Goal: Task Accomplishment & Management: Use online tool/utility

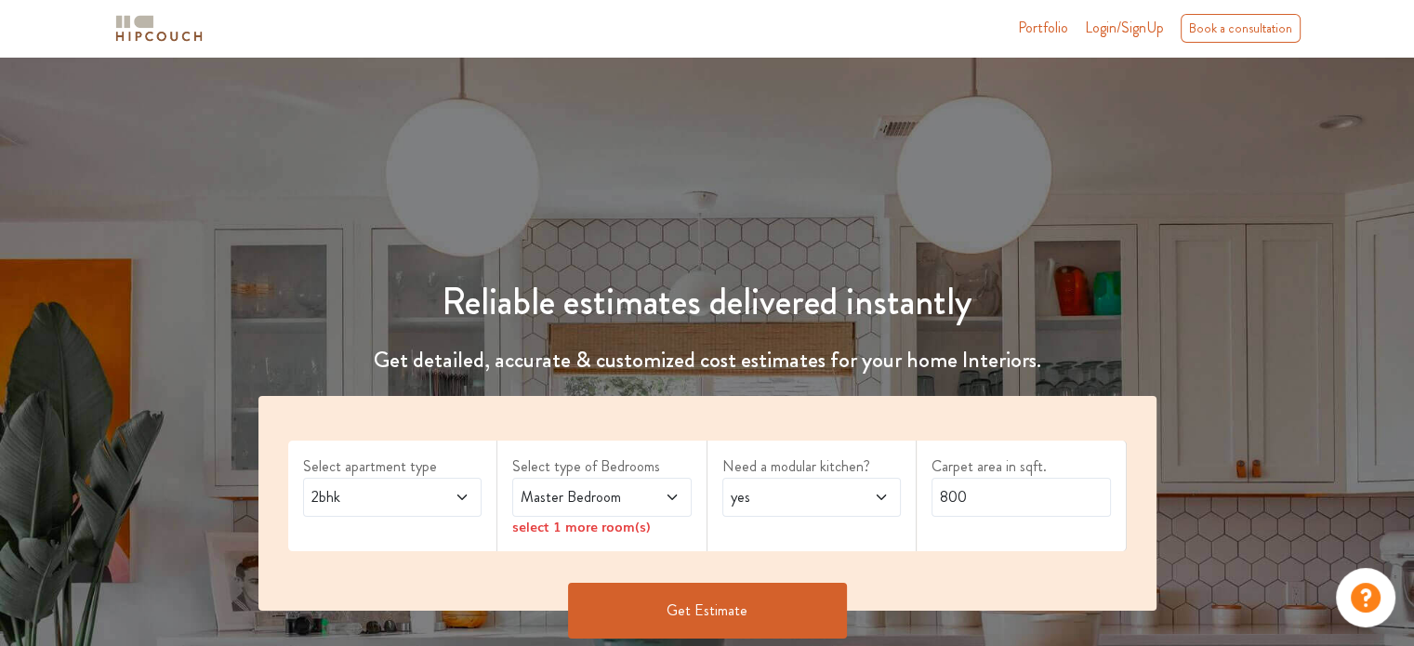
click at [412, 493] on span "2bhk" at bounding box center [369, 497] width 122 height 22
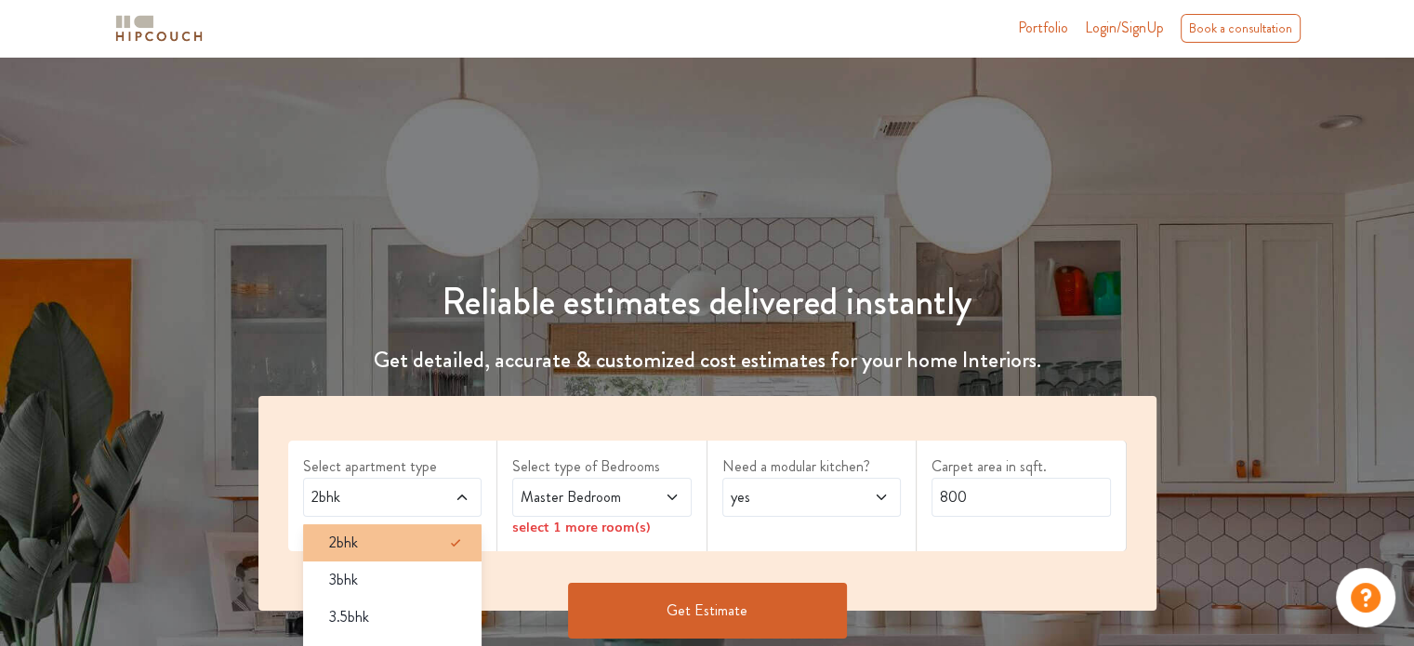
click at [400, 538] on div "2bhk" at bounding box center [398, 543] width 168 height 22
click at [558, 503] on span "Master Bedroom" at bounding box center [578, 497] width 122 height 22
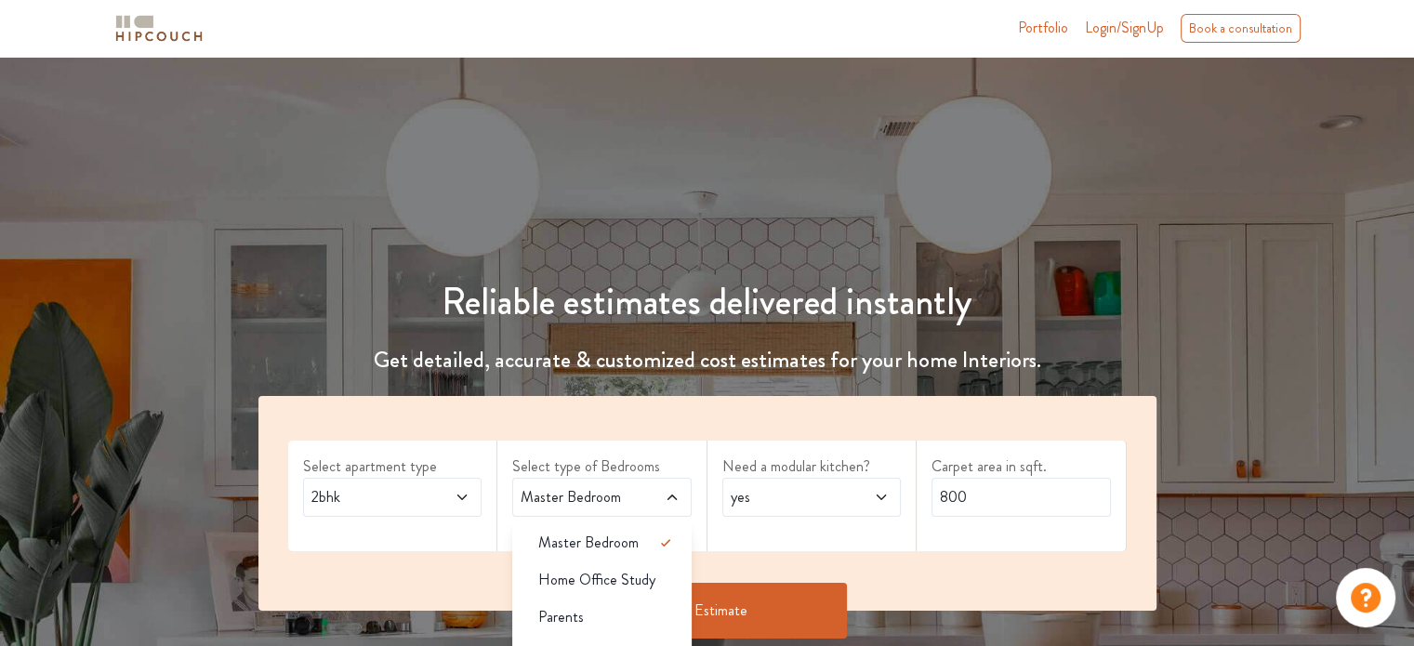
click at [646, 324] on h1 "Reliable estimates delivered instantly" at bounding box center [707, 302] width 920 height 45
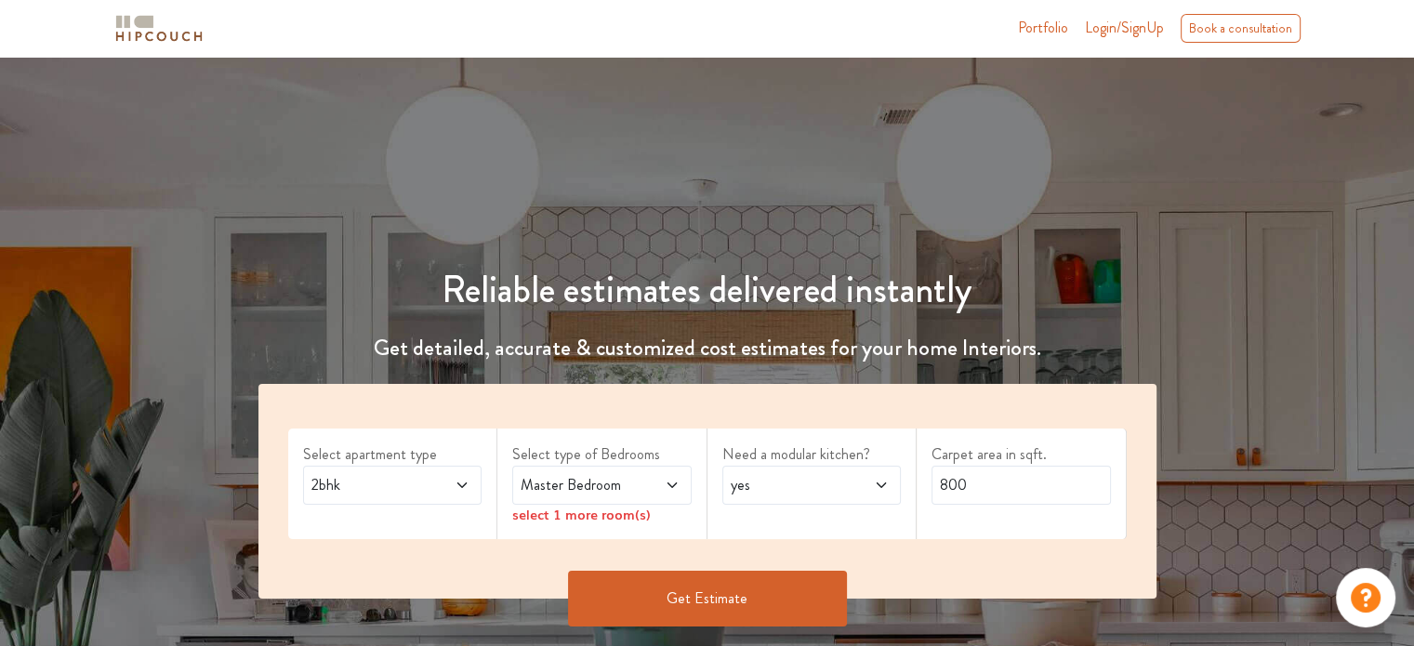
scroll to position [186, 0]
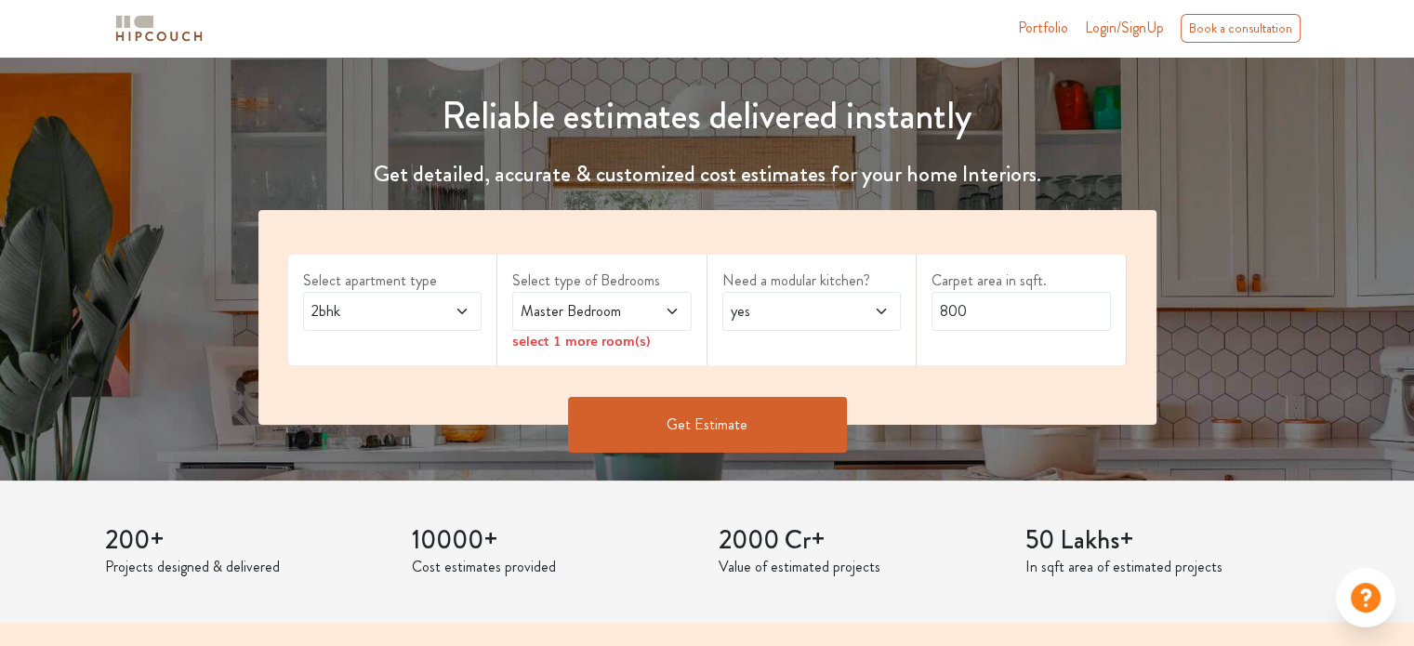
click at [681, 307] on div "Master Bedroom" at bounding box center [601, 311] width 179 height 39
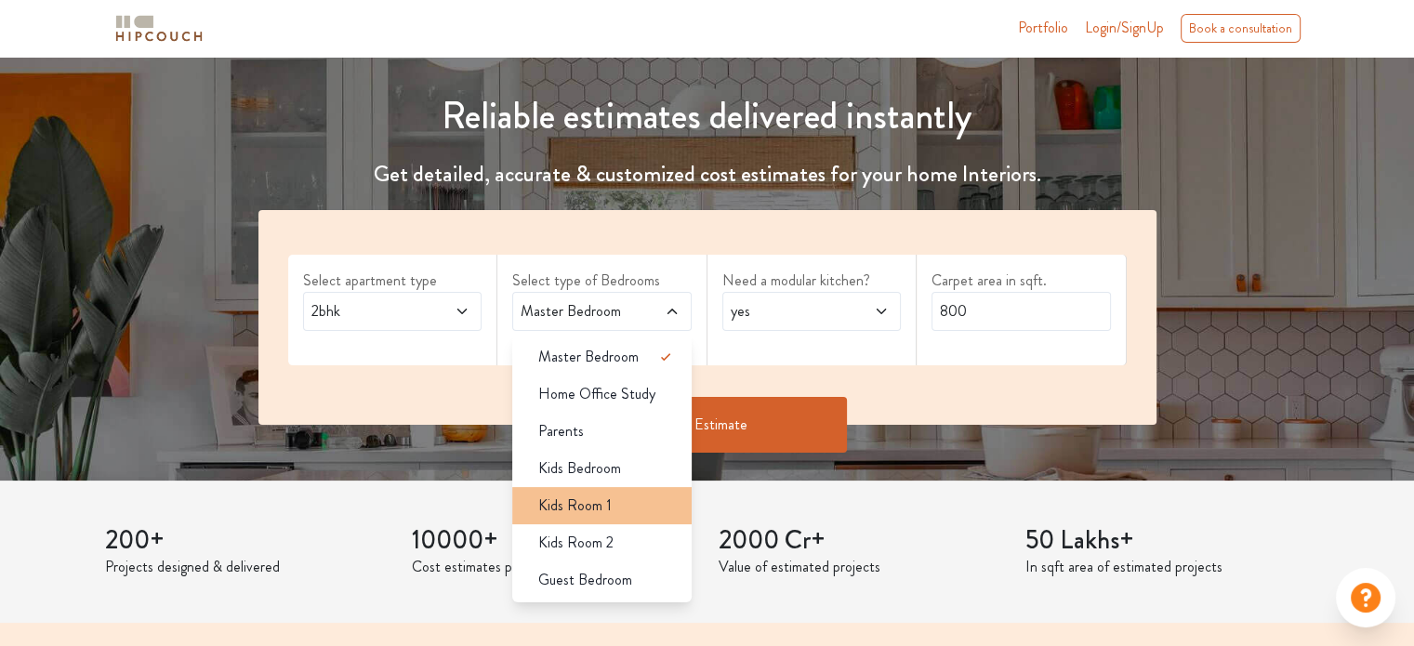
scroll to position [279, 0]
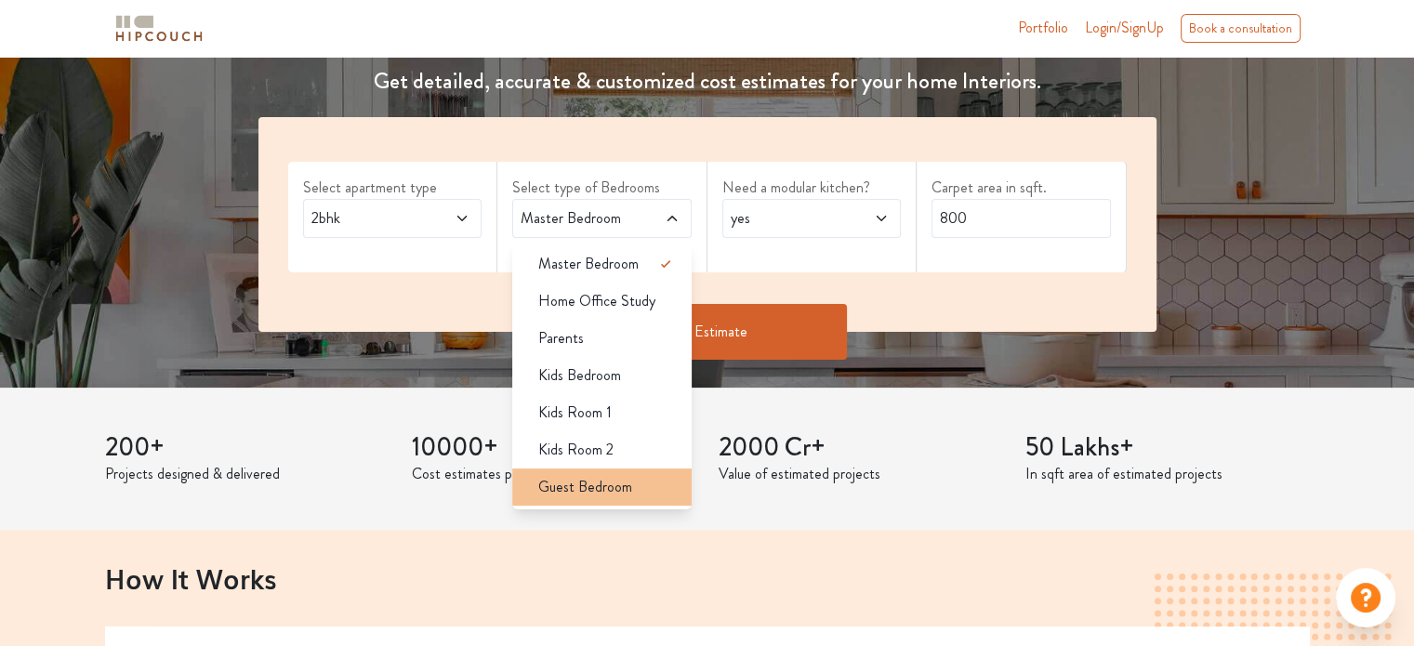
click at [595, 488] on span "Guest Bedroom" at bounding box center [585, 487] width 94 height 22
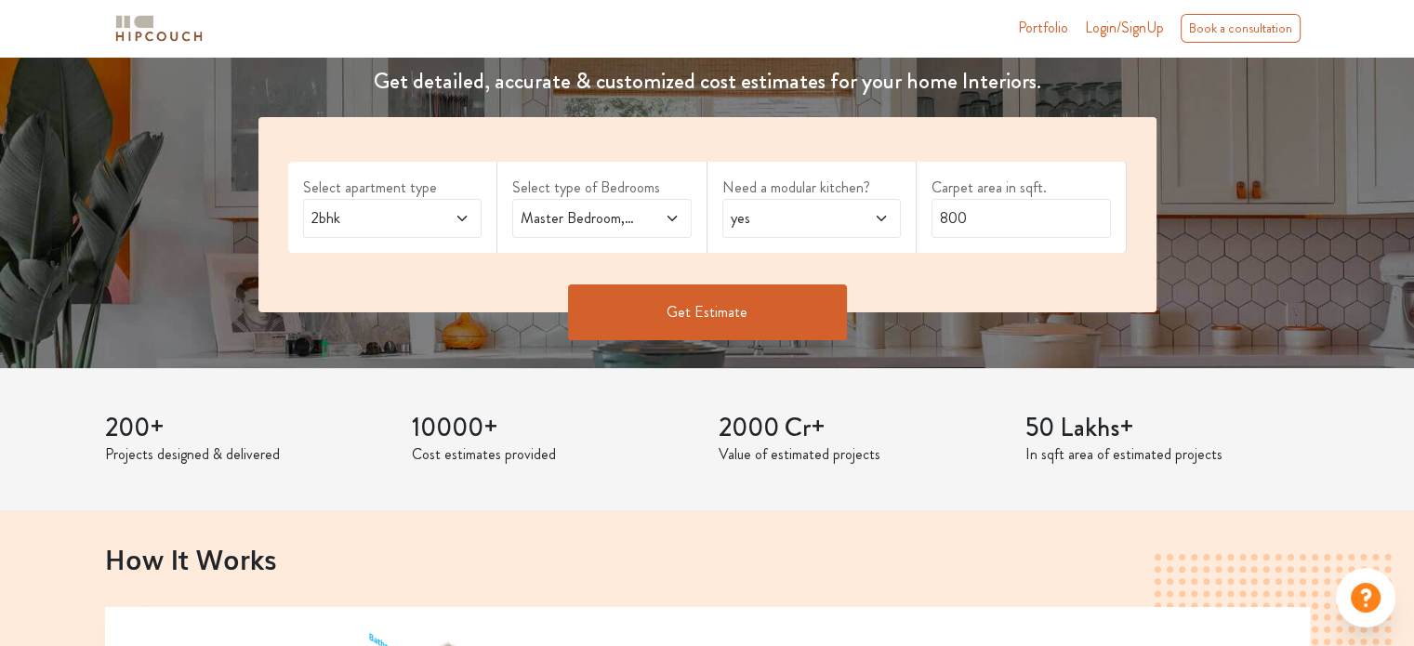
click at [769, 216] on span "yes" at bounding box center [788, 218] width 122 height 22
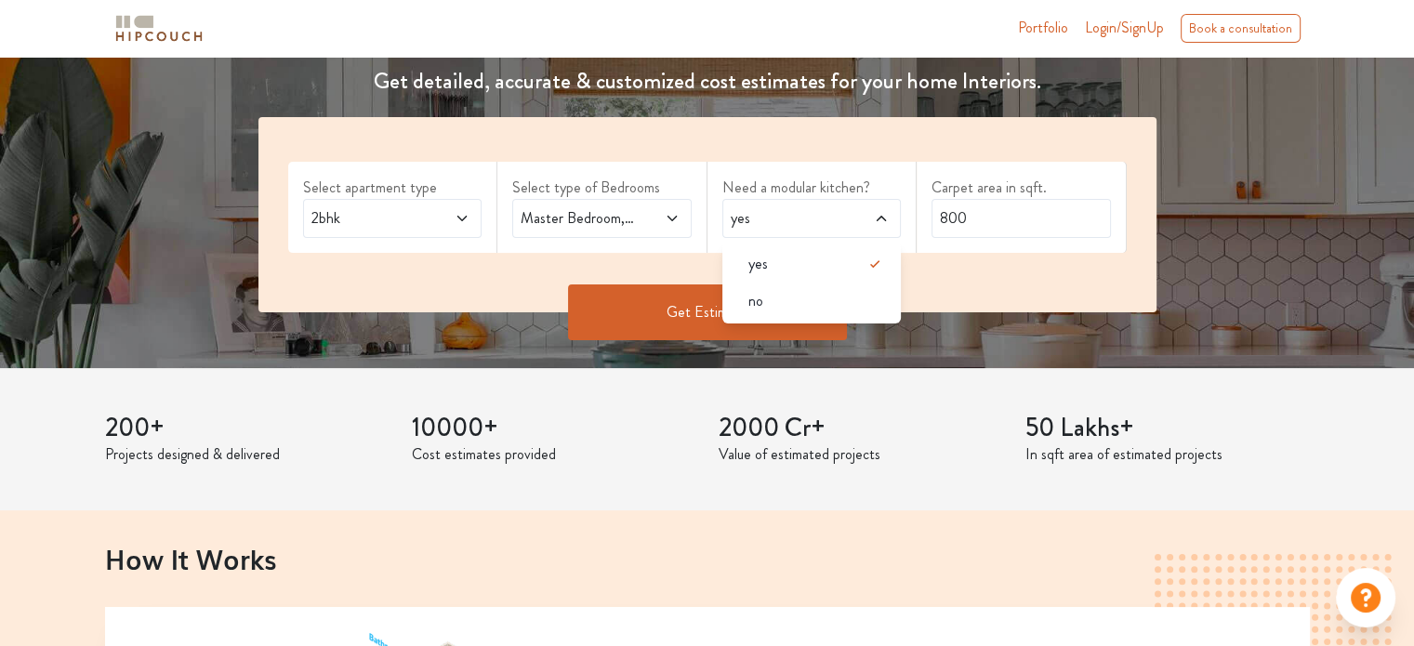
click at [769, 216] on span "yes" at bounding box center [788, 218] width 122 height 22
click at [993, 204] on input "800" at bounding box center [1020, 218] width 179 height 39
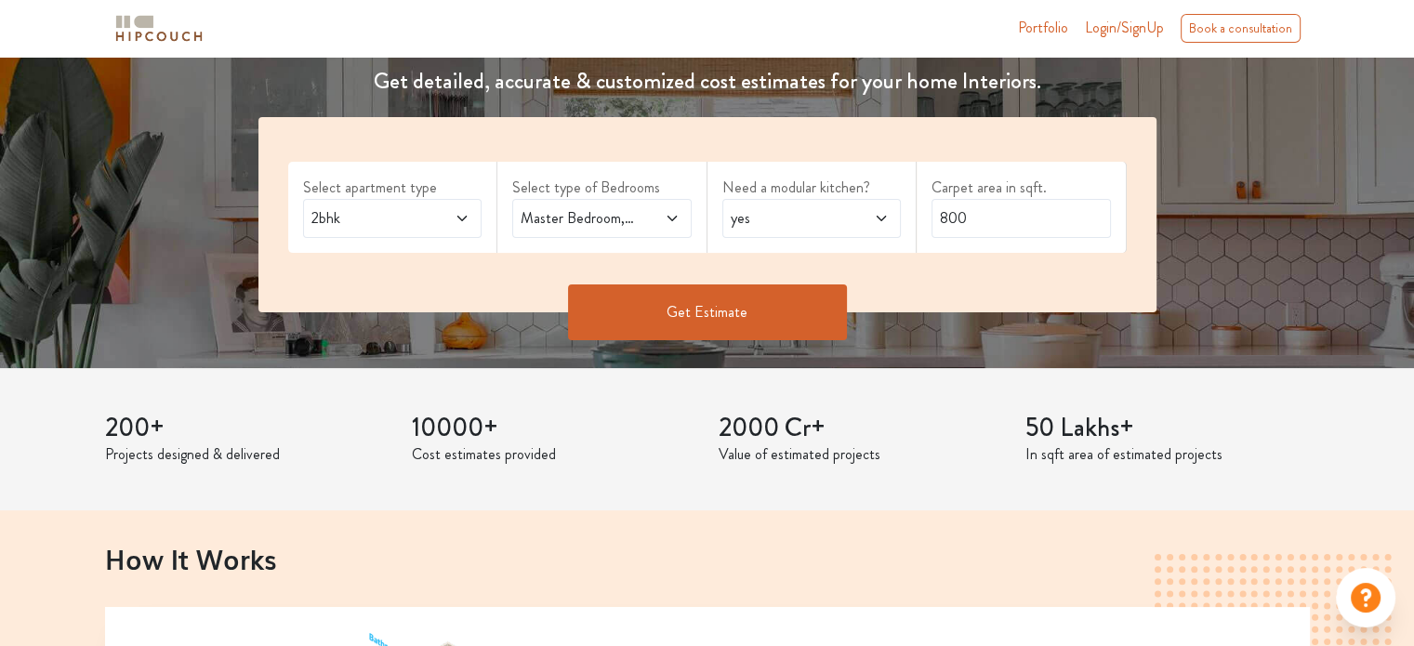
click at [730, 314] on button "Get Estimate" at bounding box center [707, 312] width 279 height 56
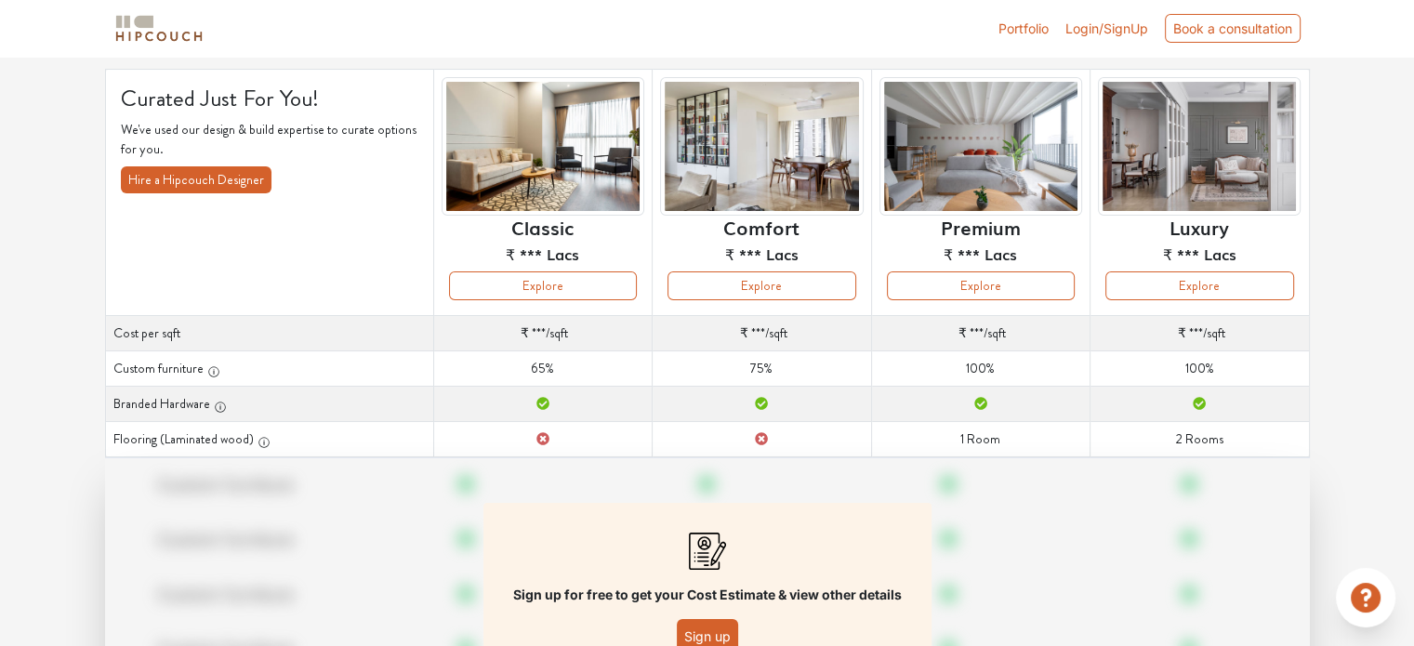
scroll to position [268, 0]
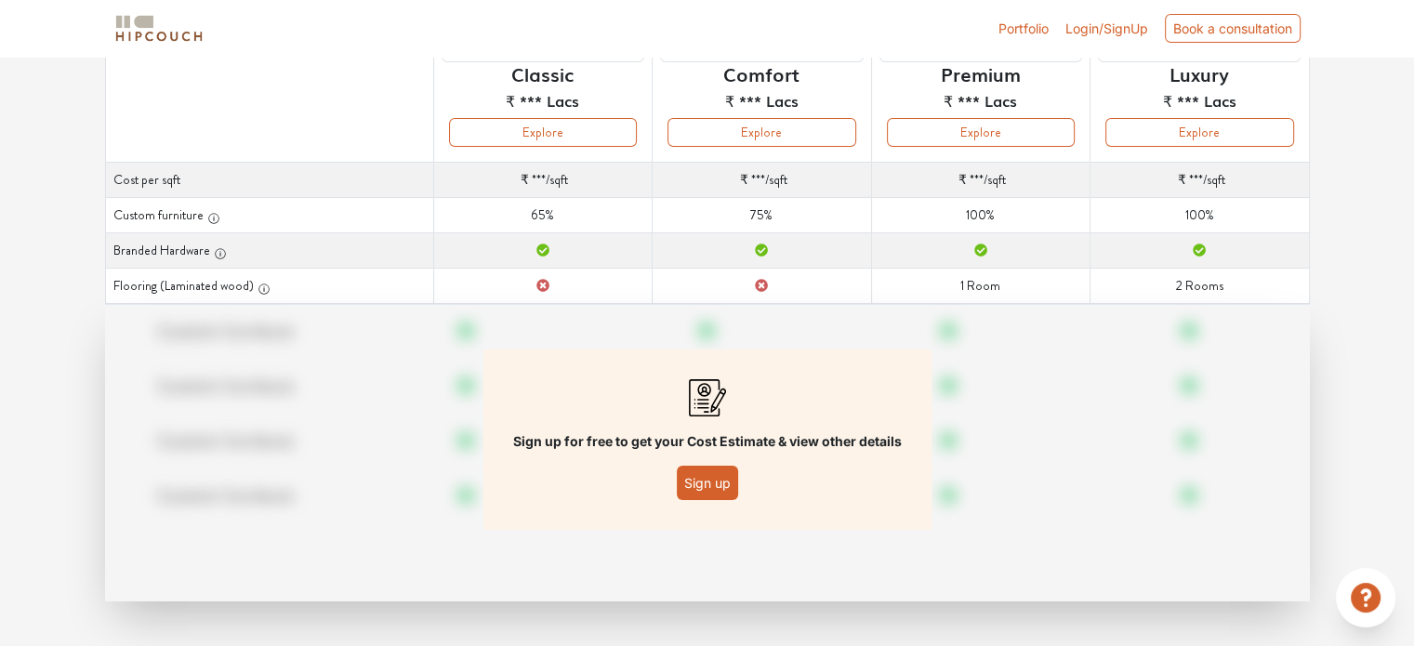
click at [703, 482] on button "Sign up" at bounding box center [707, 483] width 61 height 34
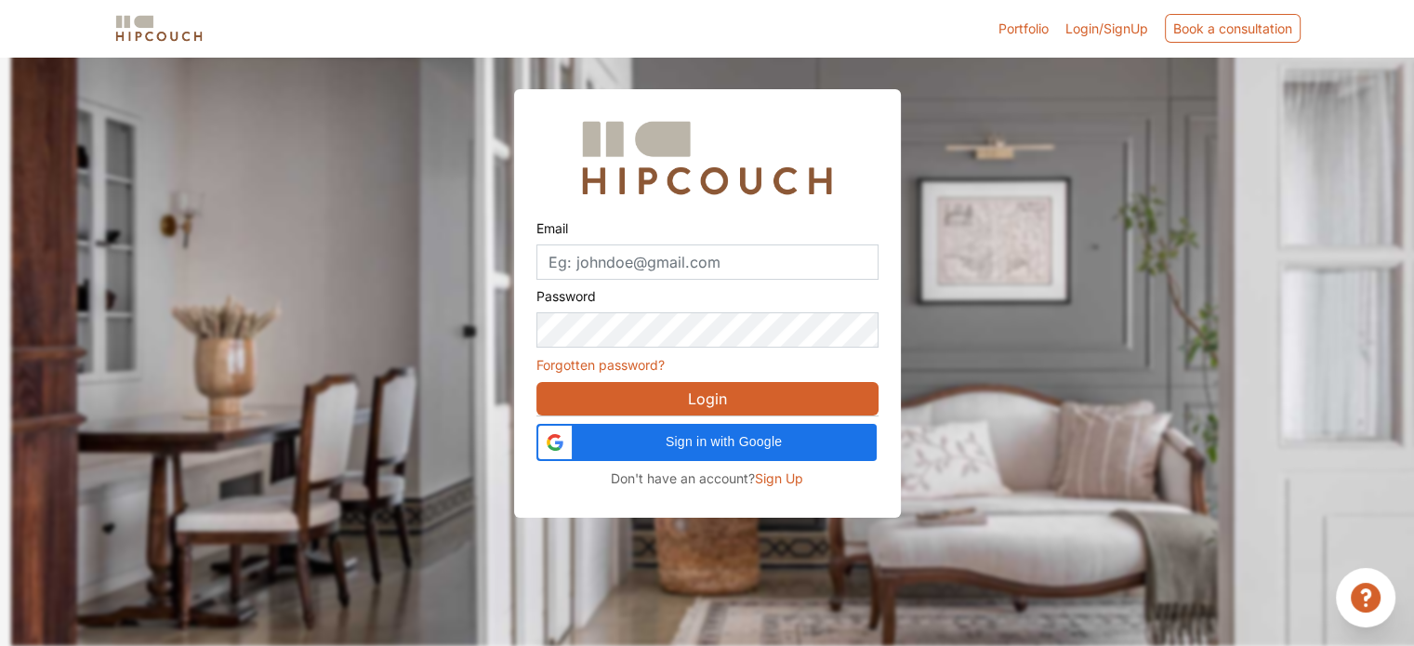
scroll to position [56, 0]
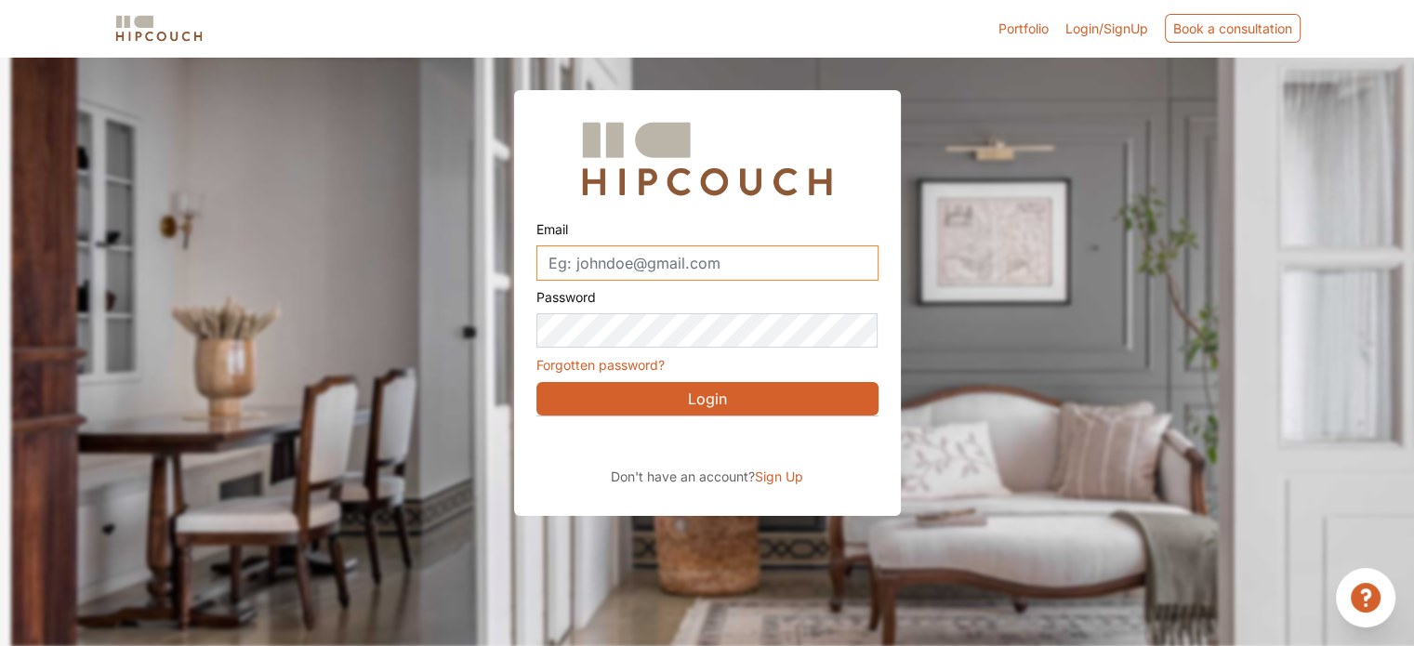
click at [576, 255] on input "Email" at bounding box center [707, 262] width 342 height 35
click at [677, 266] on input "dhruv3772@gmailcom" at bounding box center [707, 262] width 342 height 35
type input "dhruv3772@gmail.com"
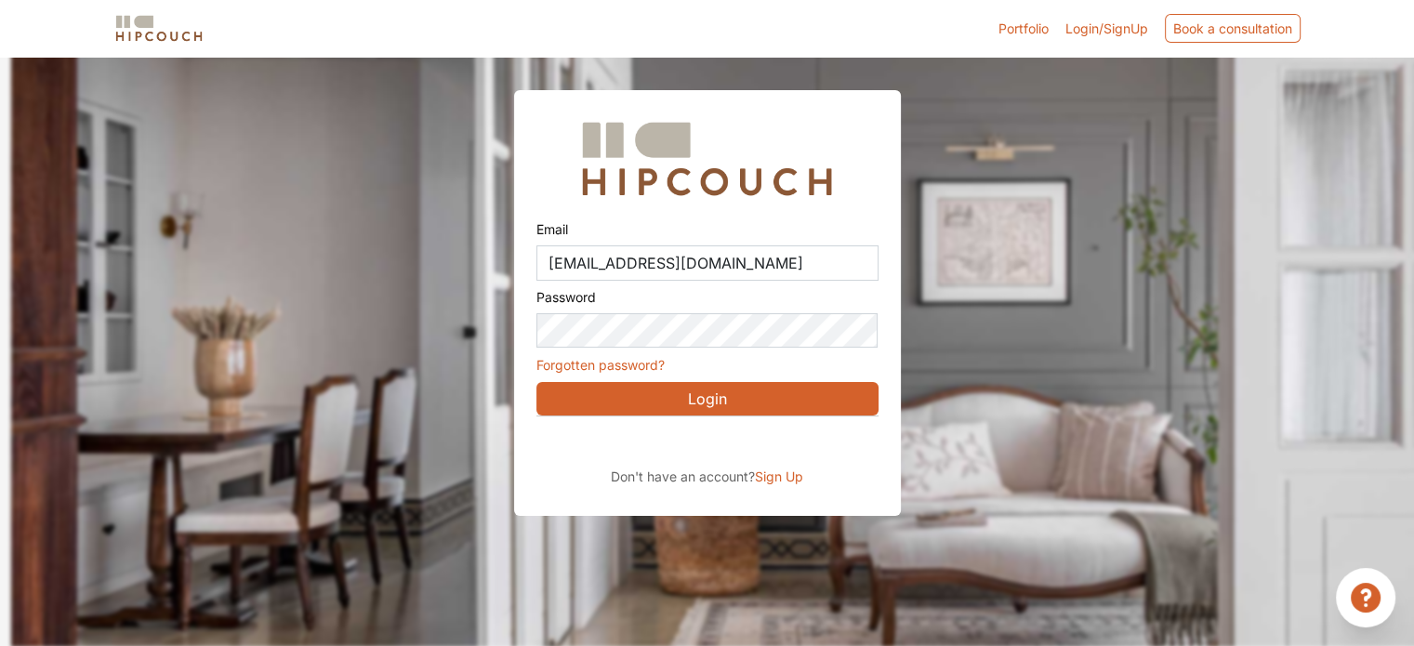
click at [651, 397] on button "Login" at bounding box center [707, 398] width 342 height 33
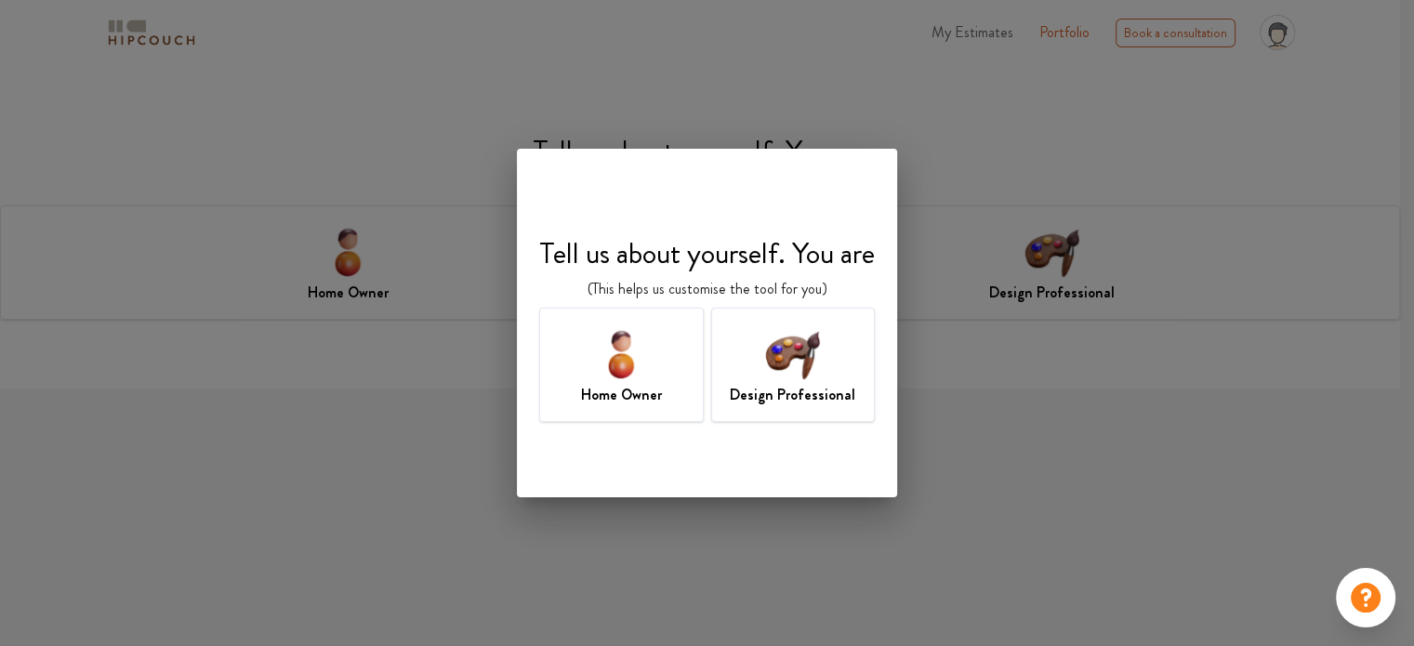
drag, startPoint x: 809, startPoint y: 366, endPoint x: 824, endPoint y: 358, distance: 17.1
click at [809, 366] on img at bounding box center [792, 353] width 60 height 60
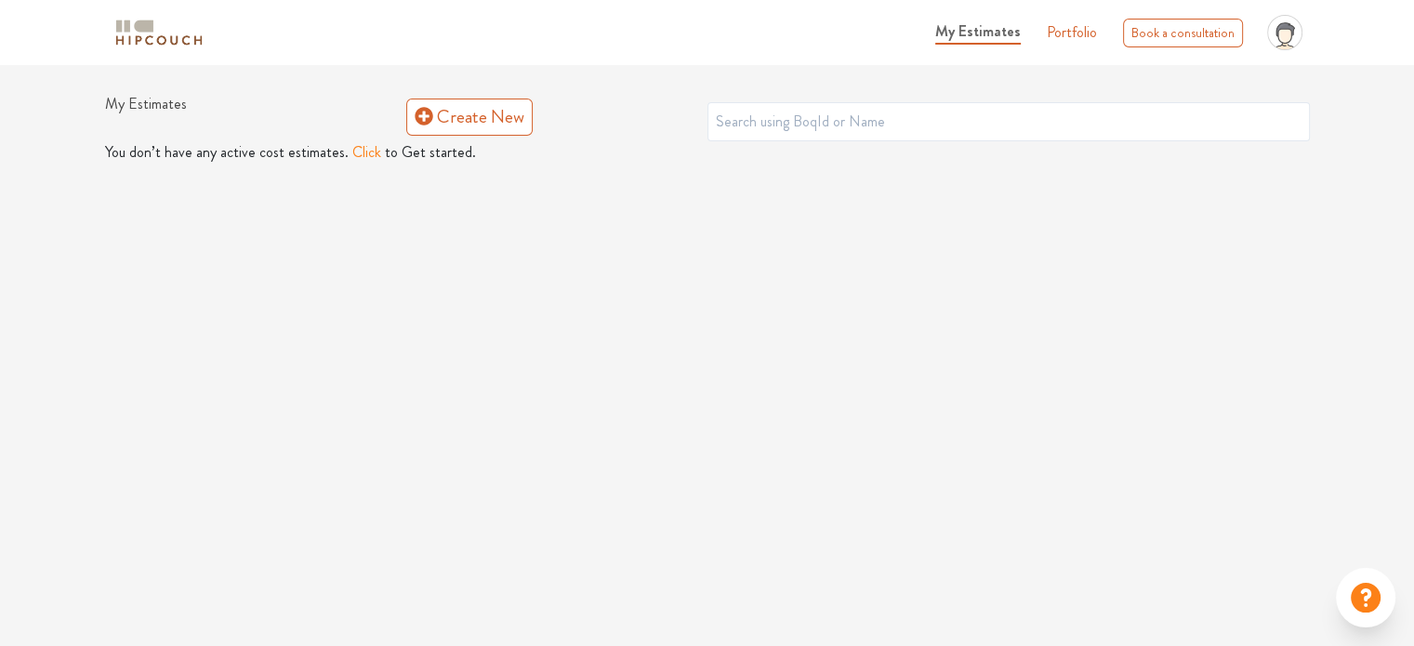
click at [361, 153] on button "Click" at bounding box center [366, 152] width 29 height 22
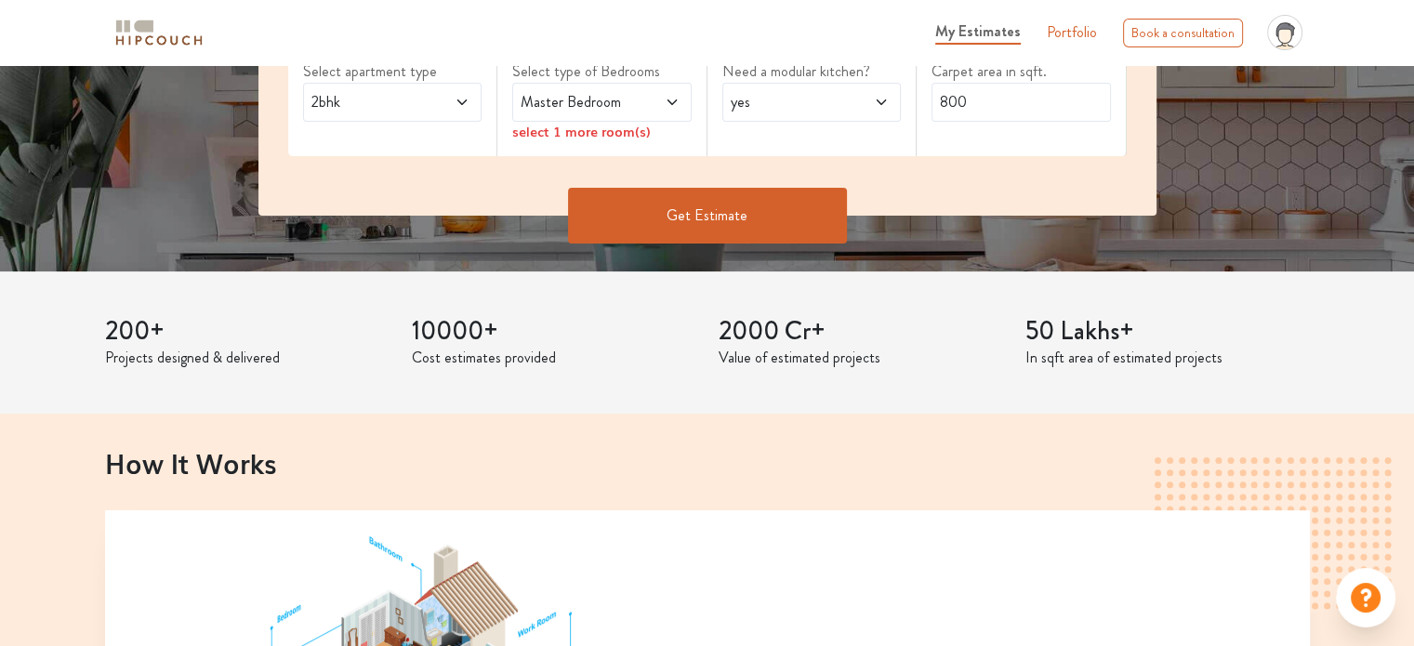
scroll to position [372, 0]
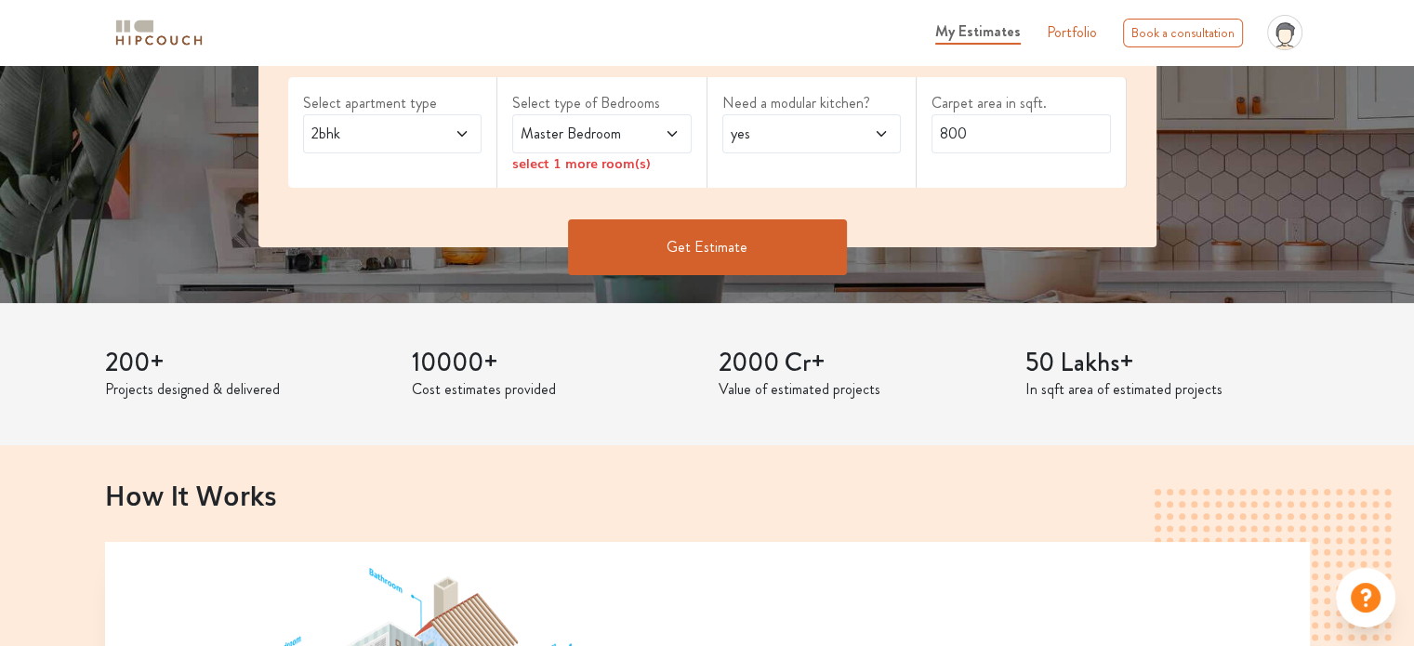
click at [692, 237] on button "Get Estimate" at bounding box center [707, 247] width 279 height 56
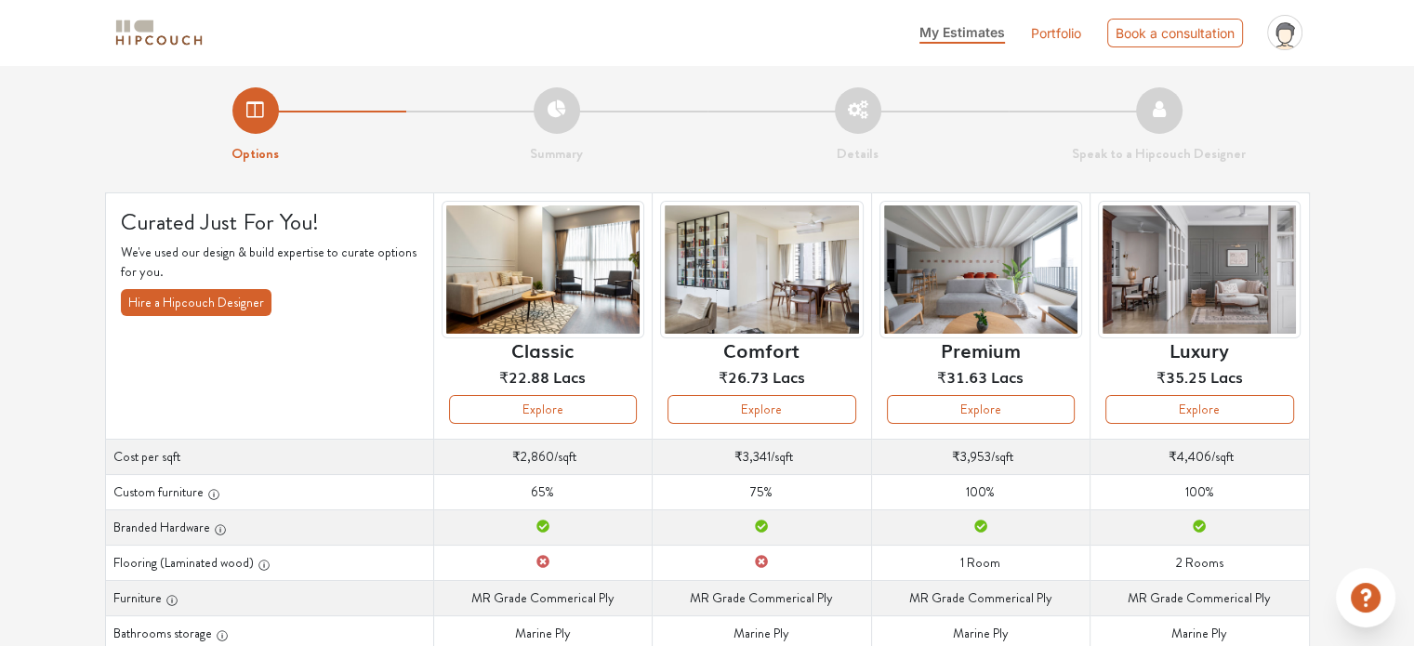
scroll to position [93, 0]
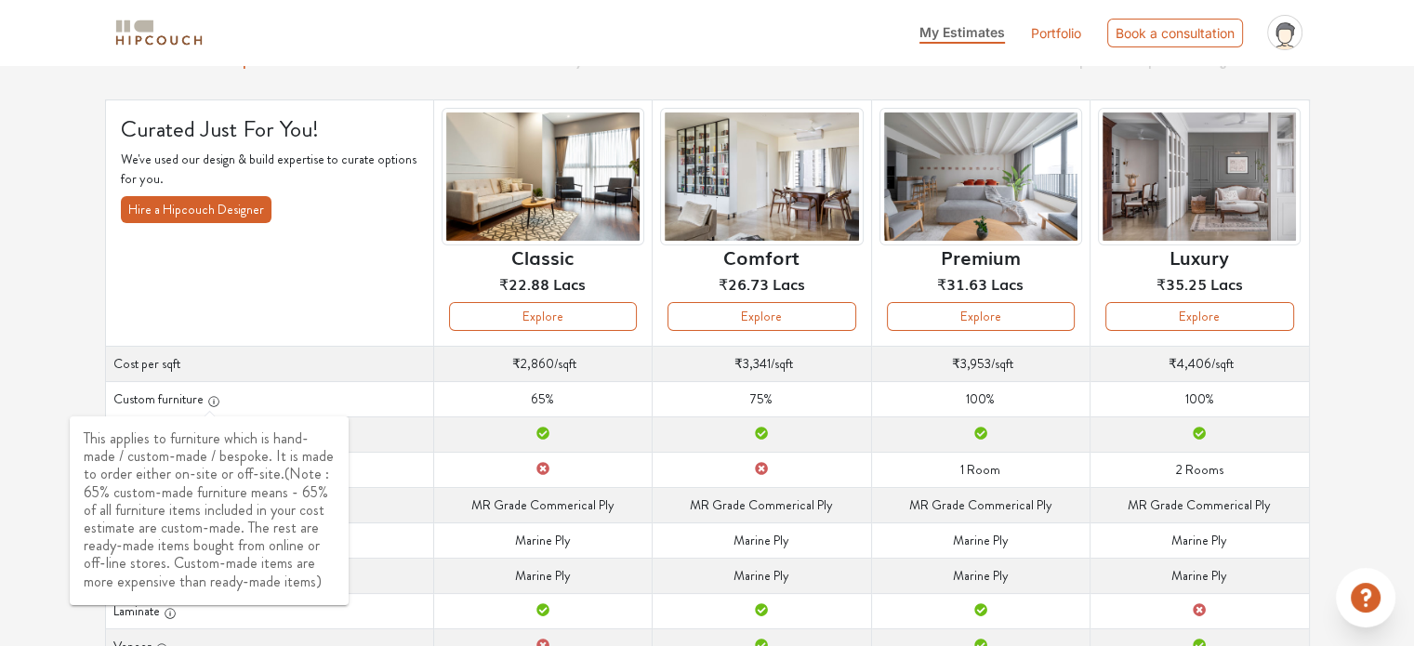
click at [211, 404] on icon "button" at bounding box center [213, 401] width 13 height 13
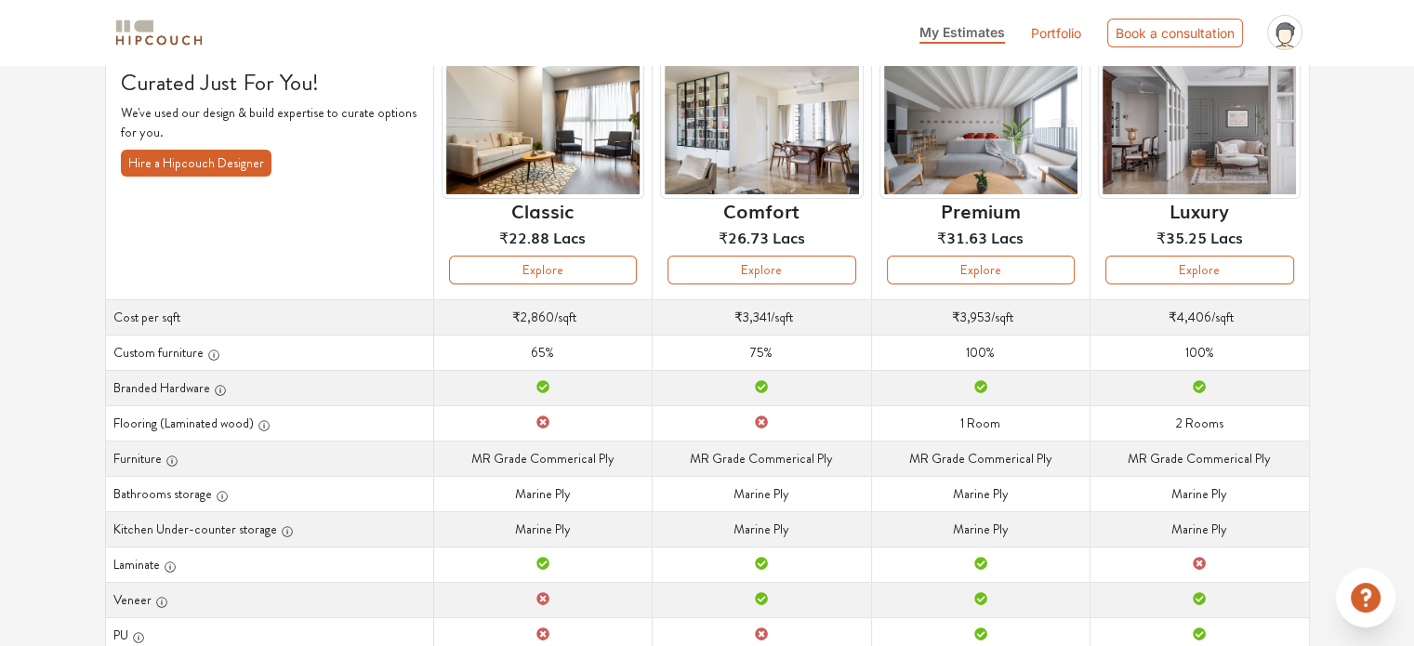
scroll to position [0, 0]
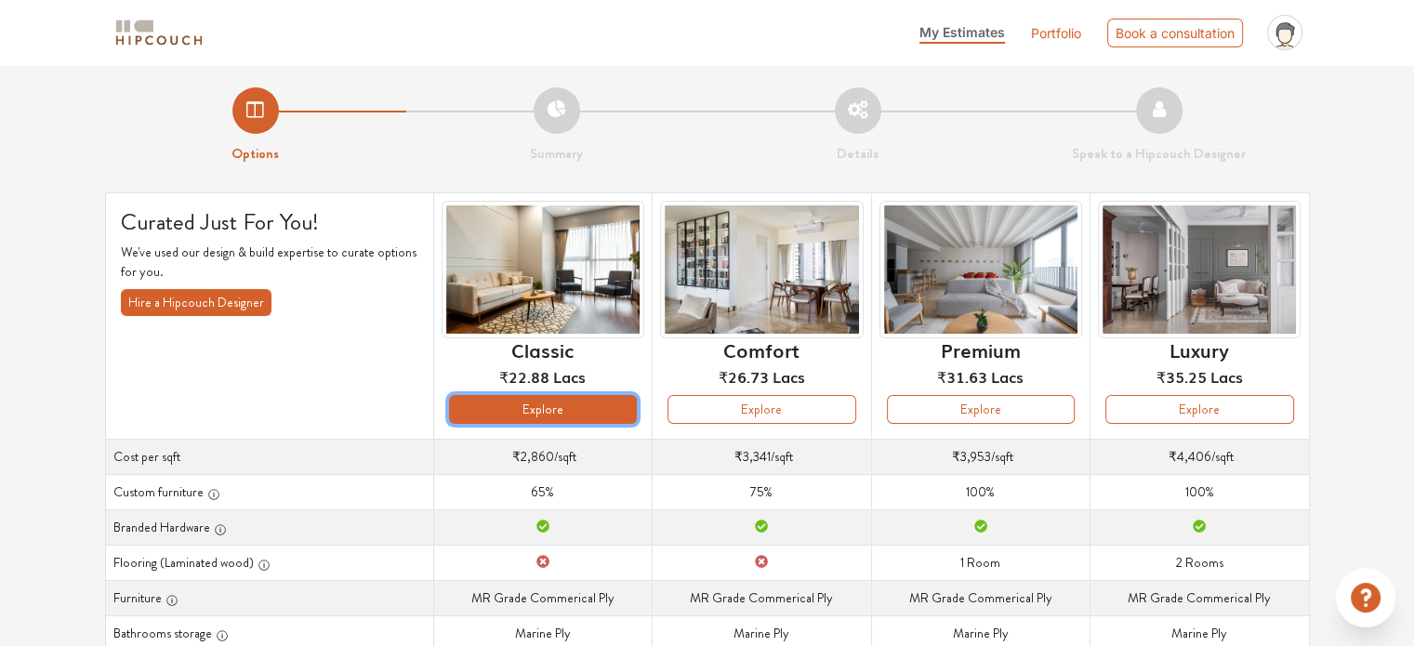
click at [572, 419] on button "Explore" at bounding box center [543, 409] width 188 height 29
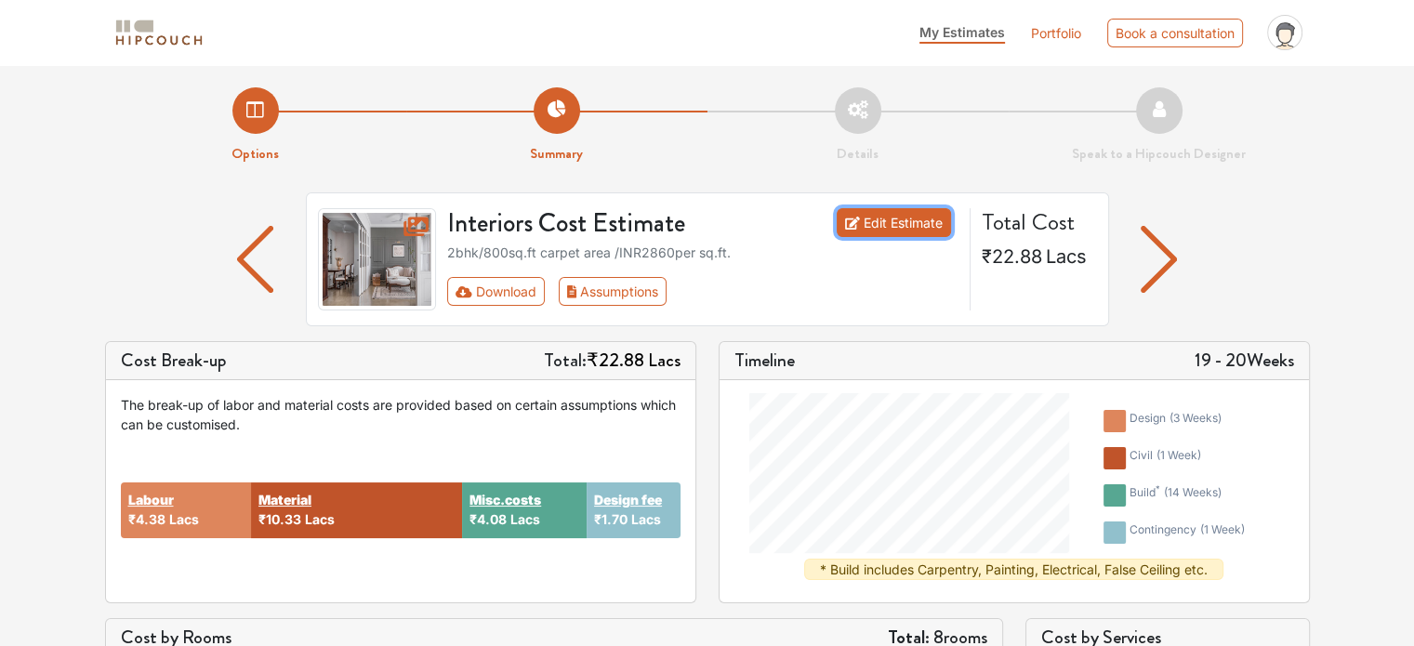
click at [916, 226] on link "Edit Estimate" at bounding box center [893, 222] width 114 height 29
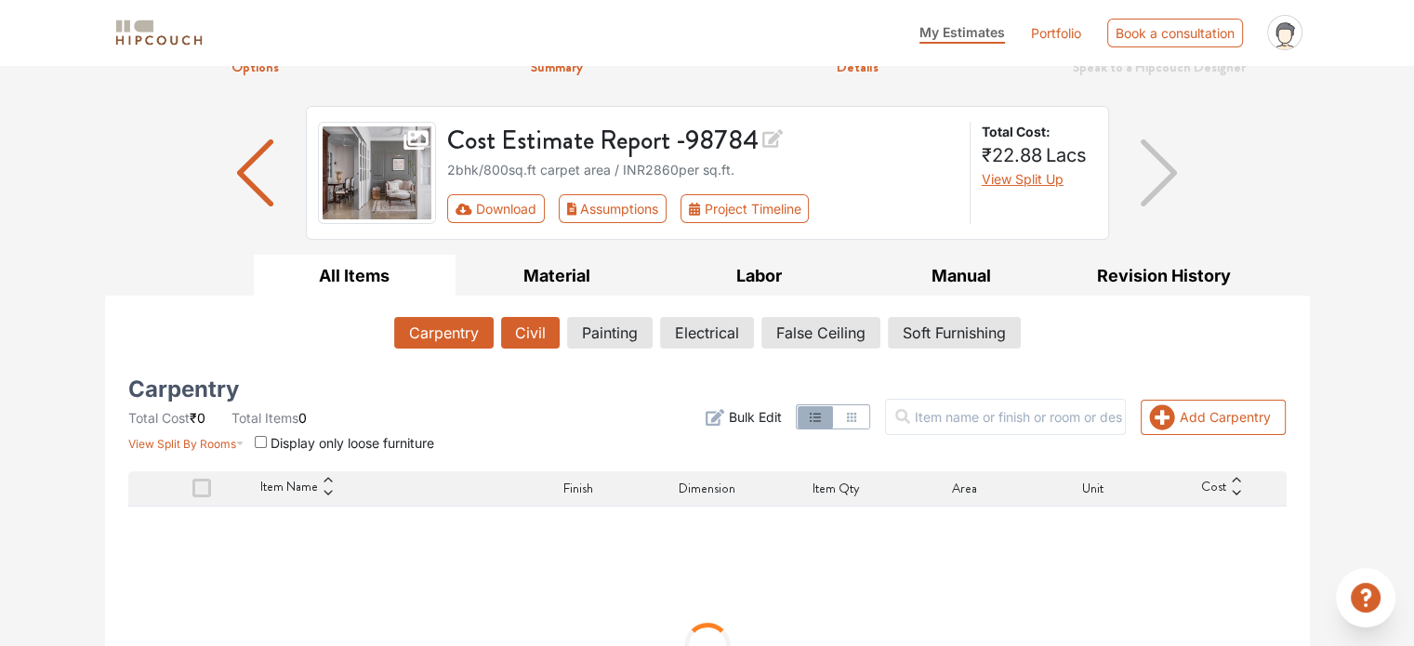
scroll to position [186, 0]
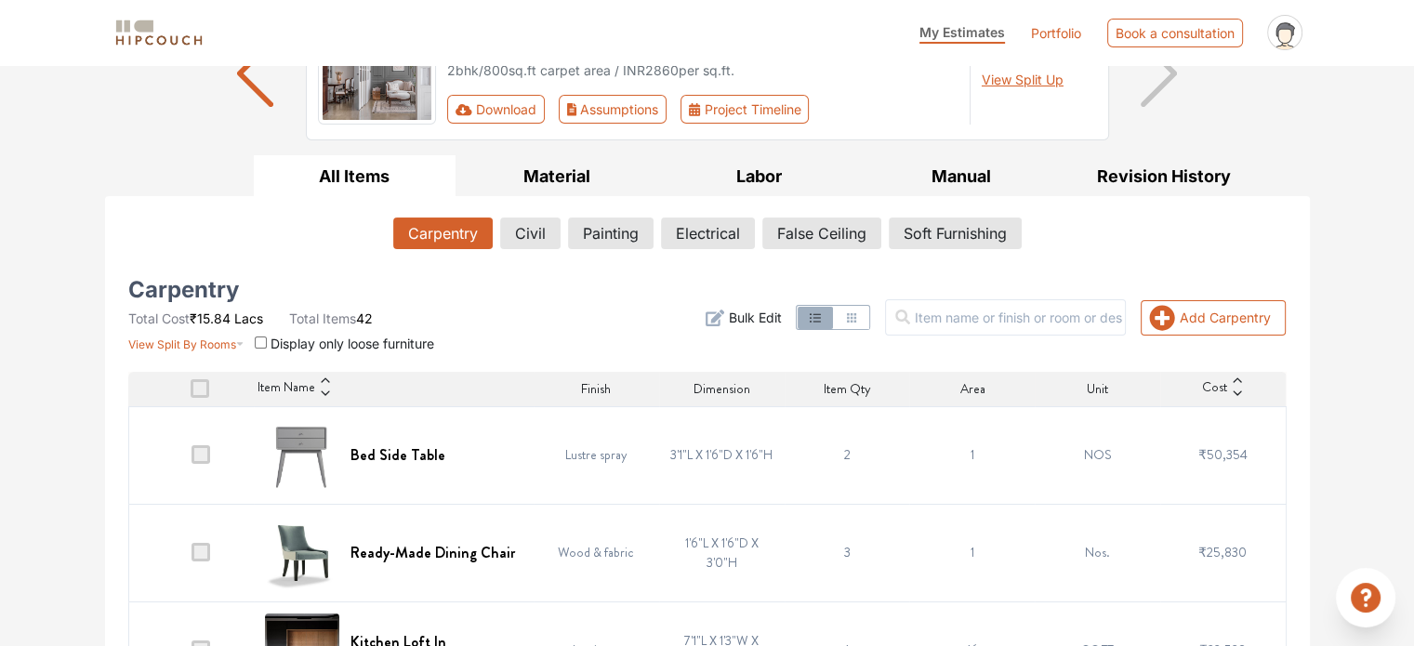
click at [1223, 455] on span "₹50,354" at bounding box center [1222, 454] width 49 height 19
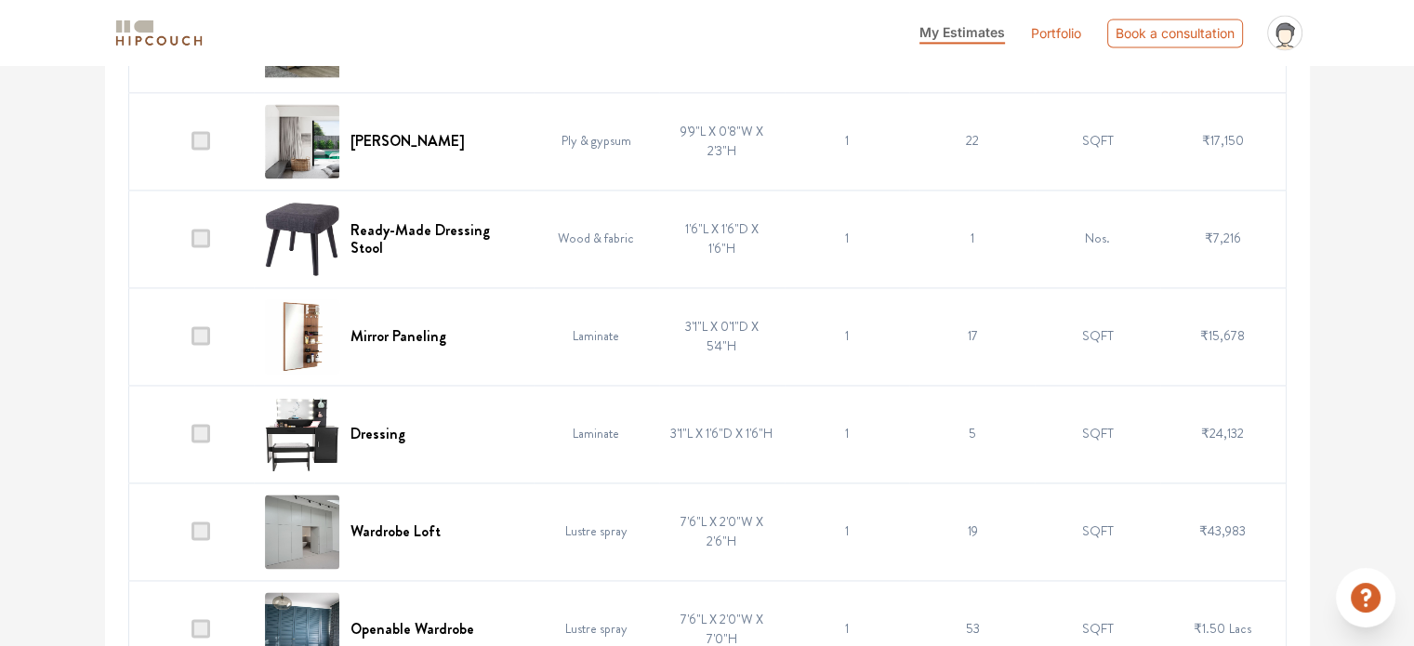
scroll to position [3028, 0]
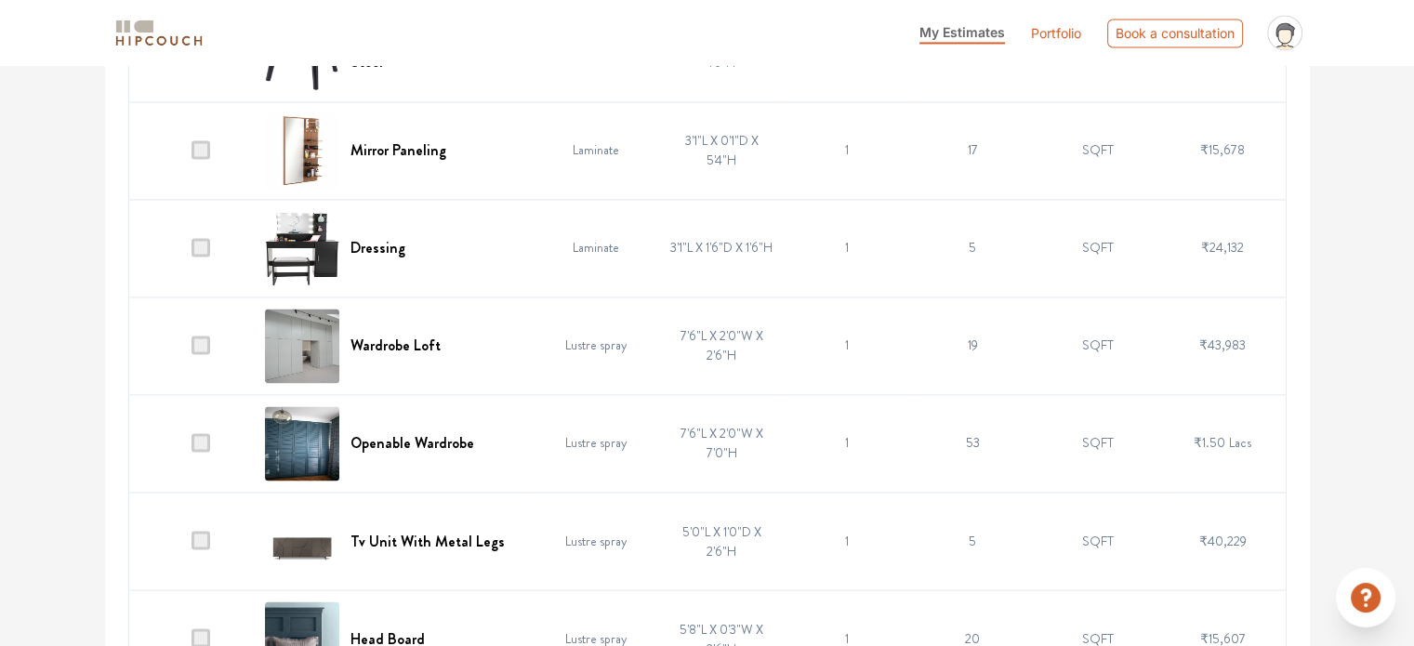
click at [197, 437] on span at bounding box center [200, 442] width 19 height 19
click at [191, 447] on input "checkbox" at bounding box center [191, 447] width 0 height 0
click at [198, 433] on span at bounding box center [200, 442] width 19 height 19
click at [191, 447] on input "checkbox" at bounding box center [191, 447] width 0 height 0
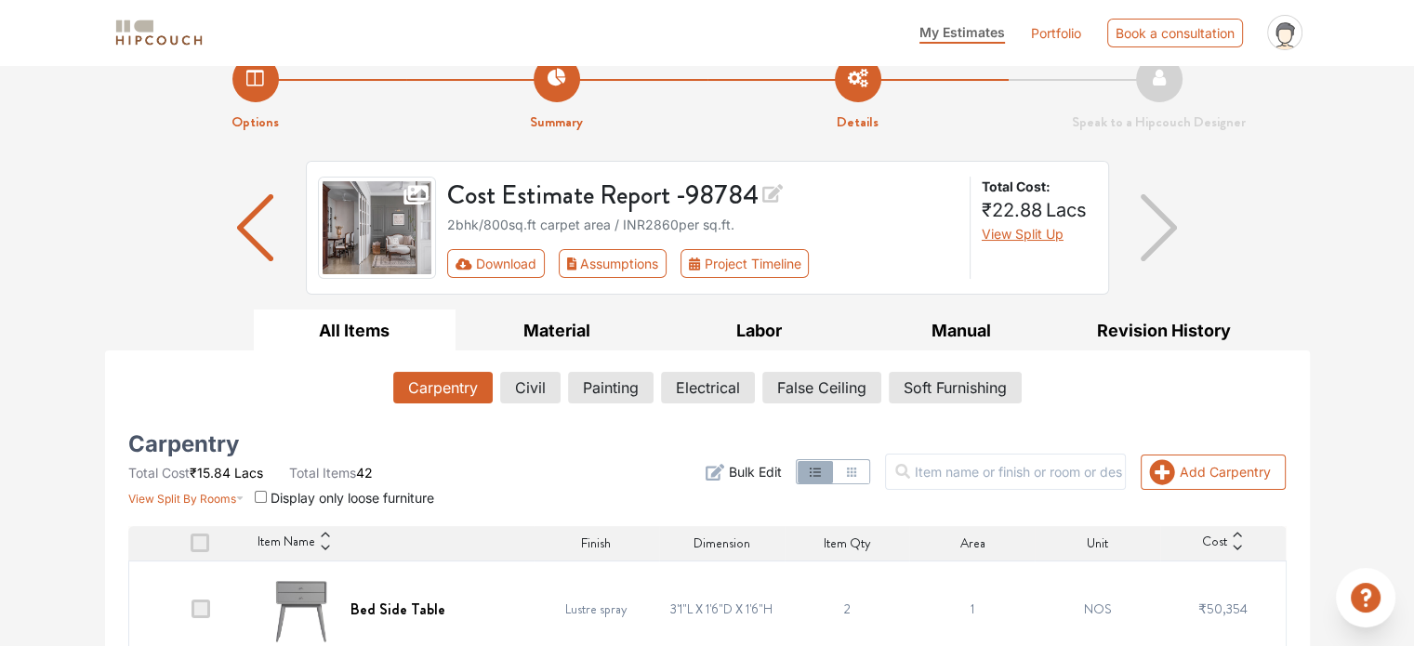
scroll to position [0, 0]
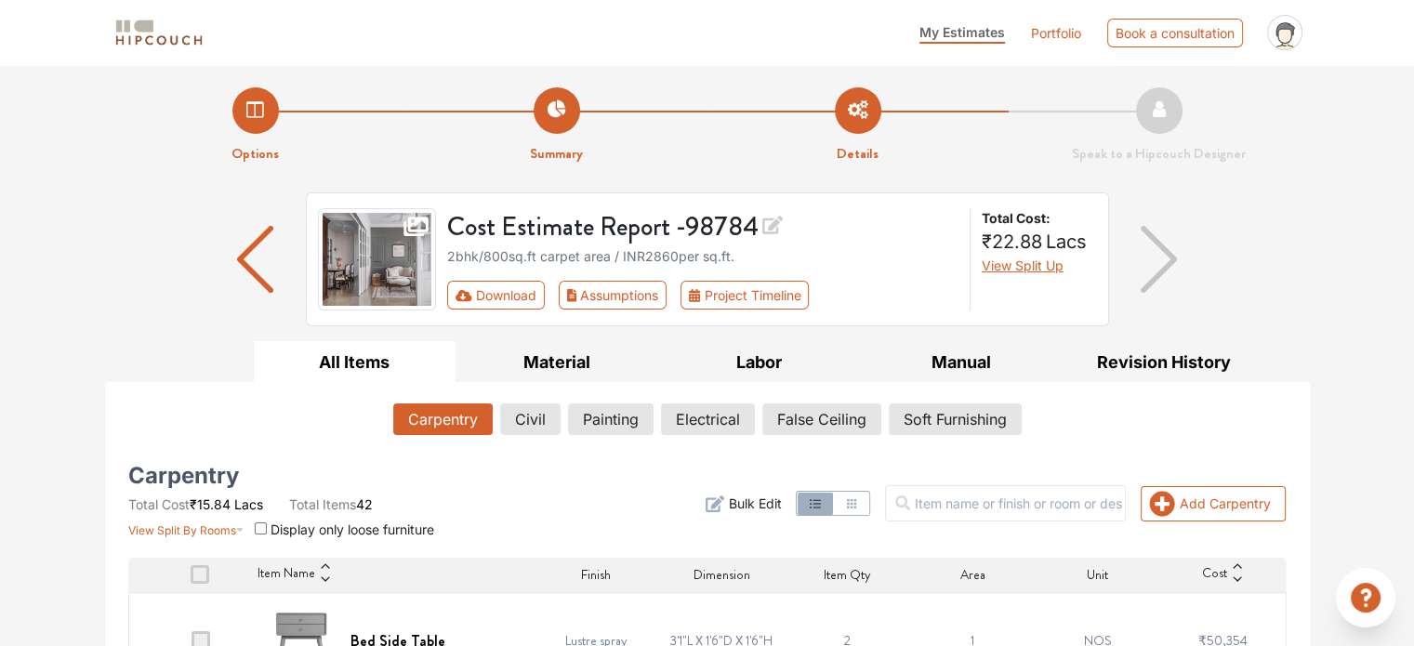
click at [854, 114] on li "Details" at bounding box center [857, 125] width 301 height 77
click at [256, 266] on img "button" at bounding box center [255, 259] width 36 height 67
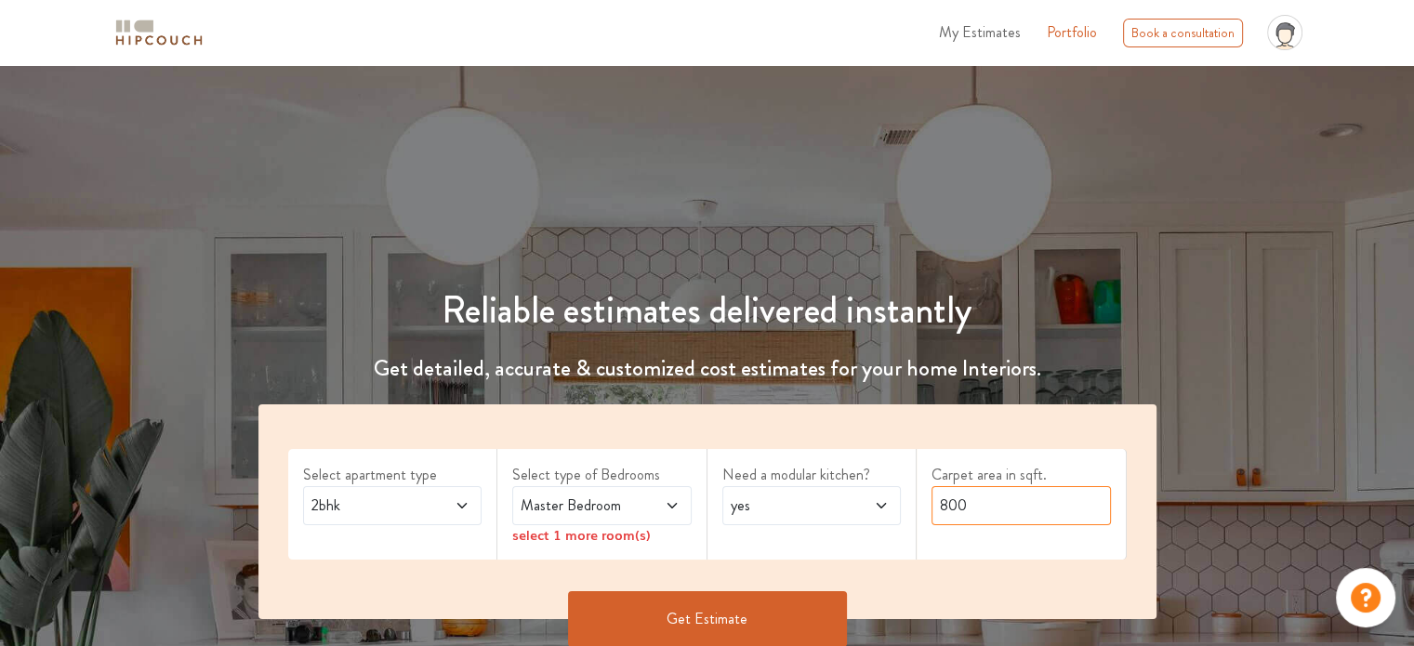
click at [947, 507] on input "800" at bounding box center [1020, 505] width 179 height 39
type input "560"
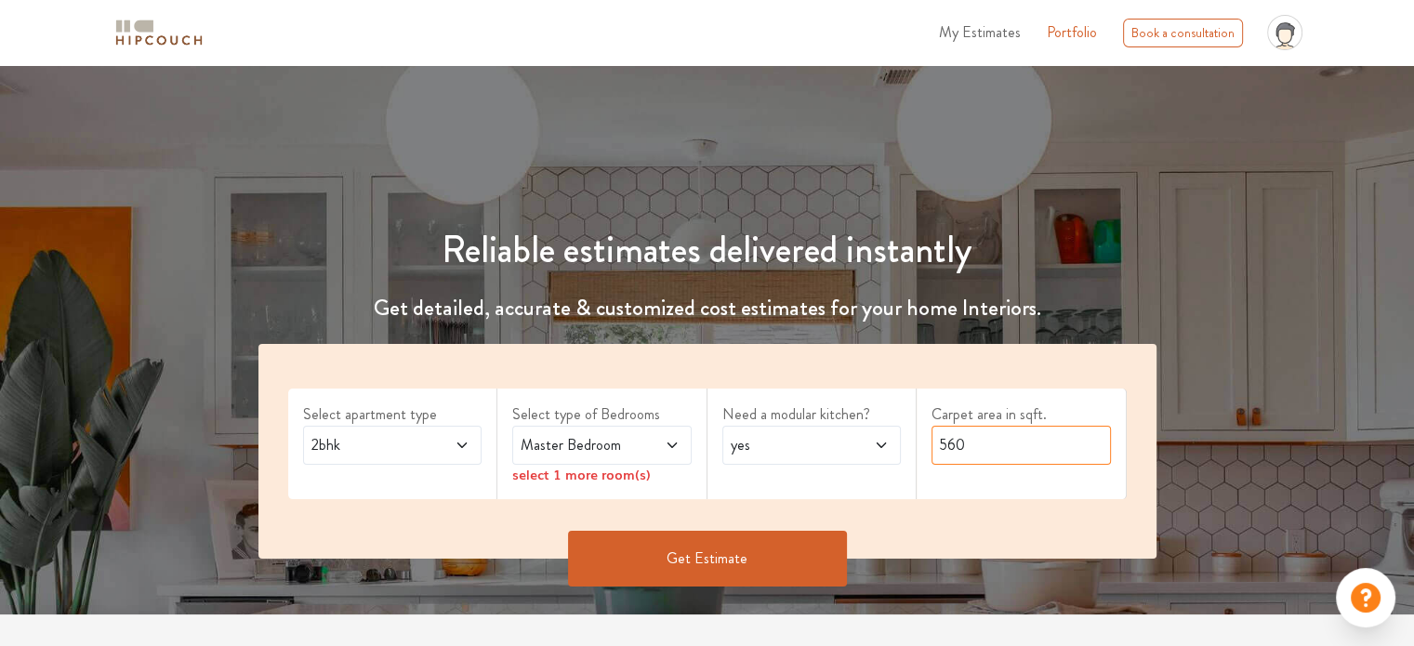
scroll to position [93, 0]
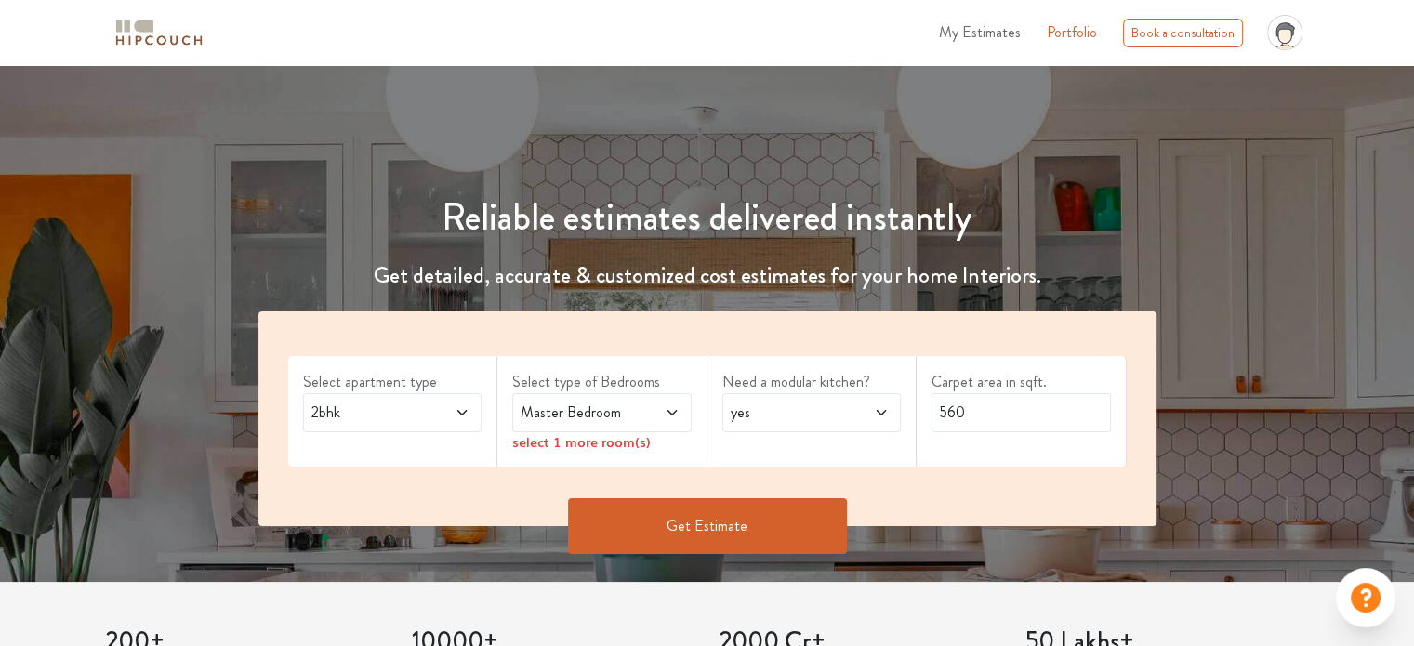
click at [752, 508] on button "Get Estimate" at bounding box center [707, 526] width 279 height 56
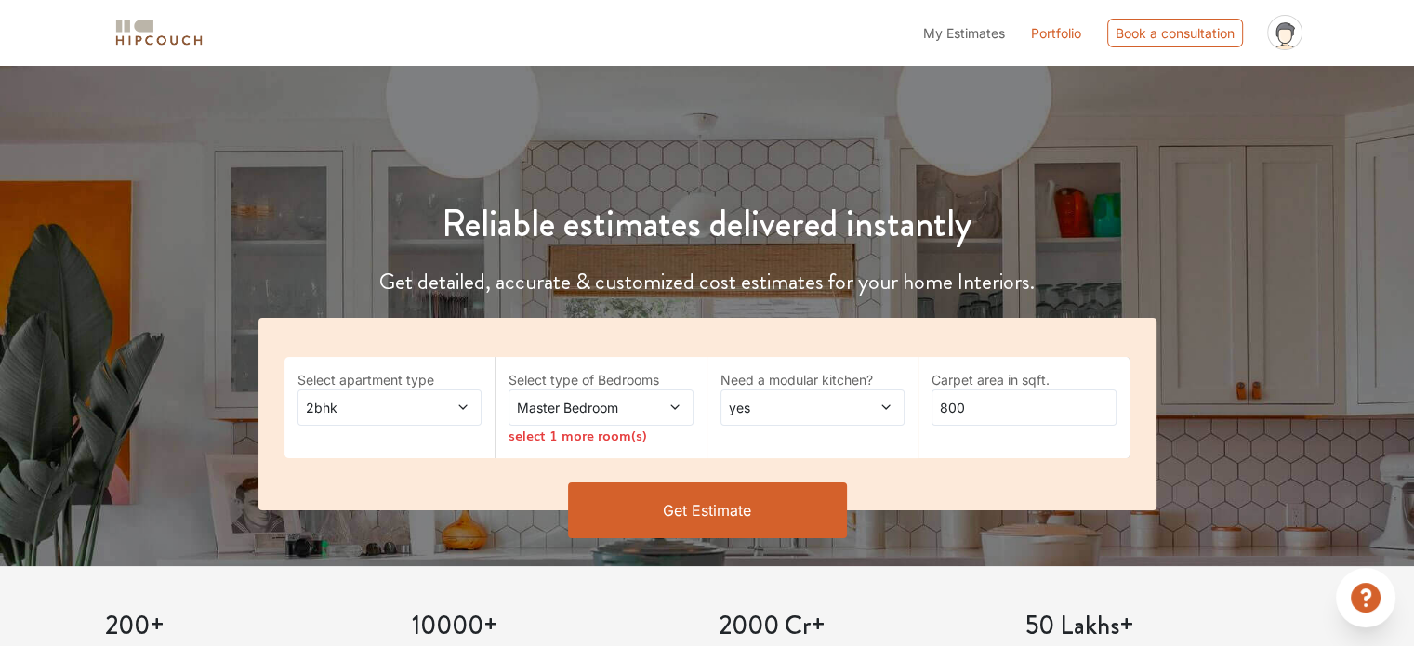
scroll to position [93, 0]
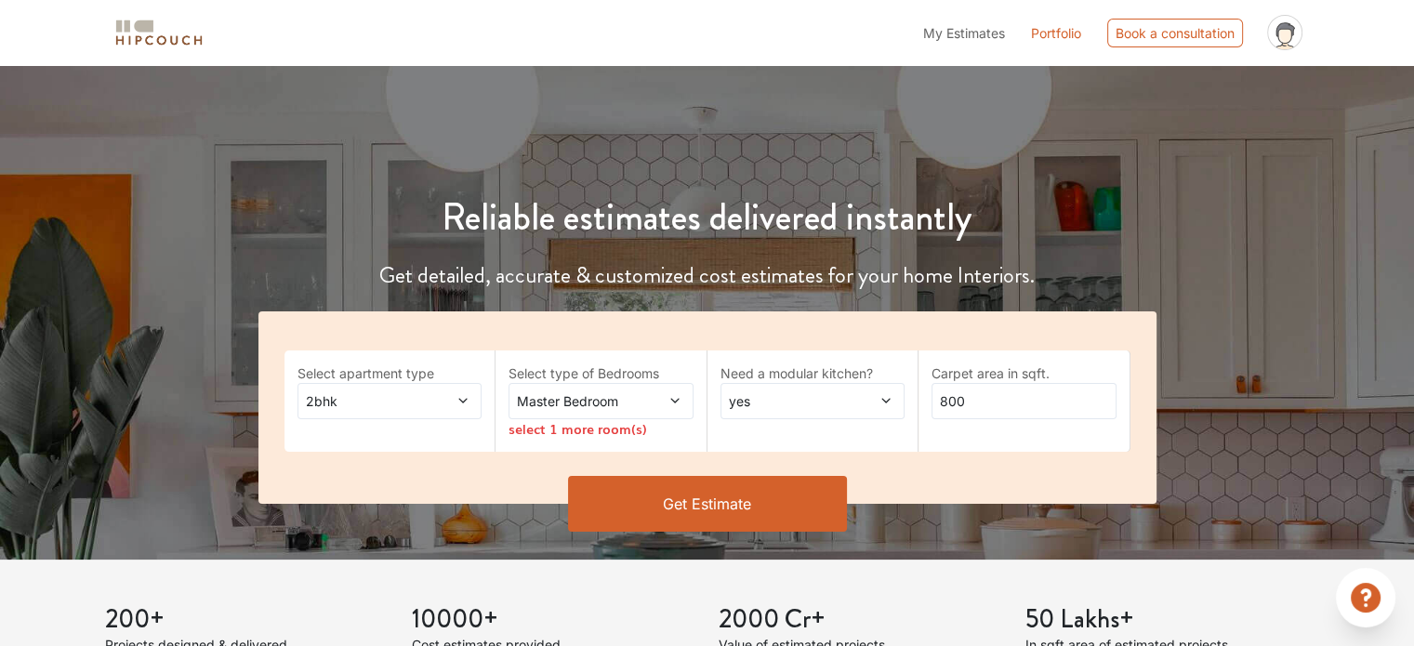
click at [563, 408] on span "Master Bedroom" at bounding box center [575, 401] width 125 height 20
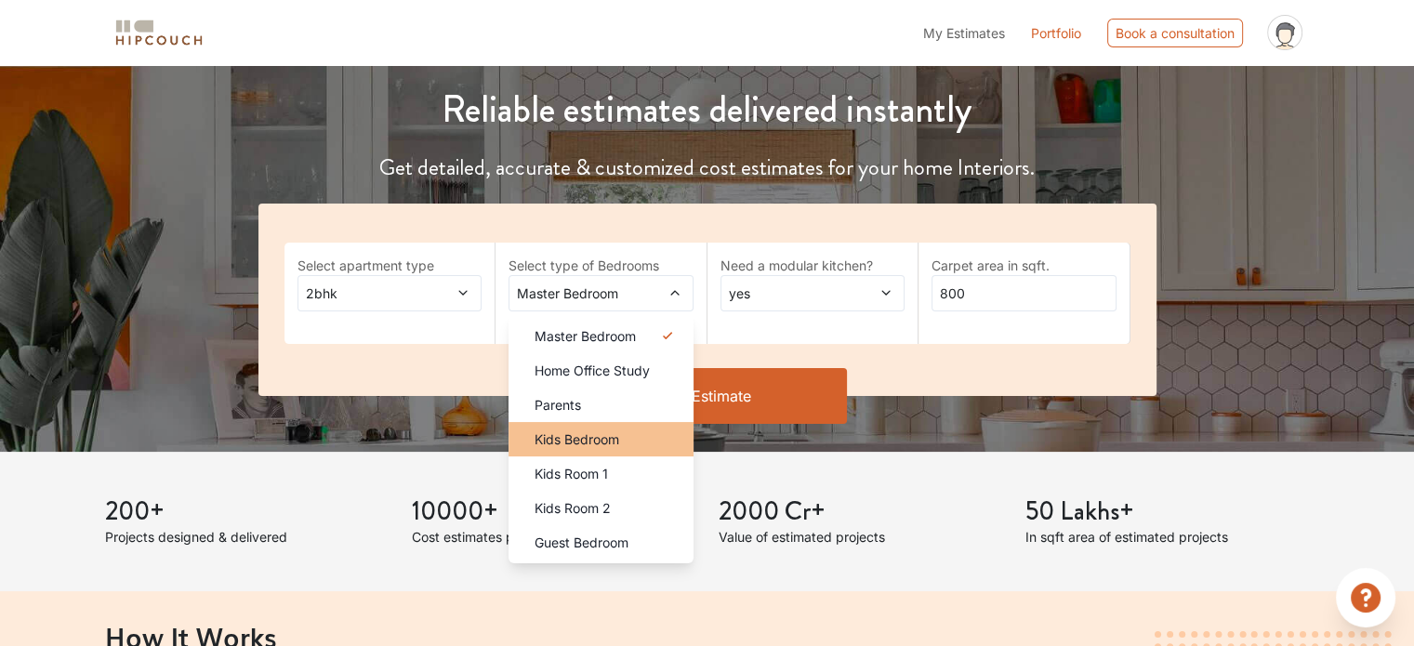
scroll to position [372, 0]
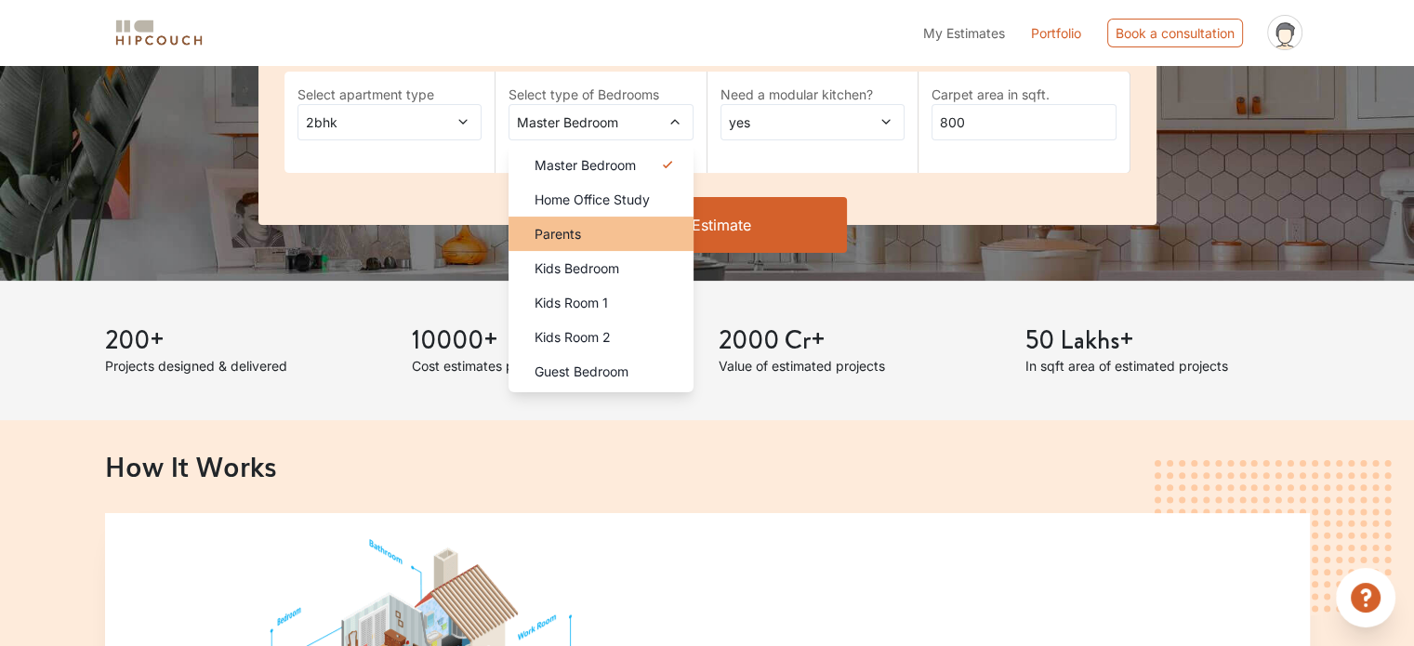
click at [582, 226] on div "Parents" at bounding box center [607, 234] width 174 height 20
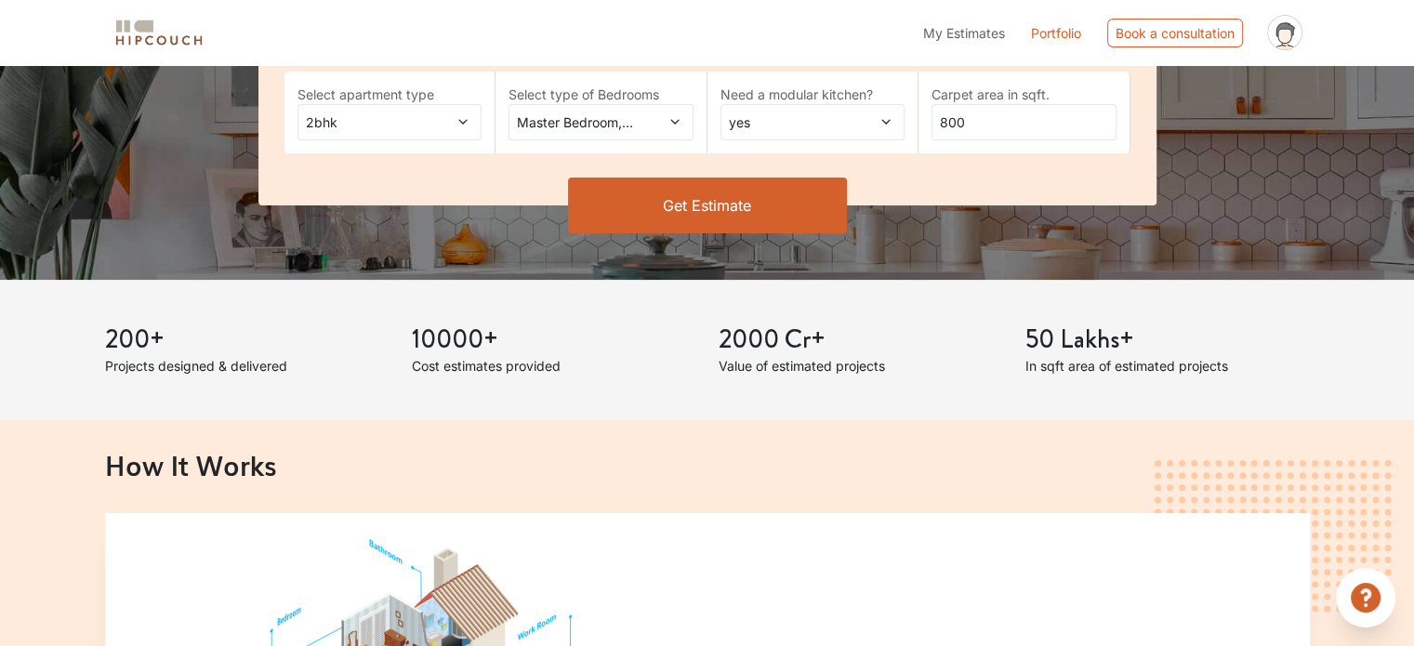
click at [706, 218] on button "Get Estimate" at bounding box center [707, 206] width 279 height 56
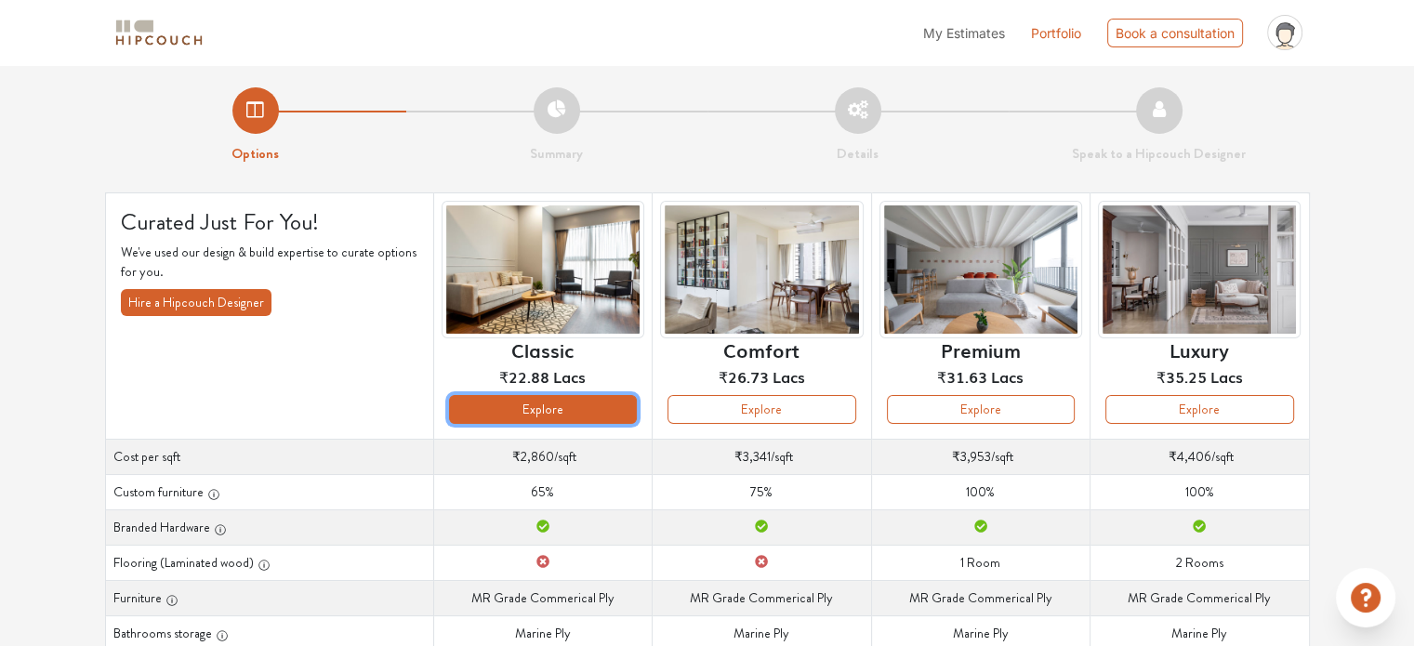
click at [589, 404] on button "Explore" at bounding box center [543, 409] width 188 height 29
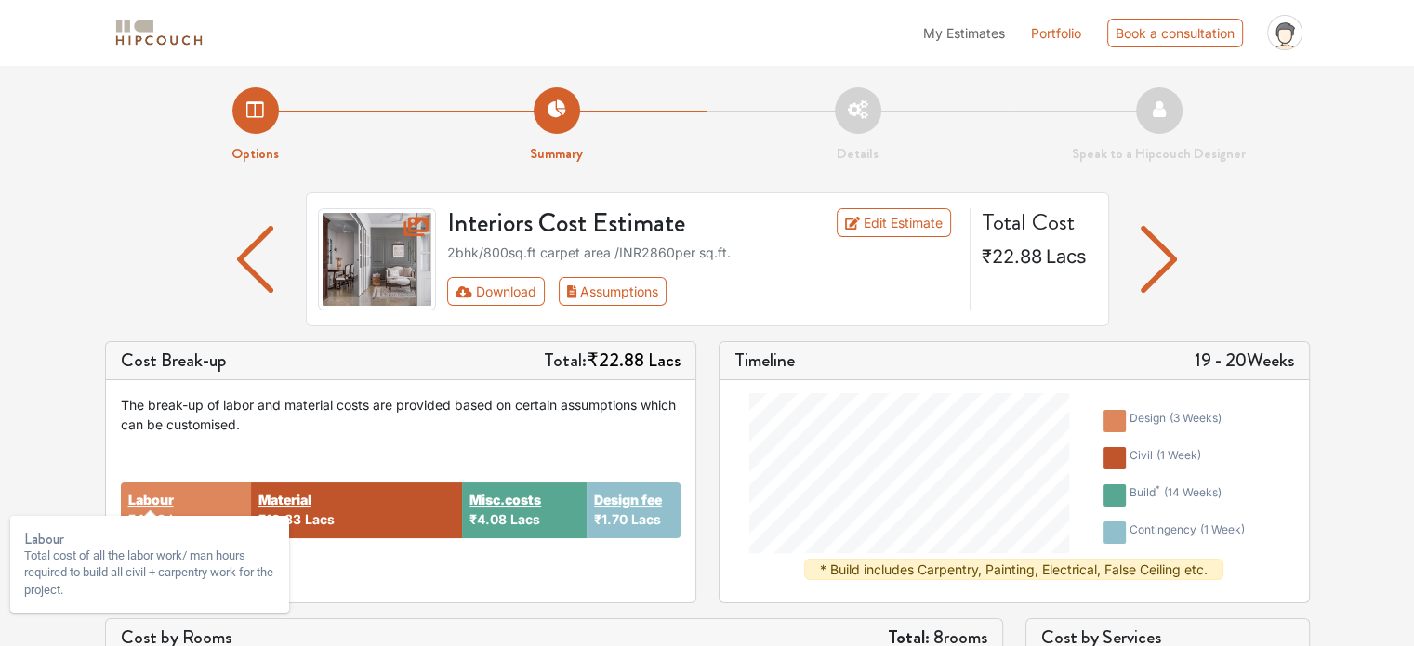
click at [156, 501] on strong "Labour" at bounding box center [151, 500] width 46 height 20
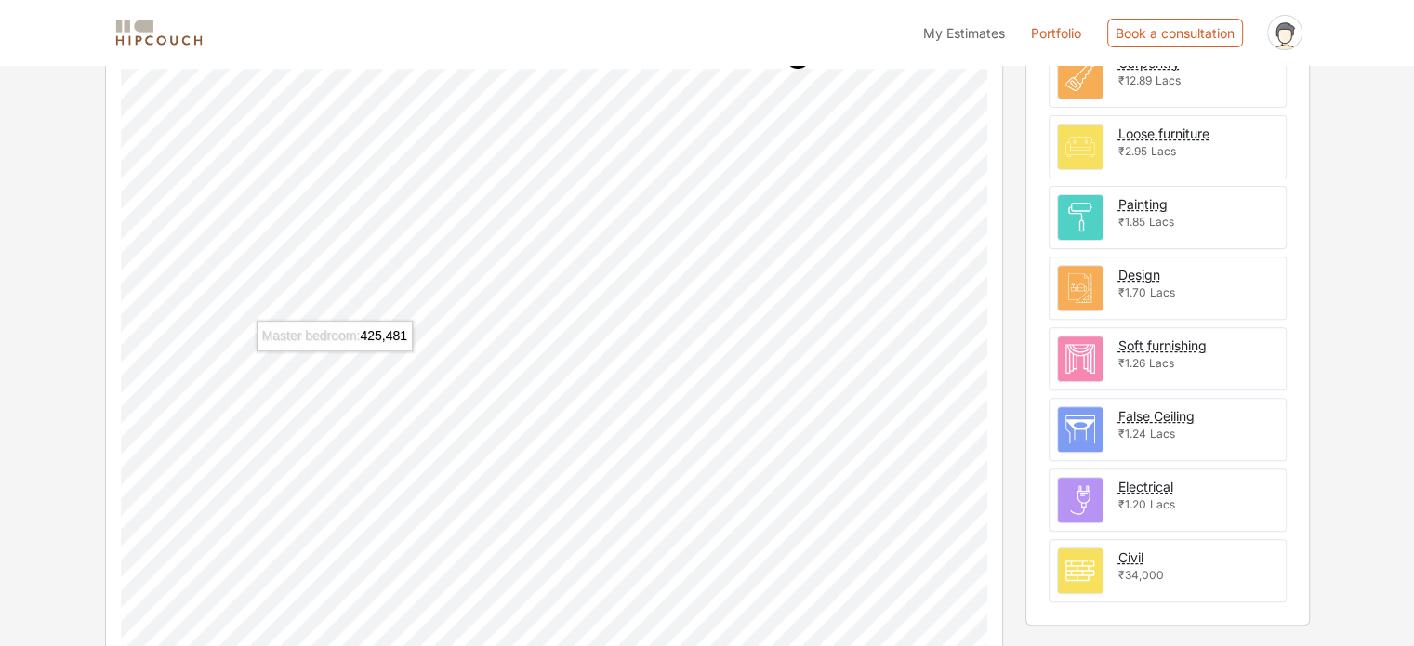
scroll to position [543, 0]
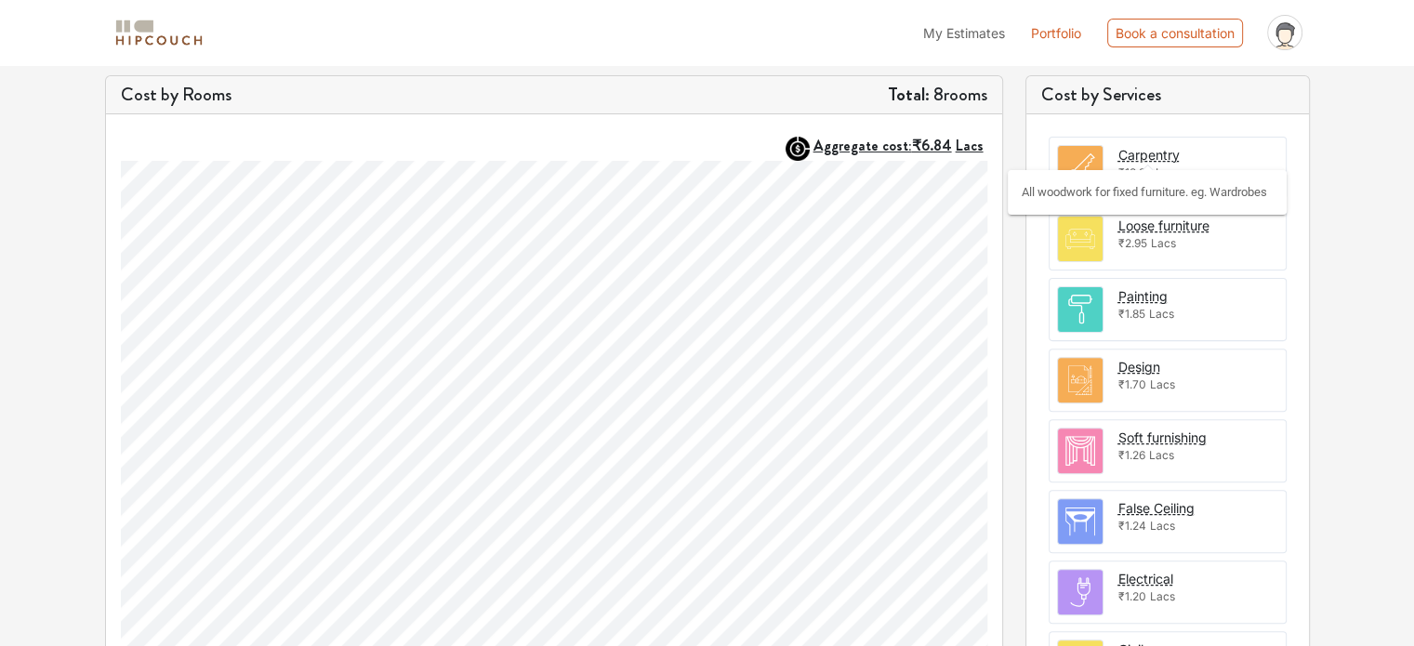
click at [1167, 155] on div "Carpentry" at bounding box center [1148, 155] width 61 height 20
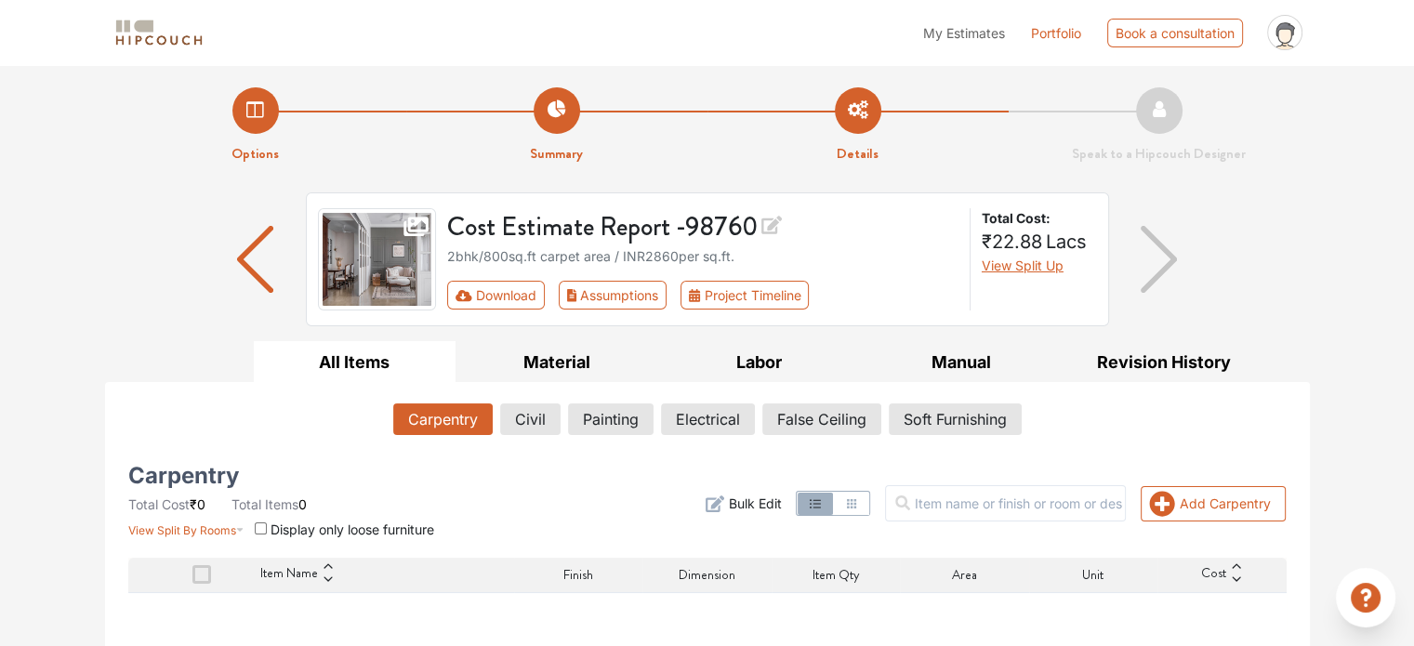
scroll to position [238, 0]
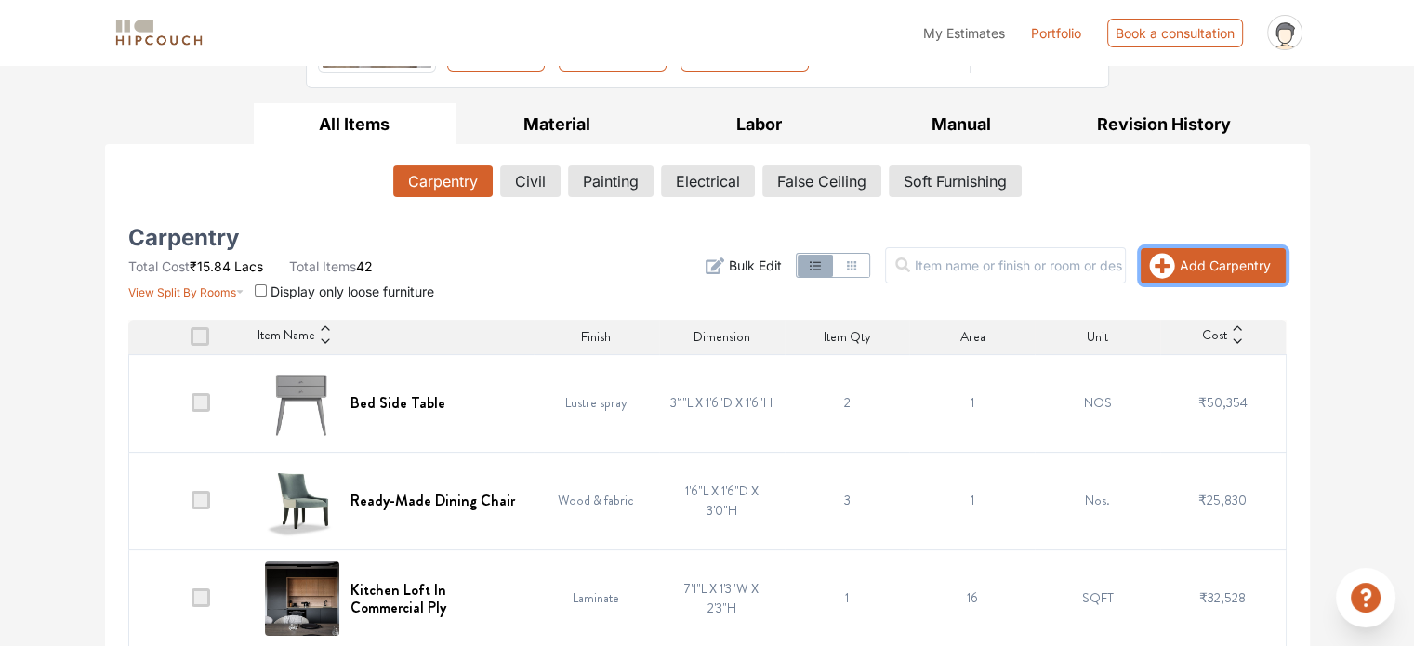
click at [1177, 263] on button "Add Carpentry" at bounding box center [1212, 265] width 145 height 35
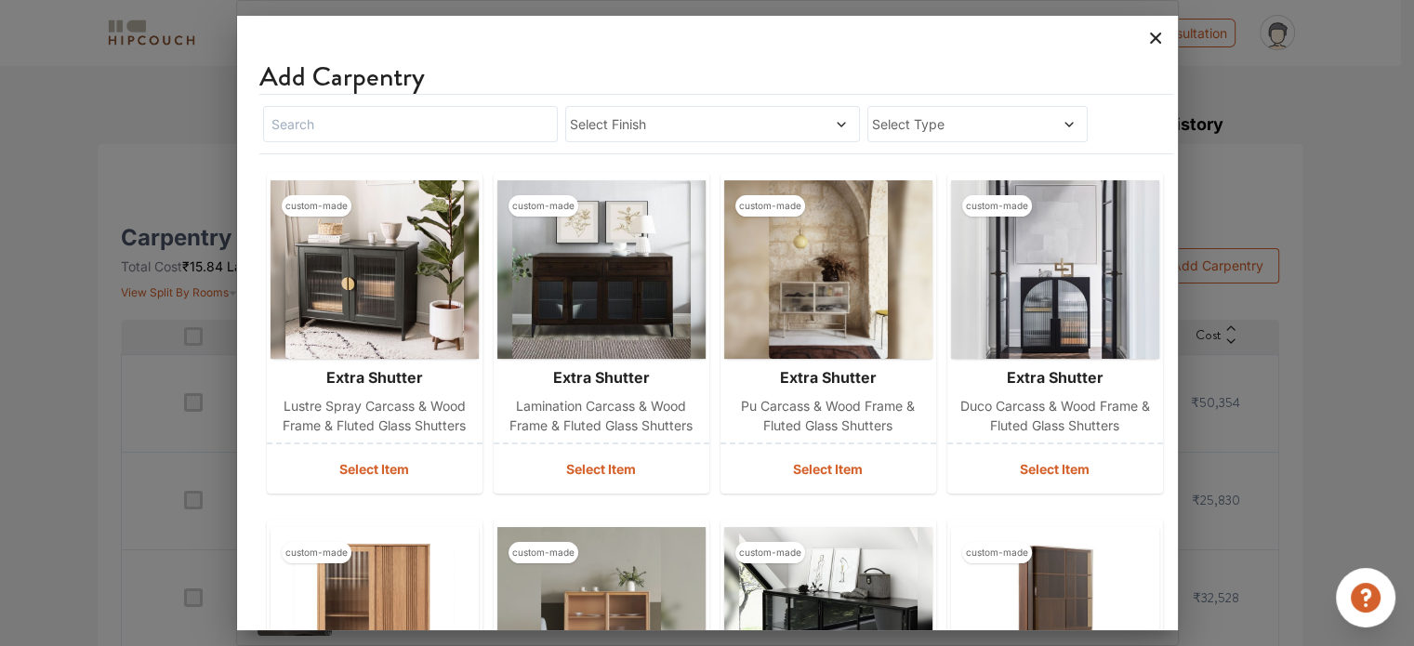
click at [1153, 43] on icon at bounding box center [1155, 38] width 30 height 30
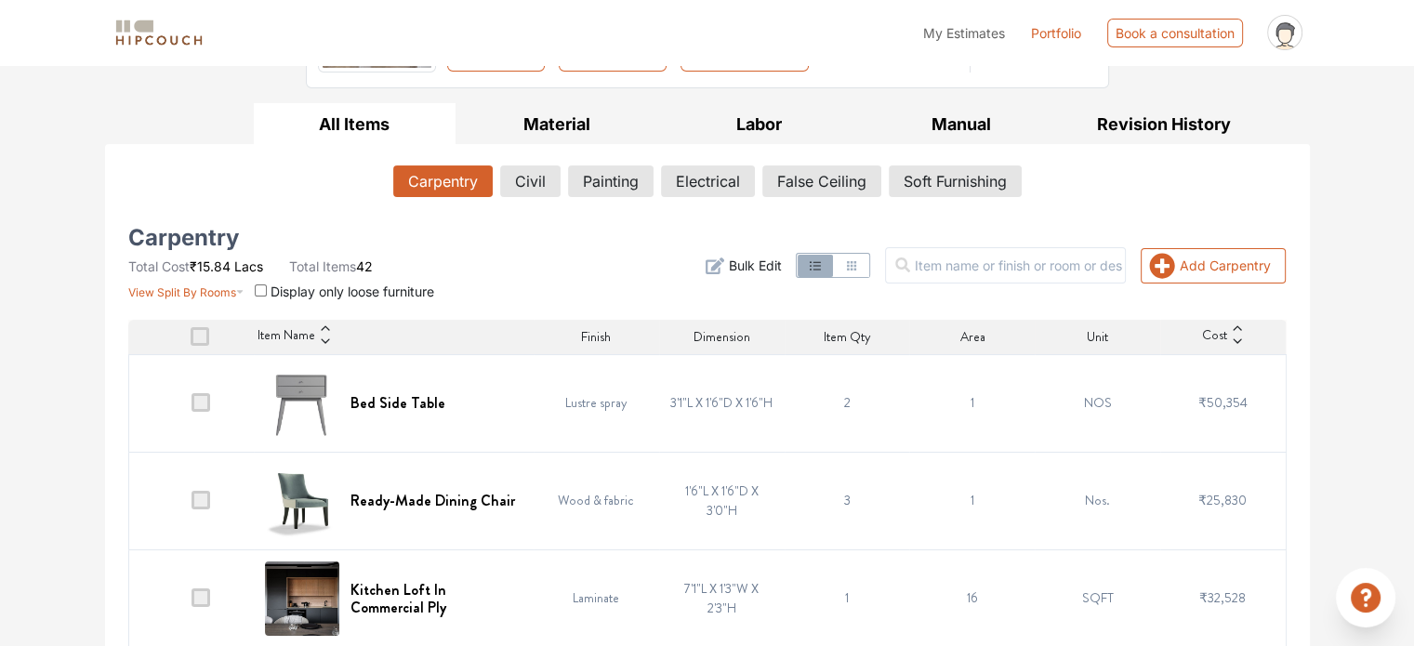
click at [835, 393] on td "2" at bounding box center [846, 403] width 125 height 98
click at [770, 263] on span "Bulk Edit" at bounding box center [754, 266] width 53 height 20
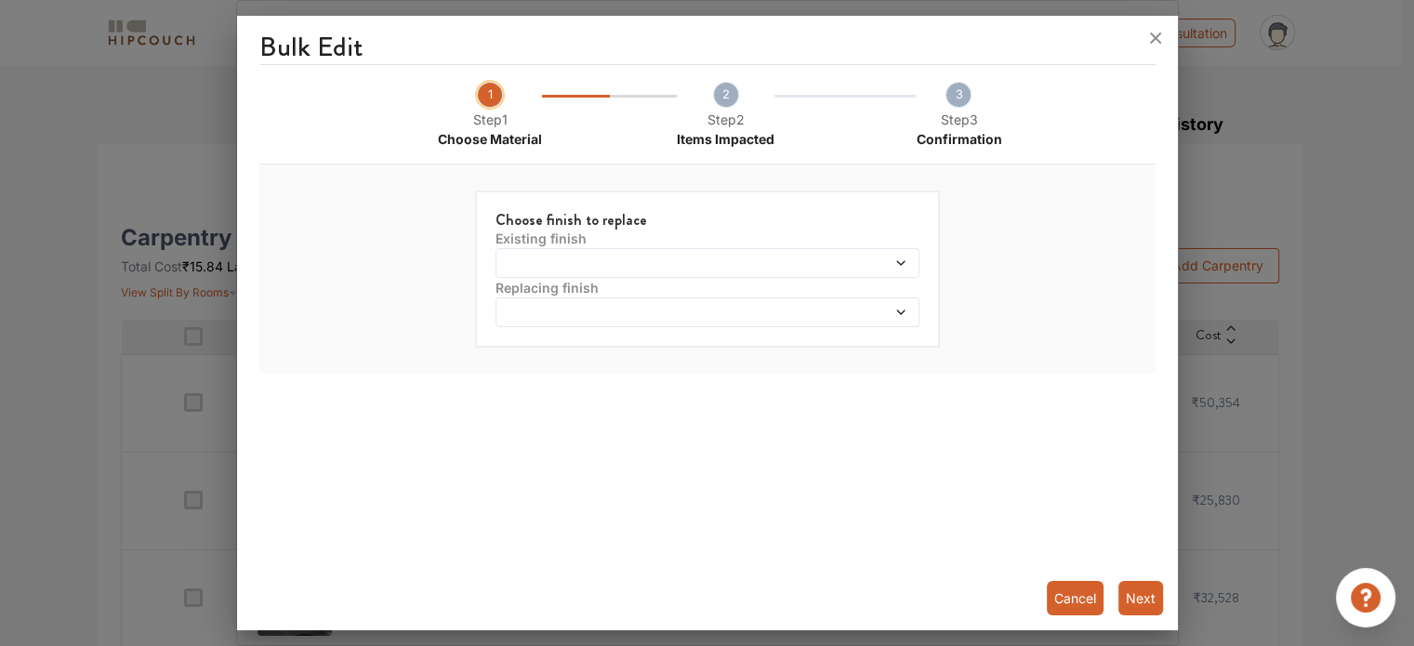
click at [1084, 590] on button "Cancel" at bounding box center [1074, 598] width 57 height 34
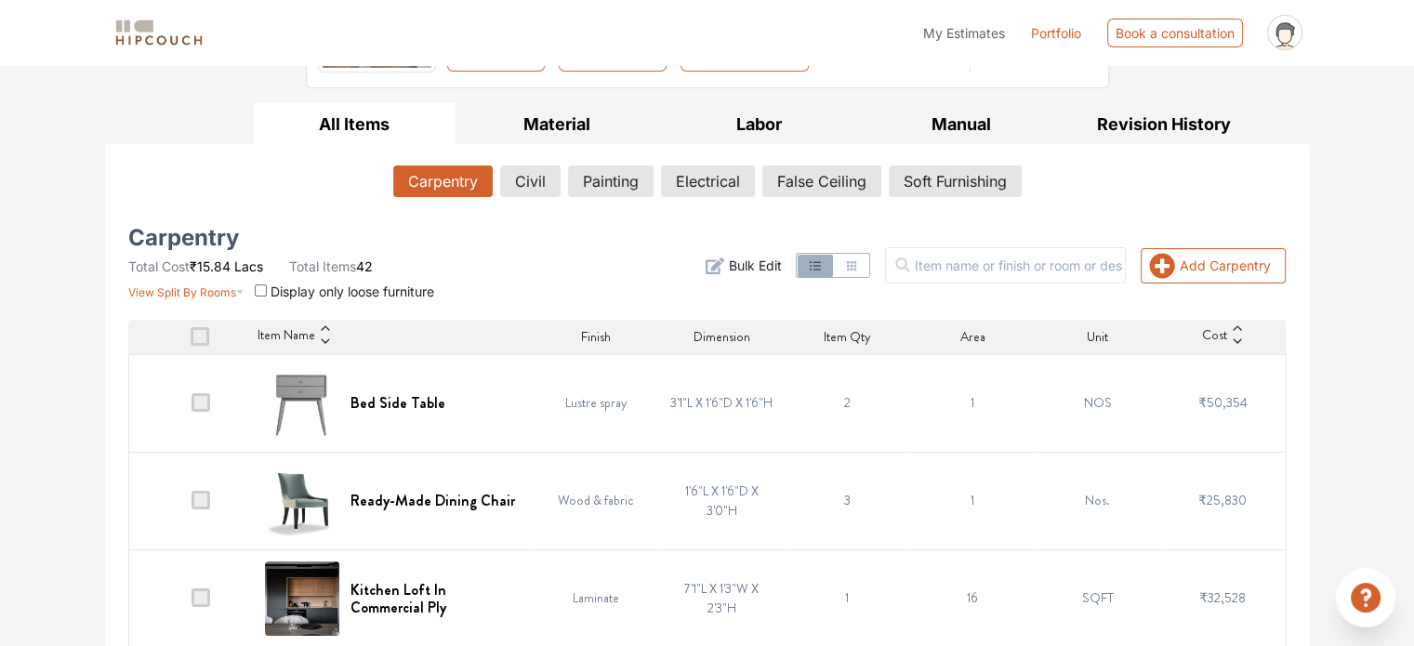
scroll to position [331, 0]
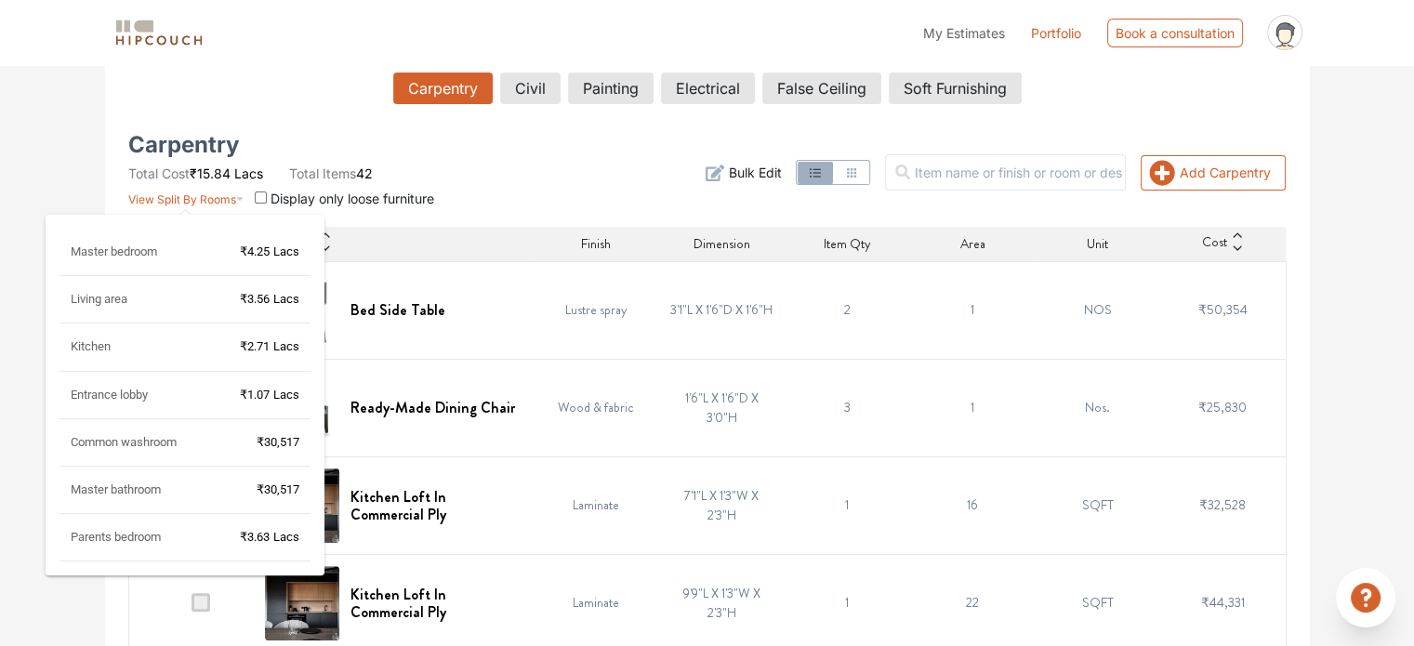
click at [229, 195] on span "View Split By Rooms" at bounding box center [182, 199] width 108 height 14
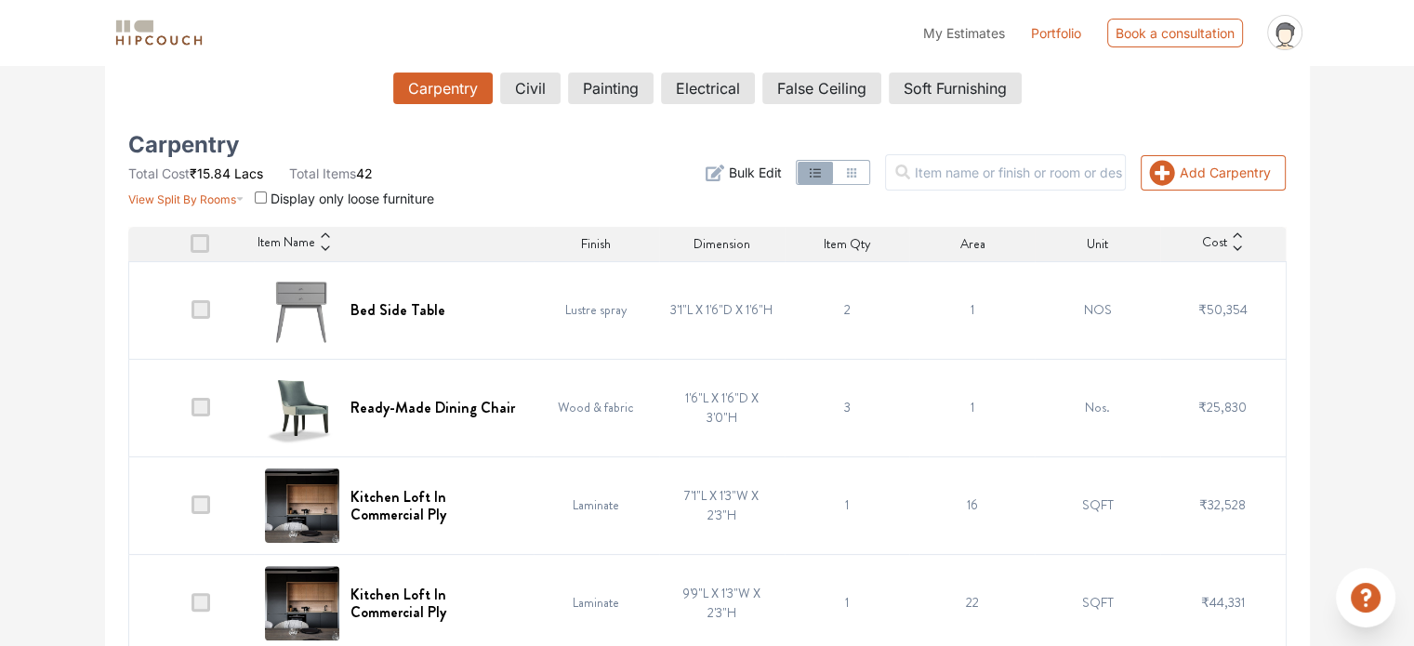
click at [488, 227] on th "Item Name" at bounding box center [394, 244] width 280 height 35
click at [353, 204] on span "Display only loose furniture" at bounding box center [352, 199] width 164 height 16
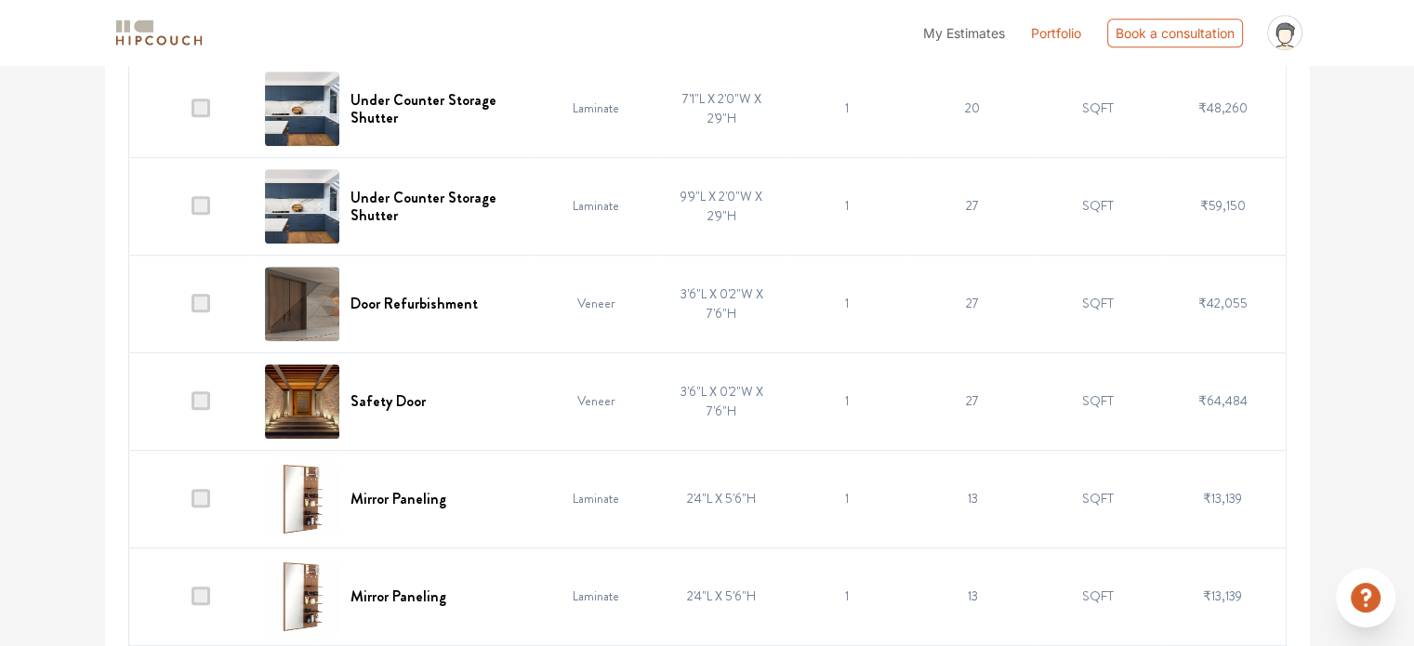
scroll to position [1260, 0]
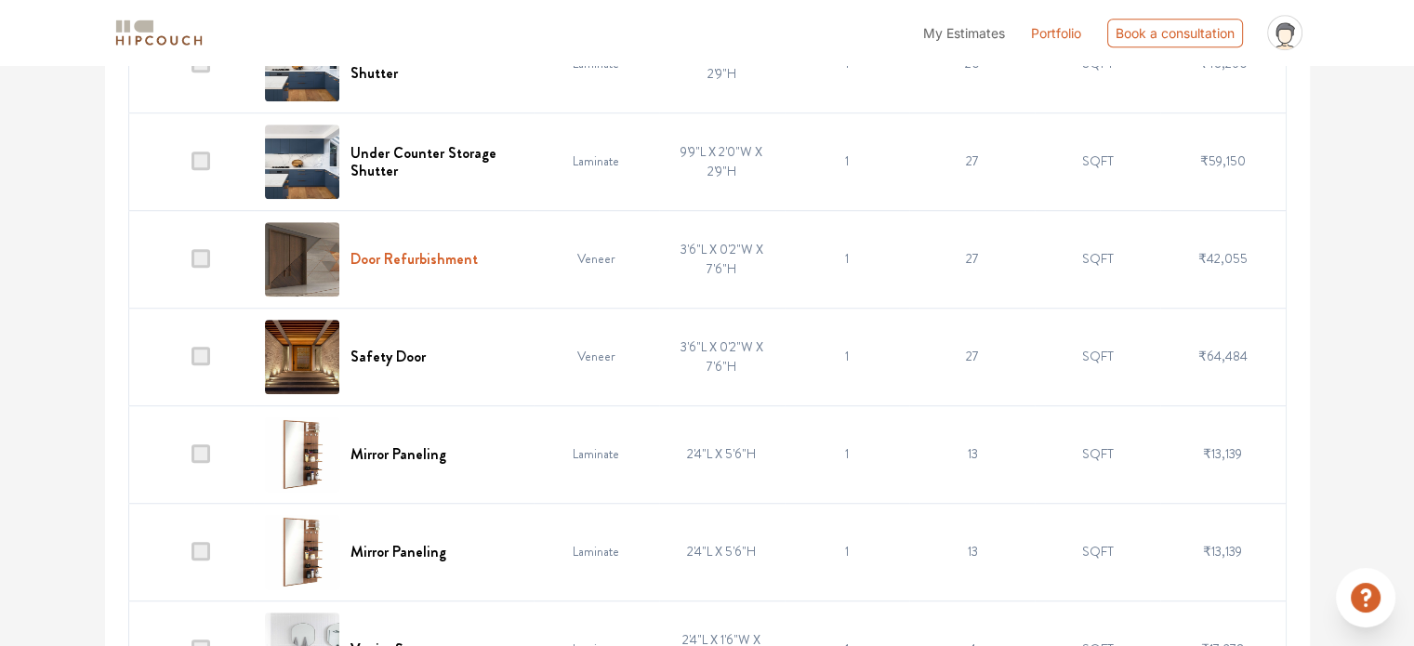
click at [416, 254] on h6 "Door Refurbishment" at bounding box center [413, 259] width 127 height 18
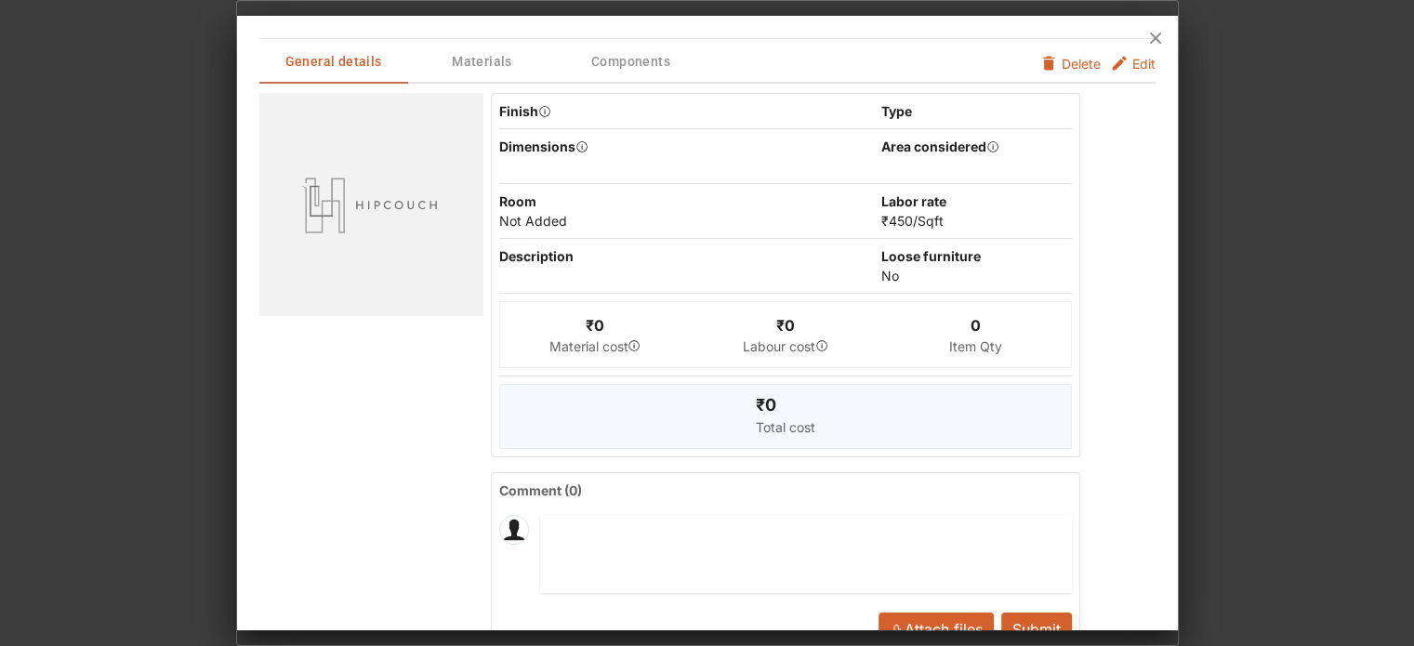
scroll to position [0, 0]
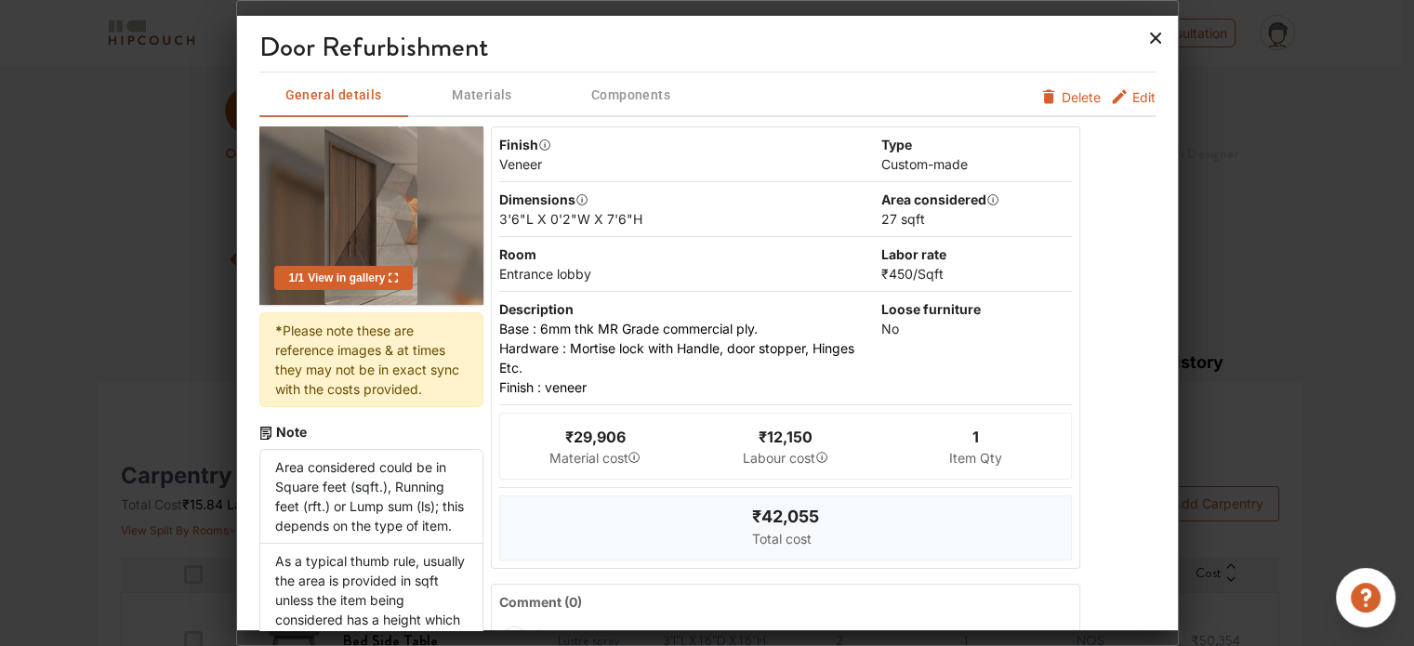
click at [1154, 43] on icon at bounding box center [1155, 38] width 30 height 30
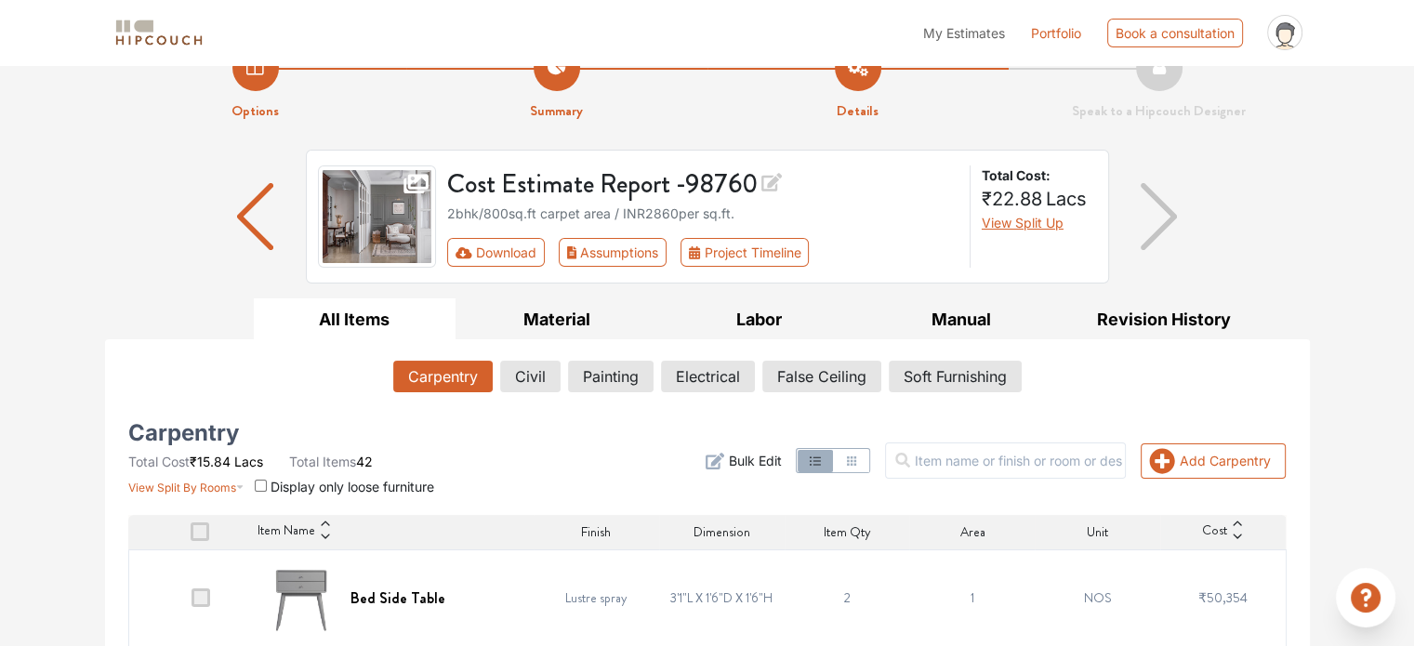
scroll to position [279, 0]
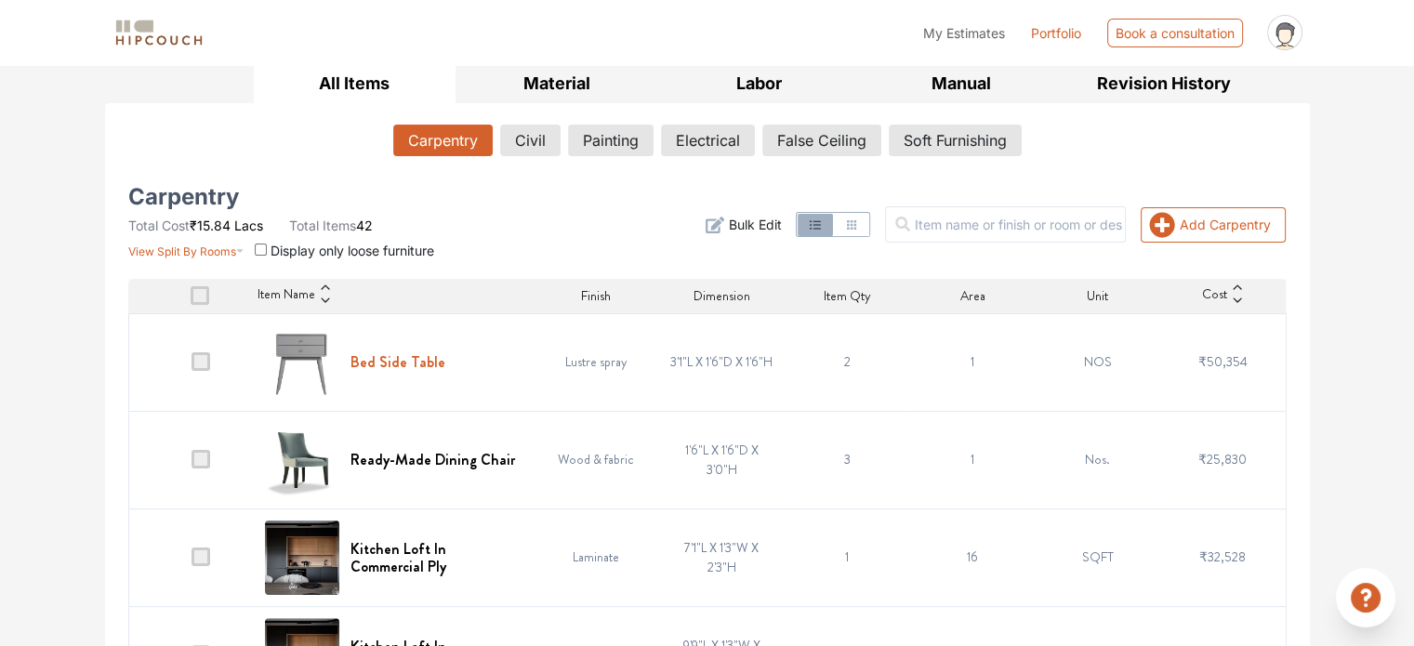
click at [406, 353] on h6 "Bed Side Table" at bounding box center [397, 362] width 95 height 18
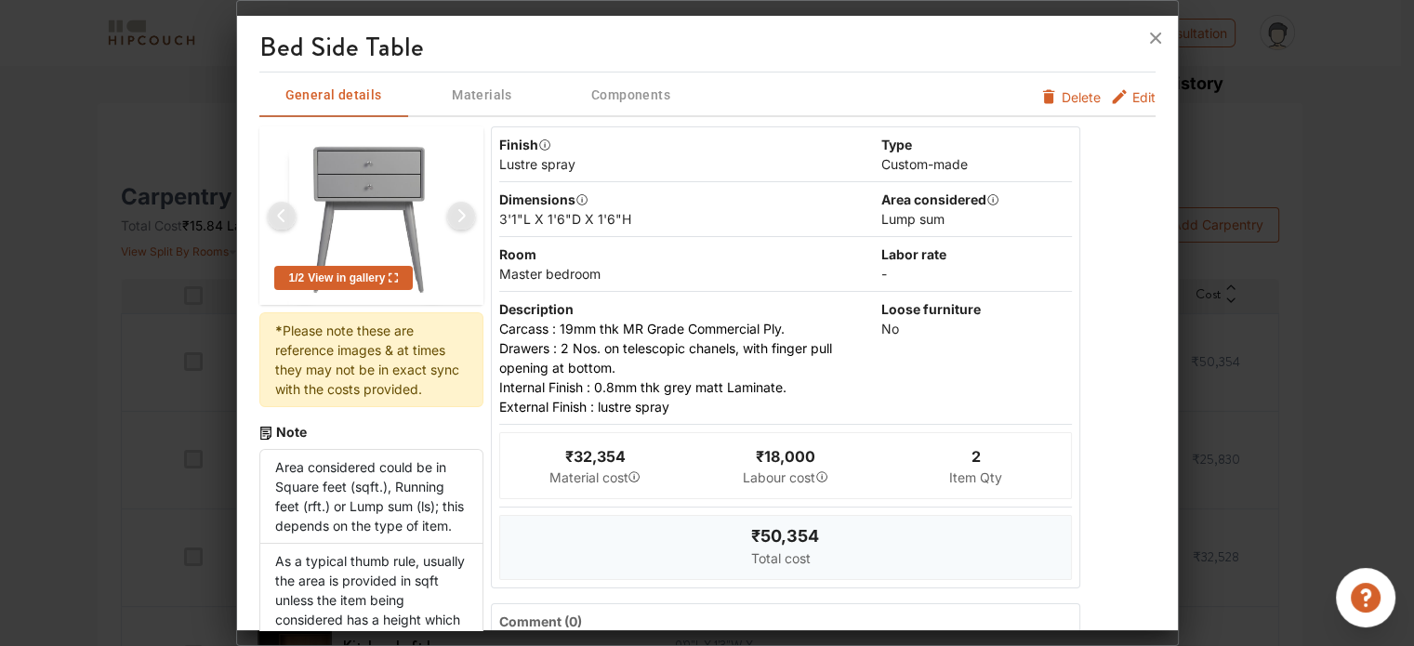
click at [444, 215] on img at bounding box center [461, 215] width 45 height 45
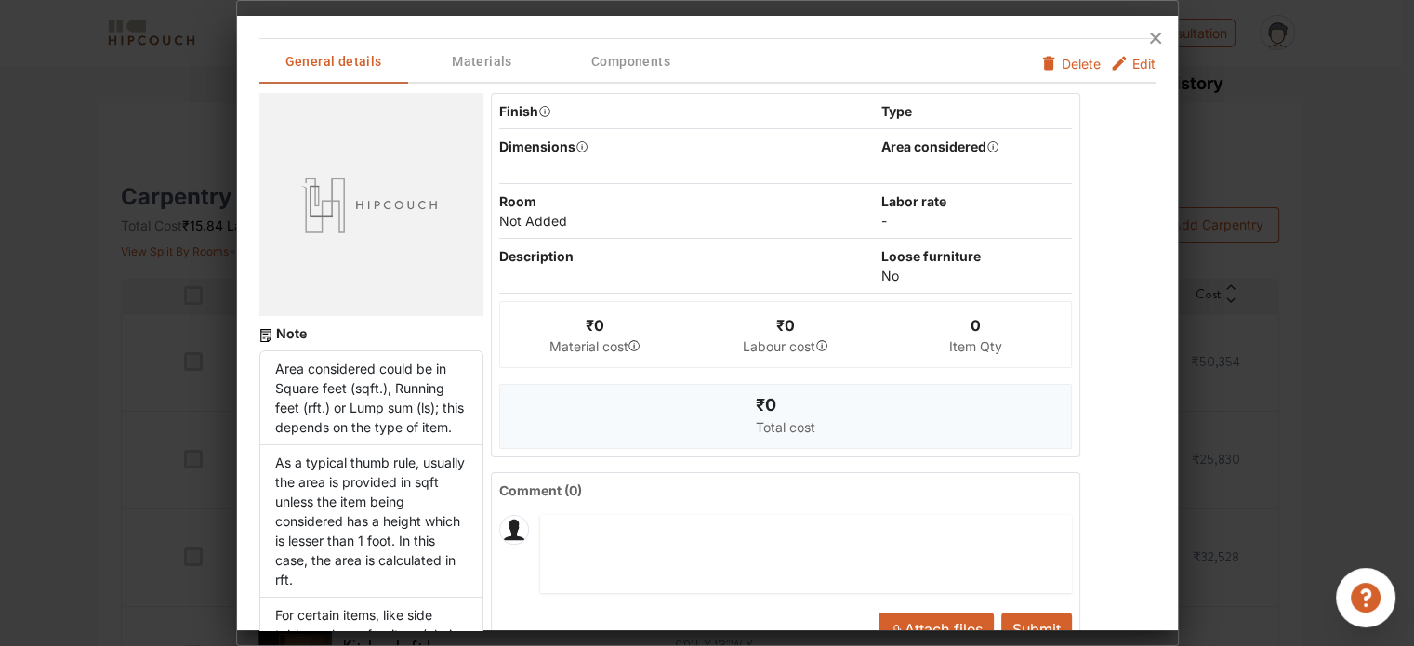
click at [318, 198] on div at bounding box center [371, 204] width 224 height 223
click at [349, 186] on div at bounding box center [371, 204] width 224 height 223
drag, startPoint x: 300, startPoint y: 182, endPoint x: 318, endPoint y: 159, distance: 29.2
click at [299, 181] on div at bounding box center [371, 204] width 224 height 223
click at [459, 55] on div at bounding box center [707, 38] width 941 height 45
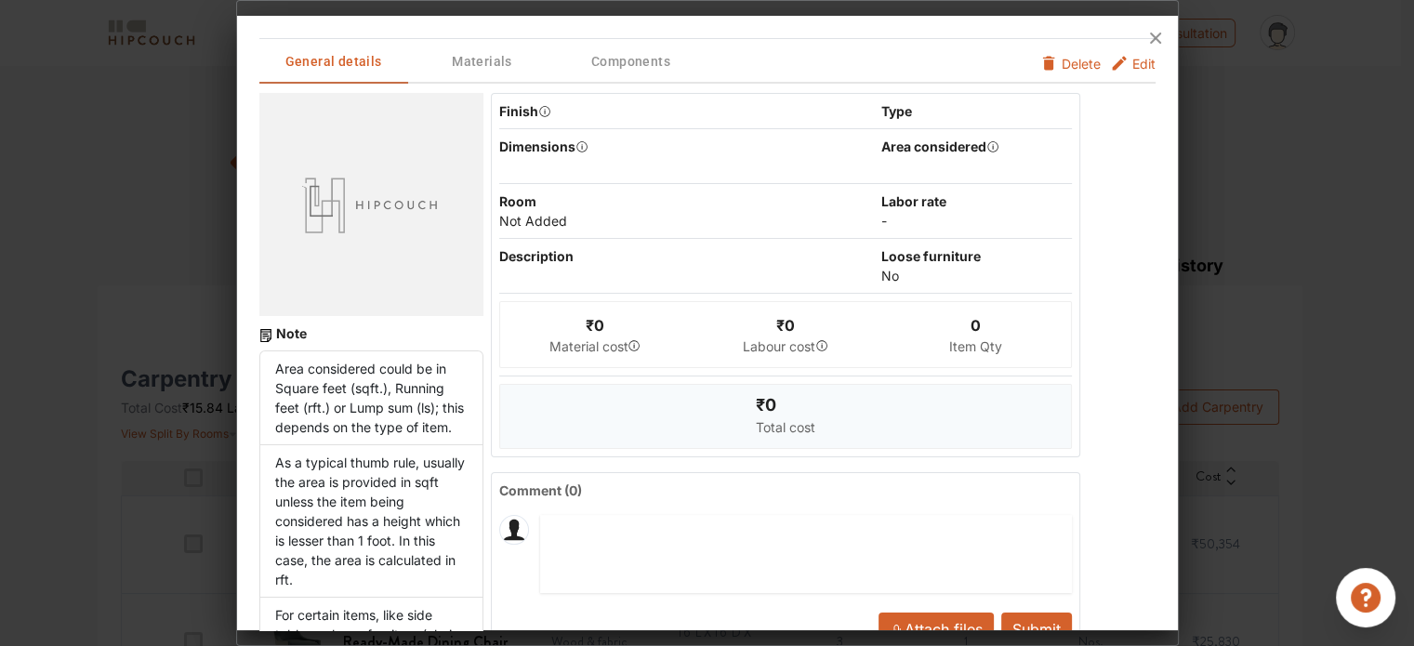
scroll to position [0, 0]
click at [337, 237] on div at bounding box center [371, 204] width 224 height 223
click at [1160, 35] on icon at bounding box center [1155, 38] width 30 height 30
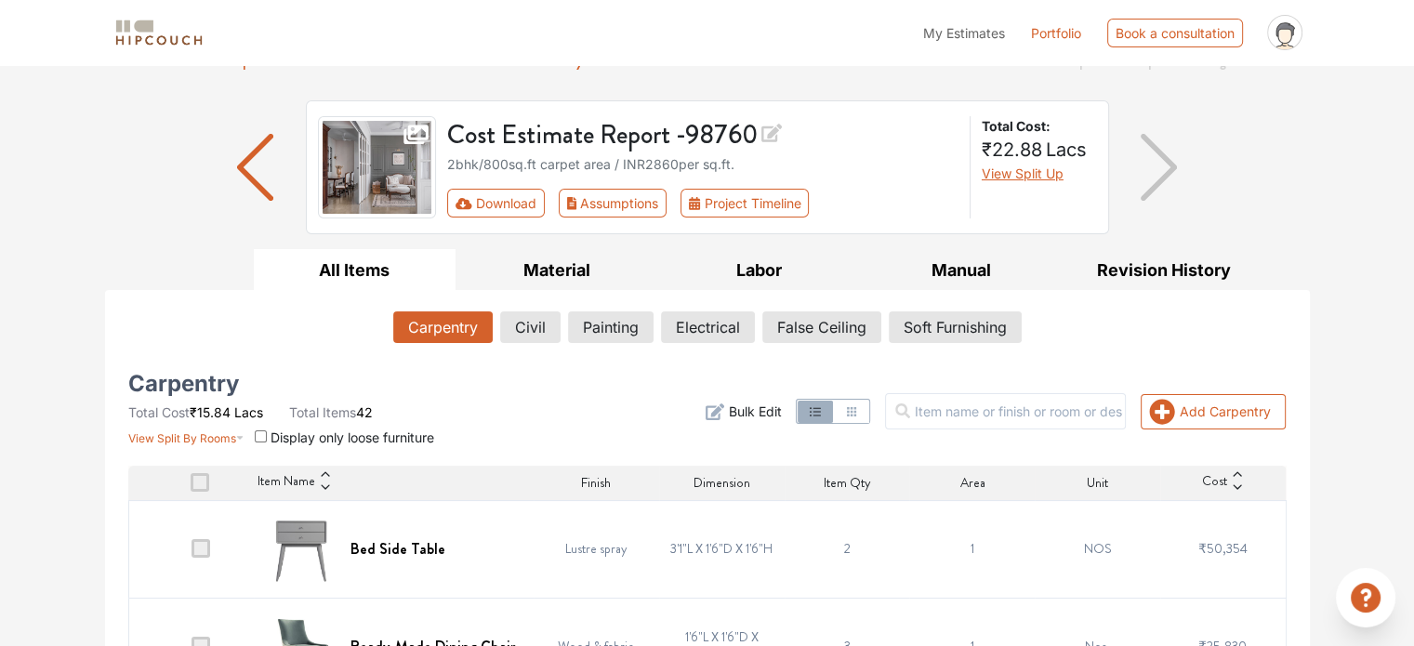
scroll to position [186, 0]
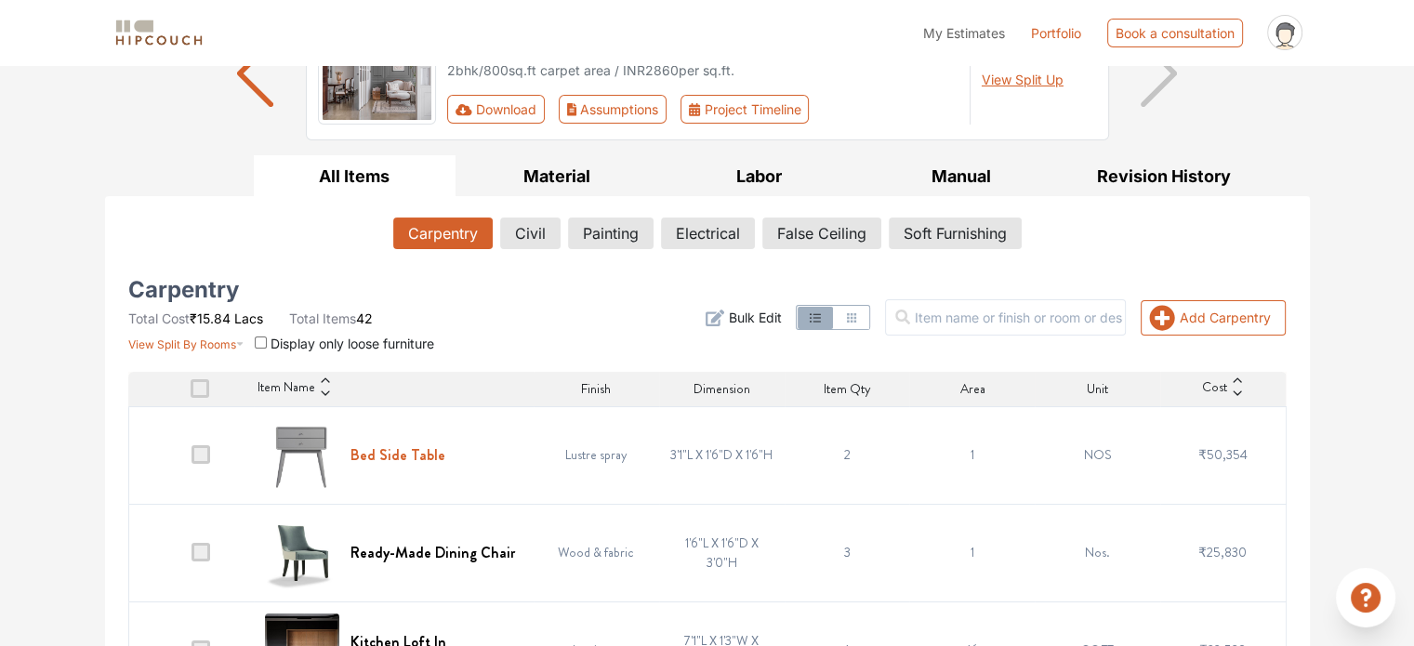
click at [383, 448] on h6 "Bed Side Table" at bounding box center [397, 455] width 95 height 18
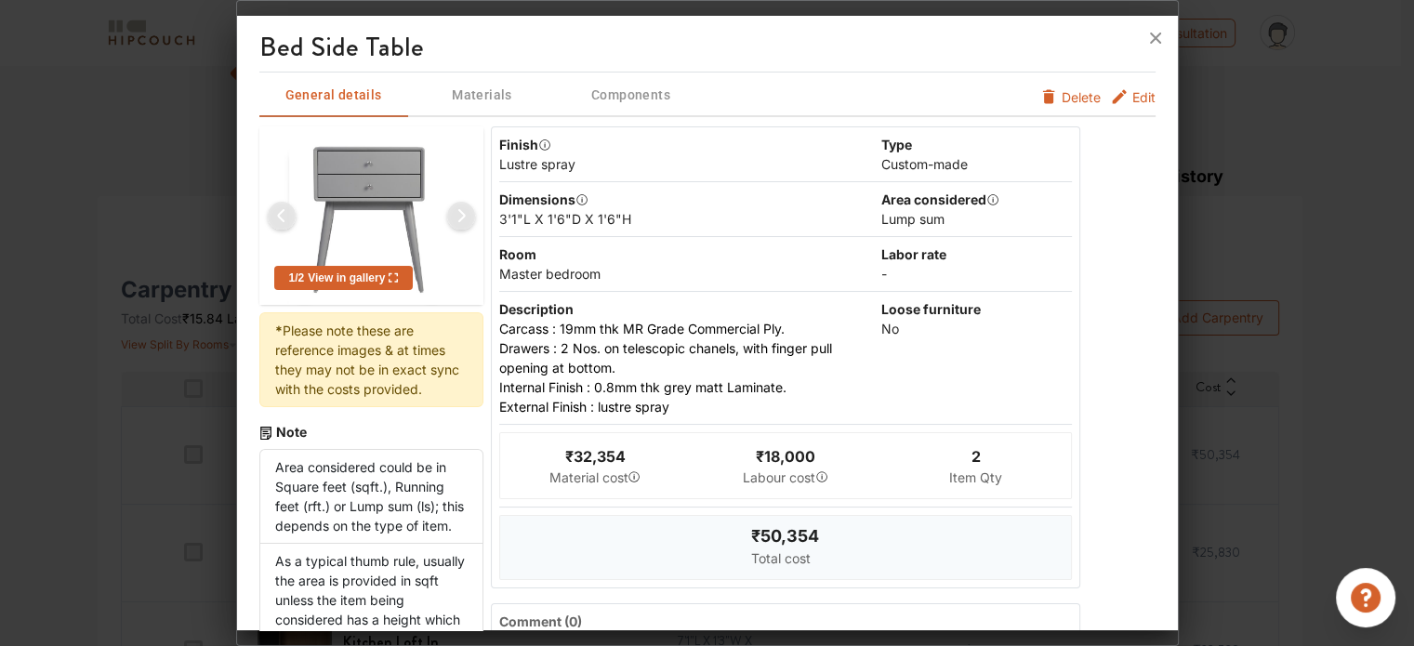
click at [358, 273] on span "View in gallery" at bounding box center [351, 277] width 94 height 13
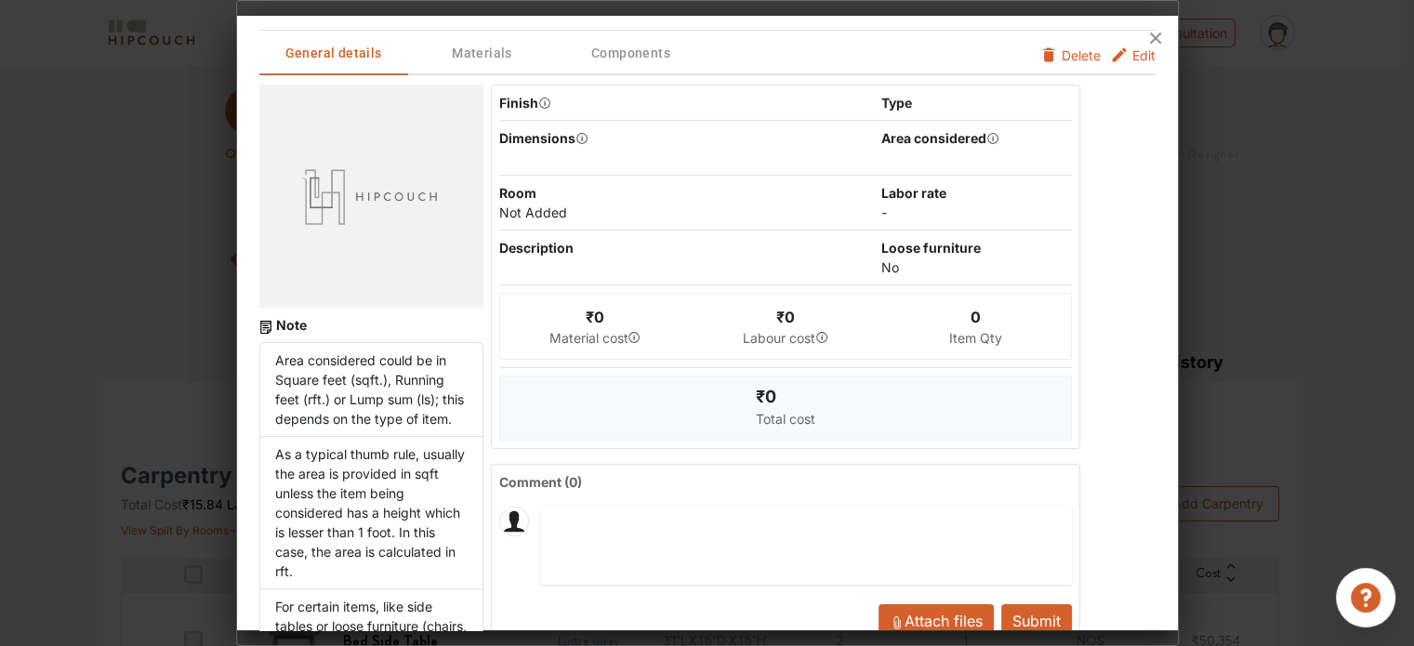
scroll to position [0, 0]
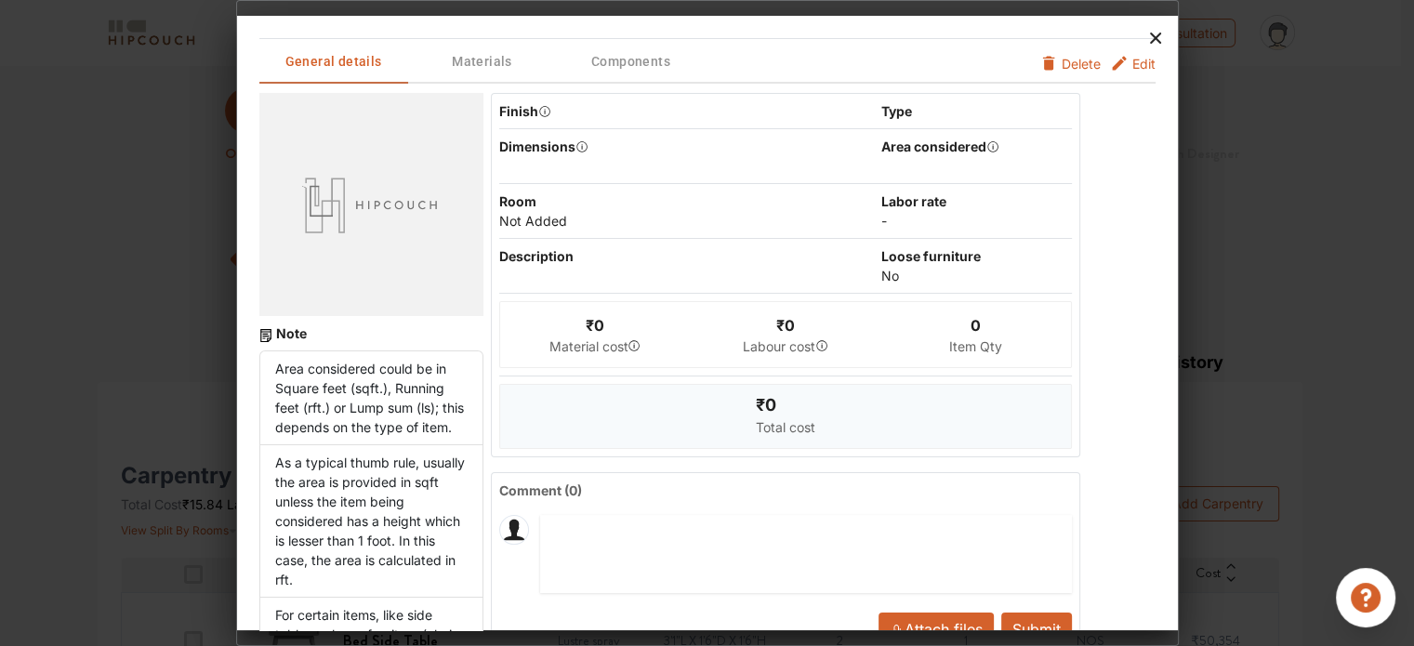
click at [1150, 33] on icon at bounding box center [1155, 38] width 11 height 11
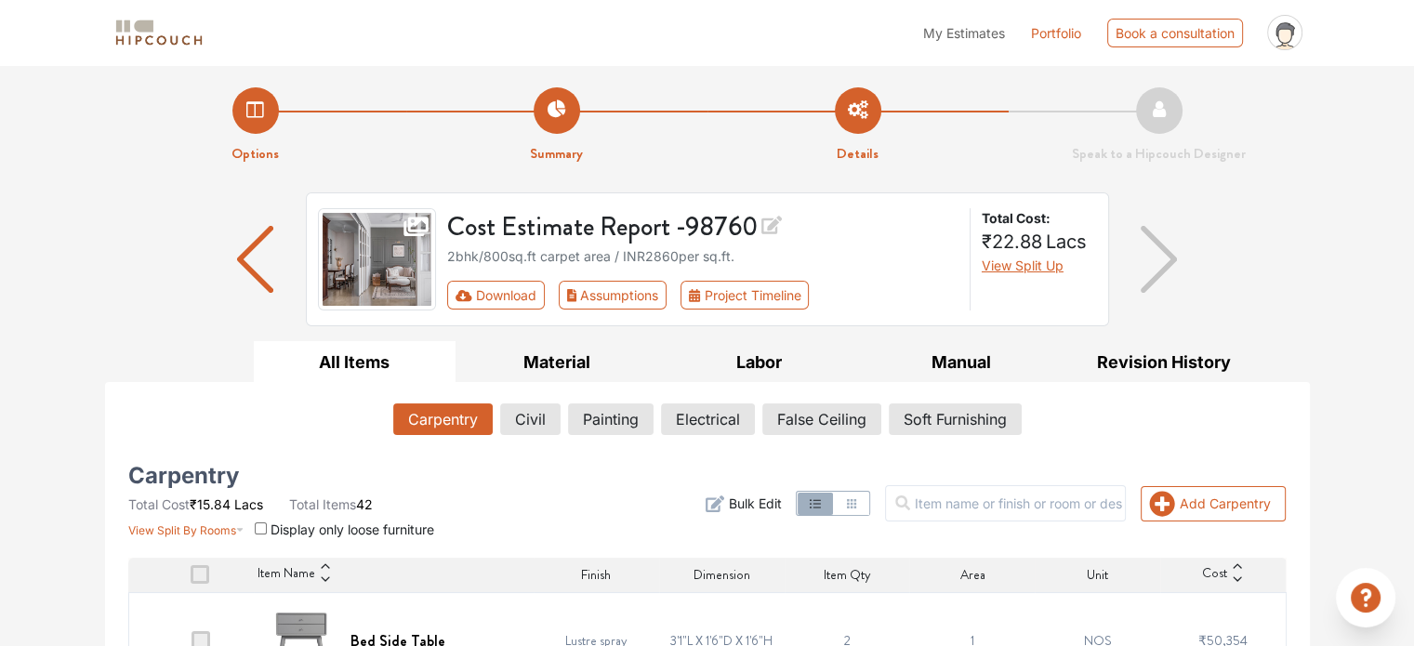
scroll to position [93, 0]
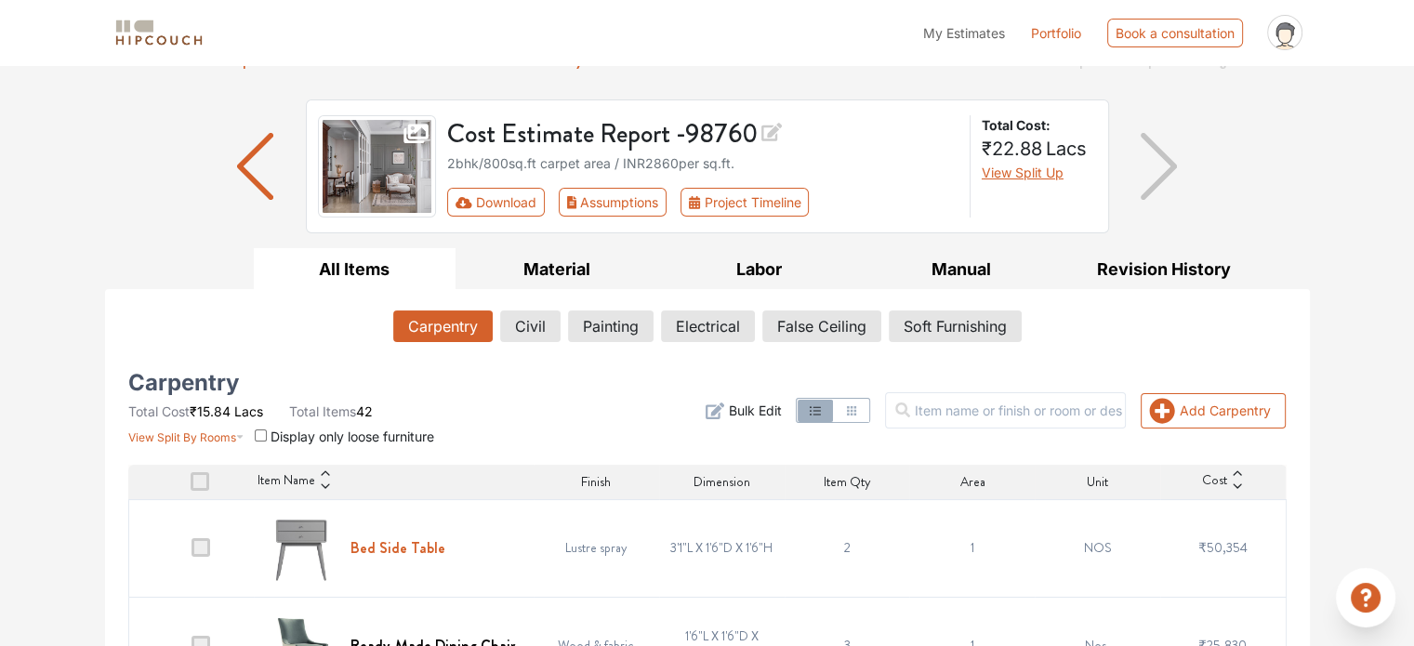
click at [379, 539] on h6 "Bed Side Table" at bounding box center [397, 548] width 95 height 18
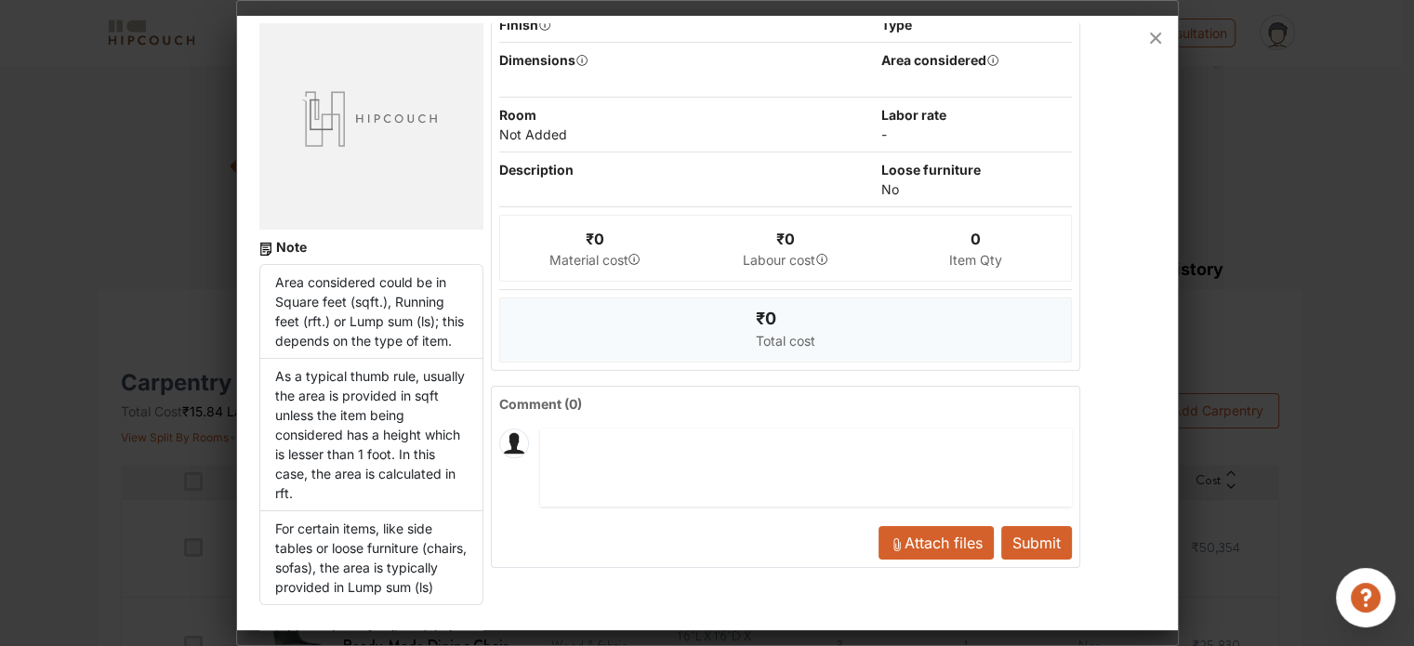
scroll to position [0, 0]
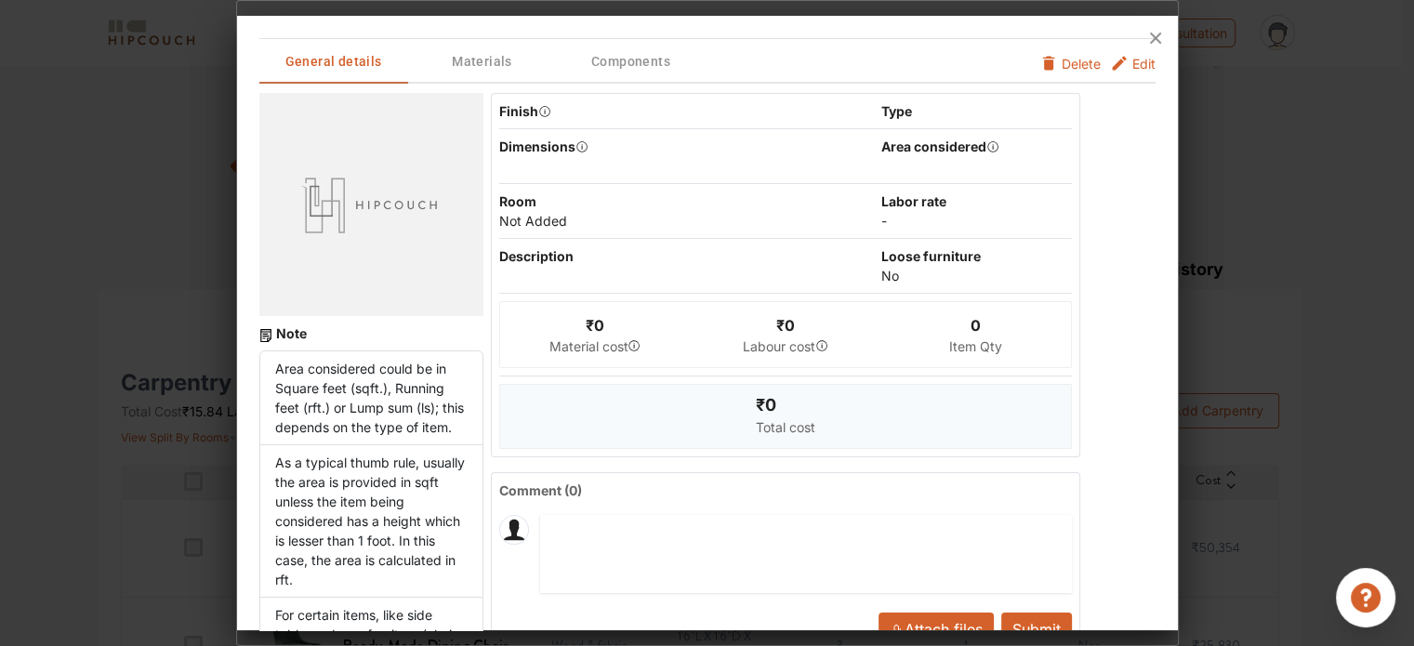
click at [480, 54] on div at bounding box center [707, 38] width 941 height 45
click at [483, 60] on span "Materials" at bounding box center [482, 61] width 145 height 23
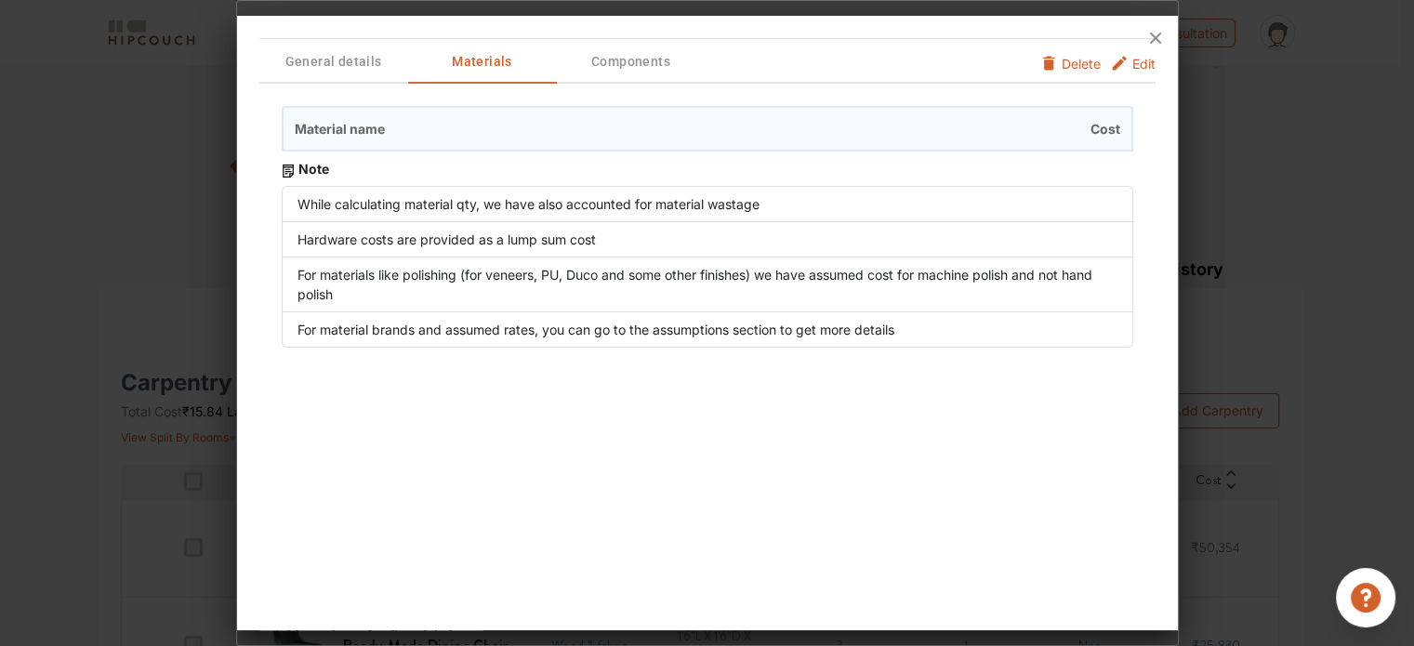
click at [483, 60] on span "Materials" at bounding box center [482, 61] width 145 height 23
click at [607, 55] on div at bounding box center [707, 38] width 941 height 45
click at [608, 59] on div at bounding box center [707, 38] width 941 height 45
click at [665, 59] on div at bounding box center [707, 38] width 941 height 45
click at [1160, 36] on icon at bounding box center [1155, 38] width 30 height 30
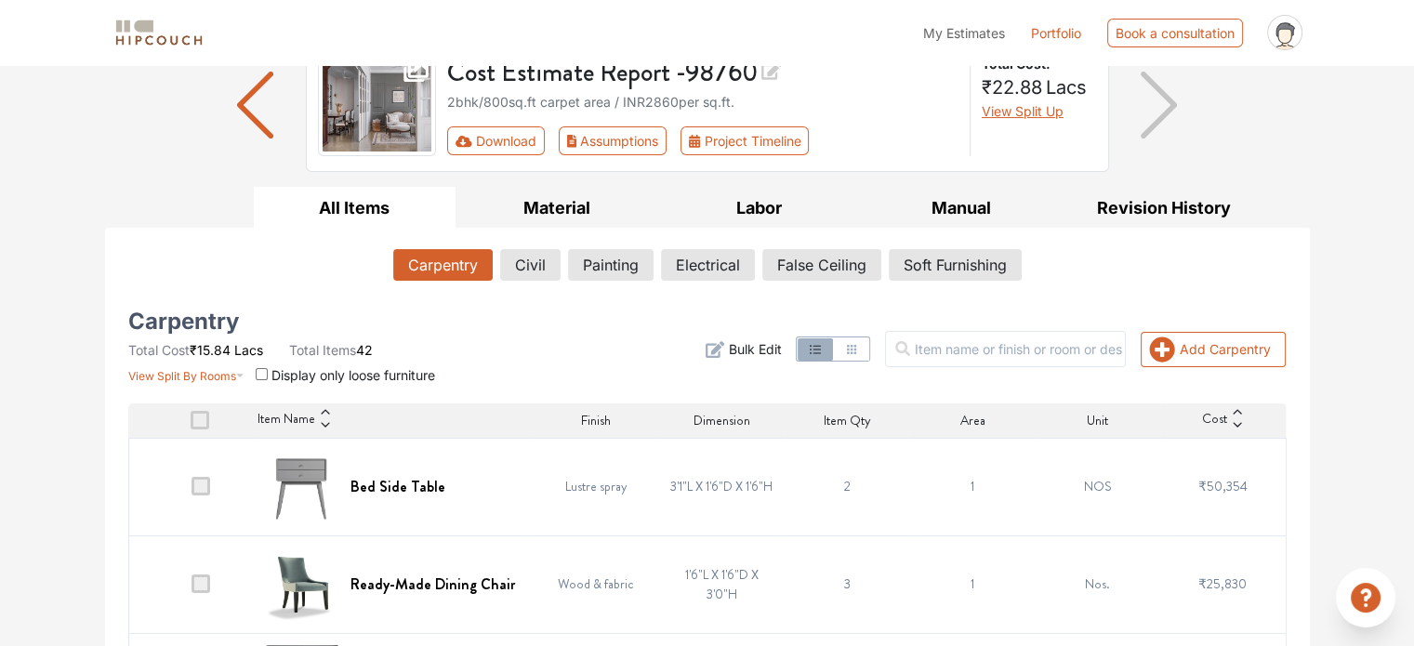
scroll to position [186, 0]
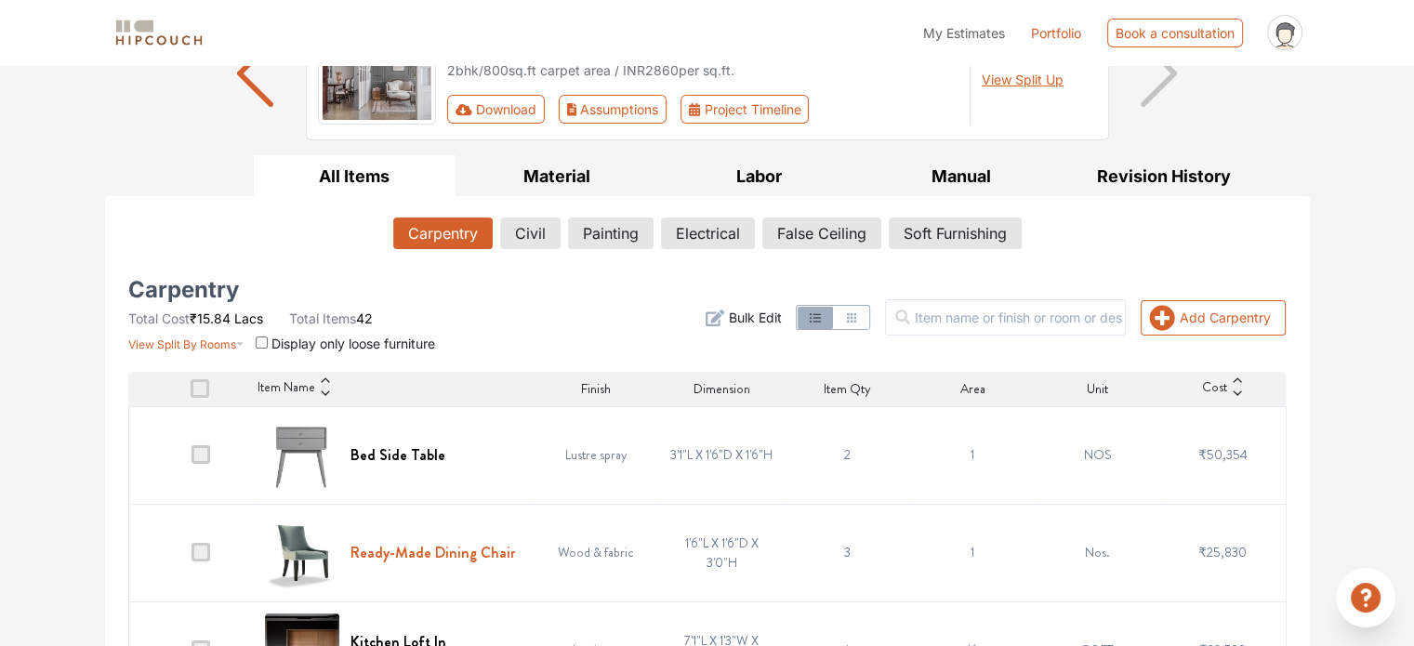
click at [390, 544] on h6 "Ready-Made Dining Chair" at bounding box center [432, 553] width 164 height 18
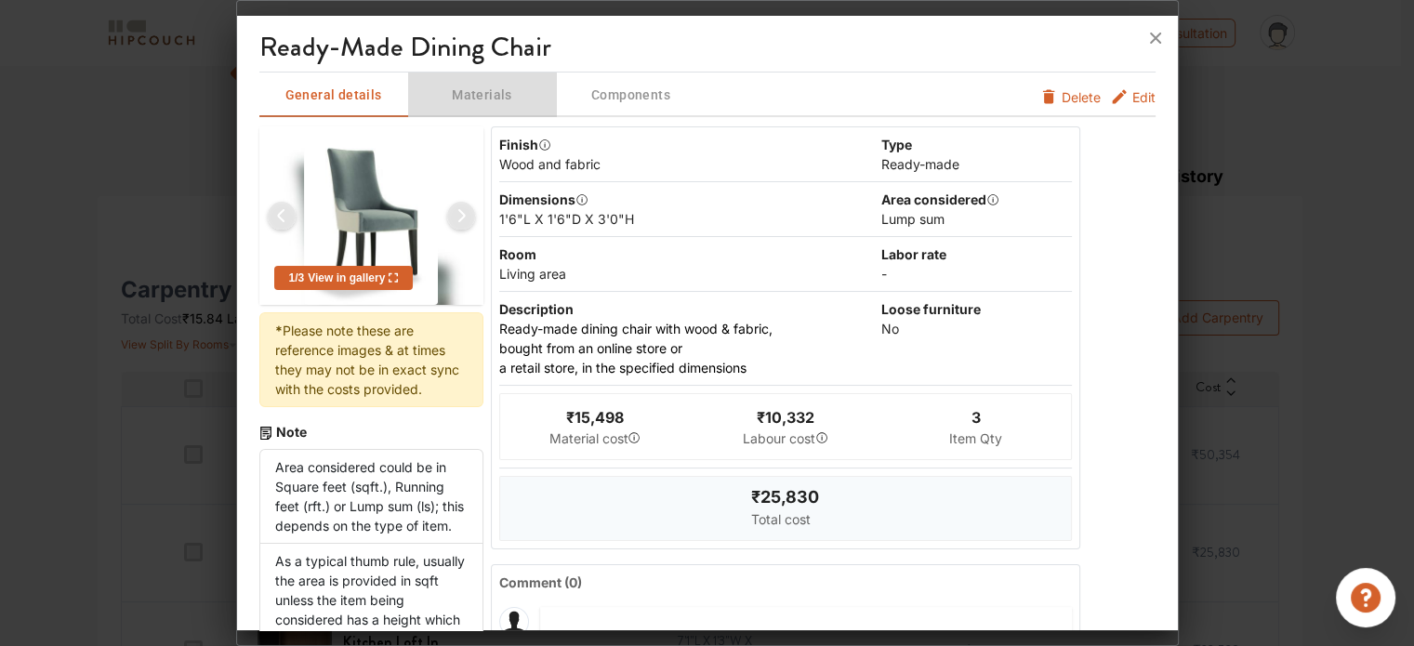
click at [475, 98] on span "Materials" at bounding box center [482, 95] width 145 height 23
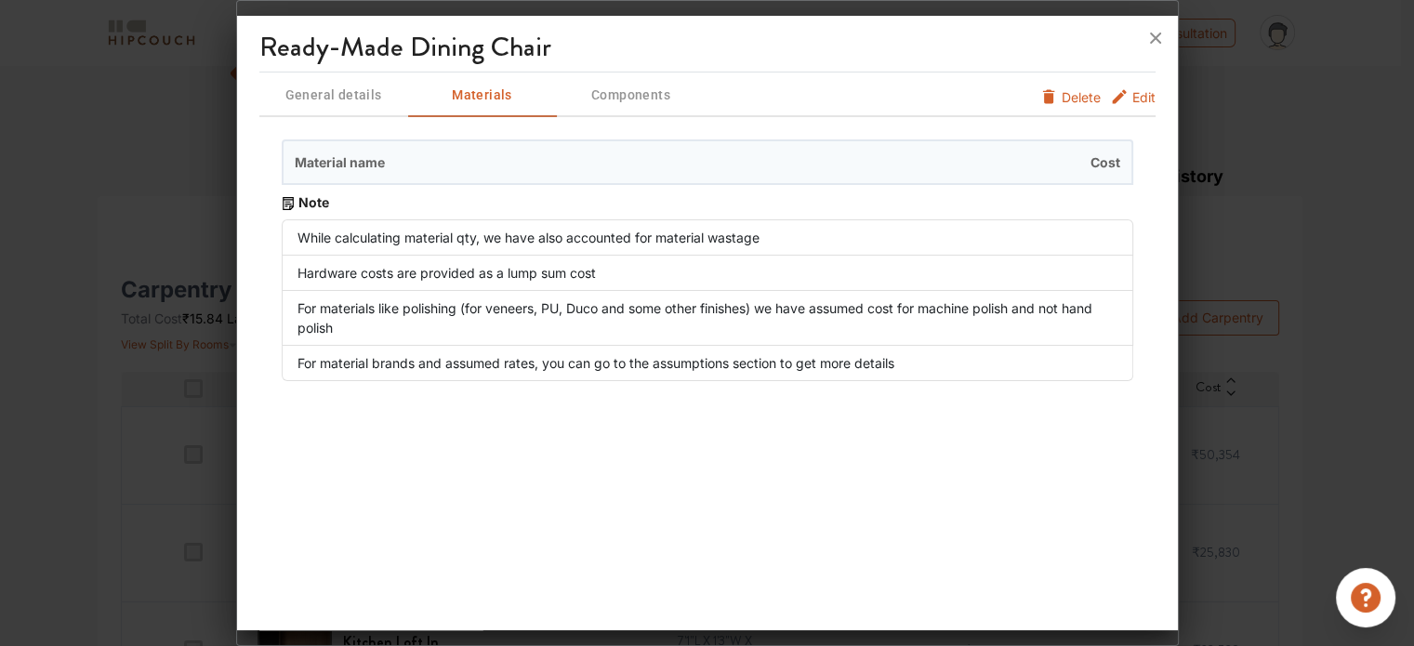
click at [621, 94] on span "Components" at bounding box center [631, 95] width 145 height 23
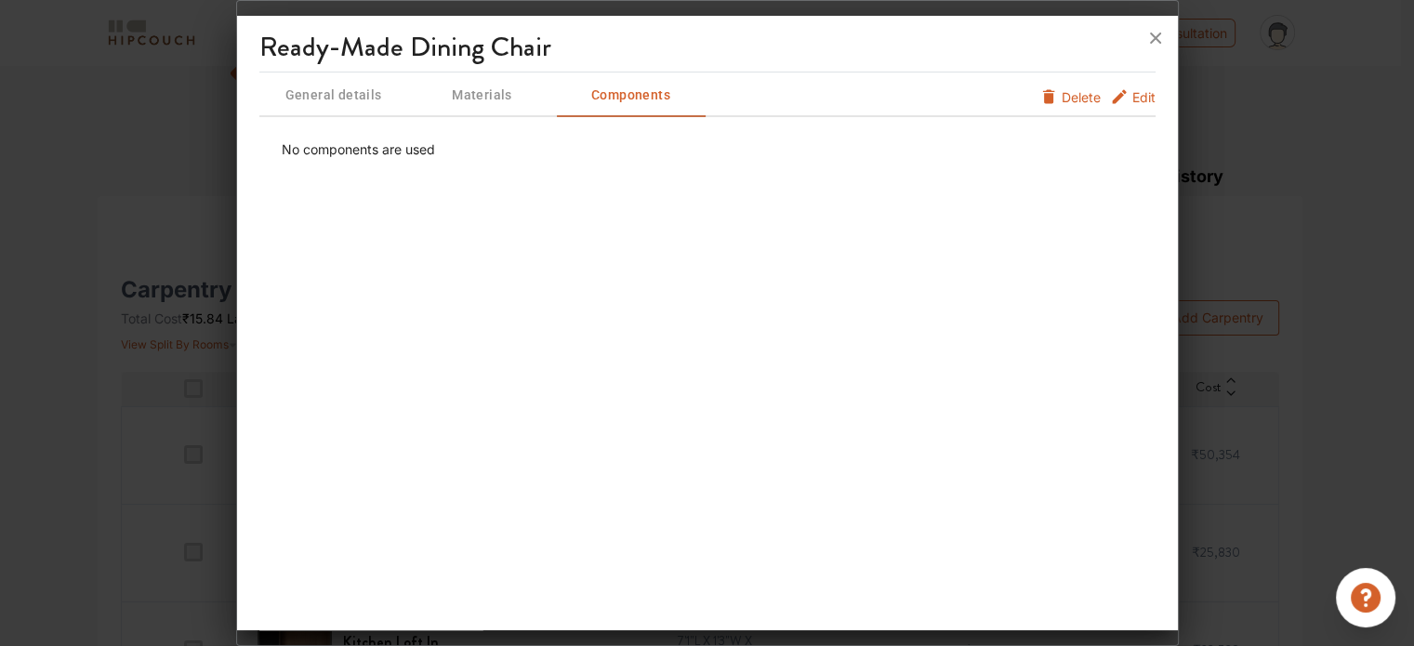
click at [326, 91] on span "General details" at bounding box center [333, 95] width 145 height 23
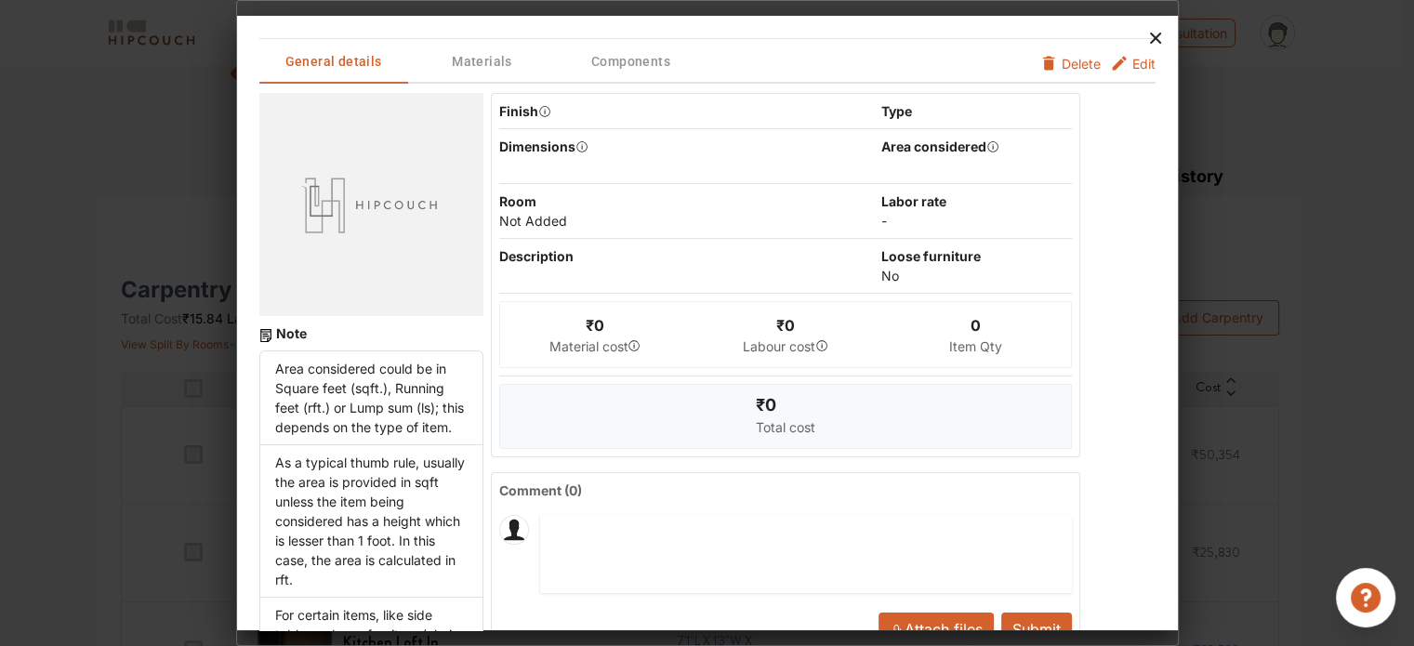
click at [1153, 44] on icon at bounding box center [1155, 38] width 30 height 30
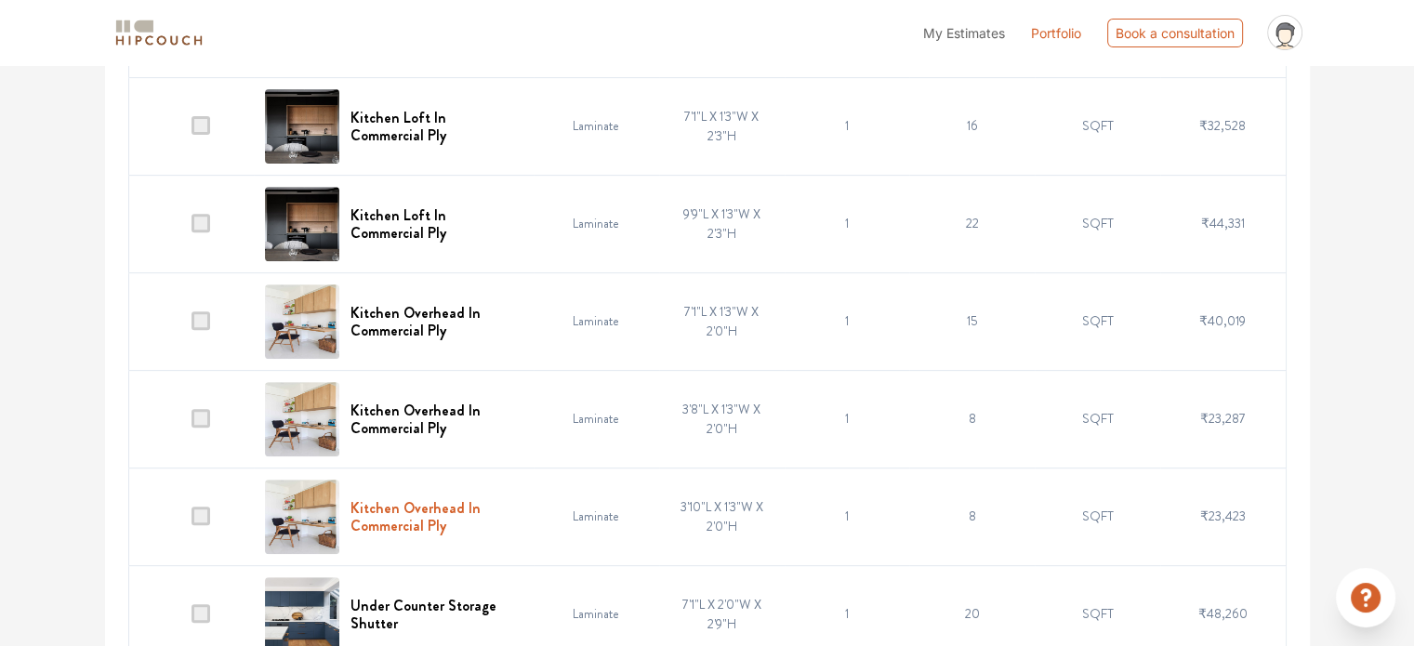
scroll to position [743, 0]
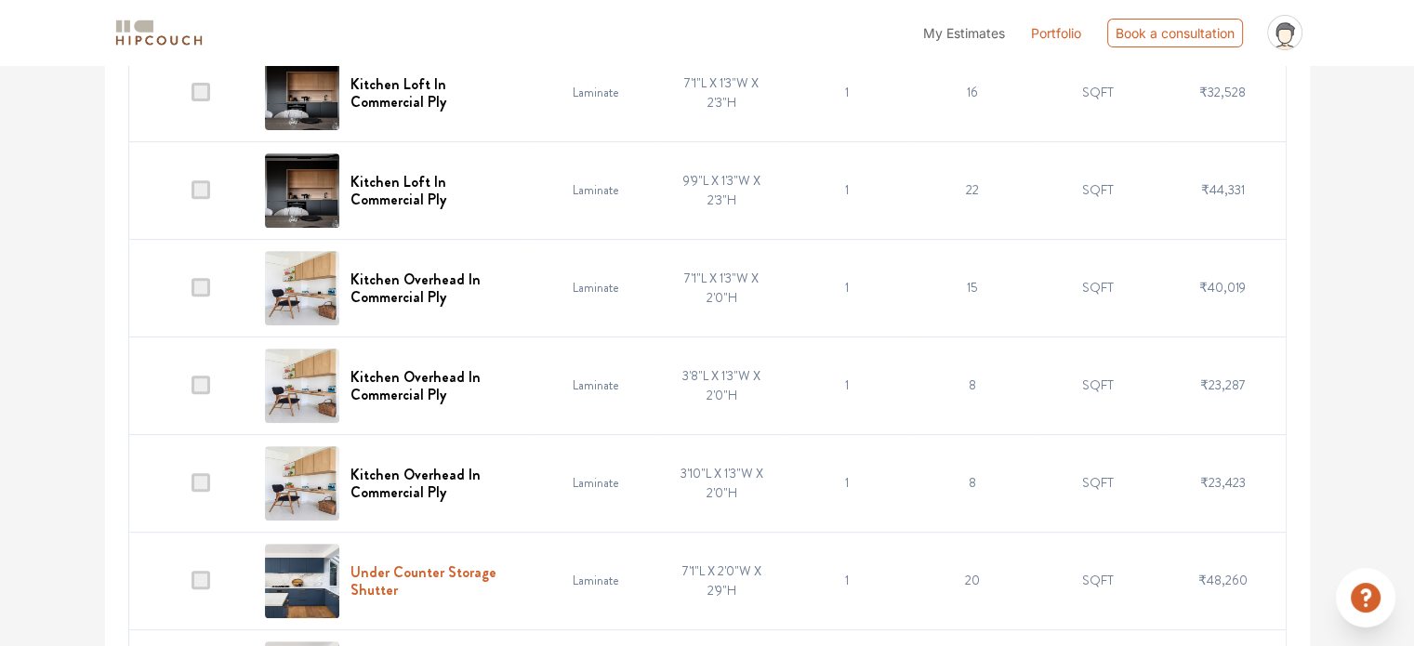
click at [376, 576] on h6 "Under Counter Storage Shutter" at bounding box center [436, 580] width 172 height 35
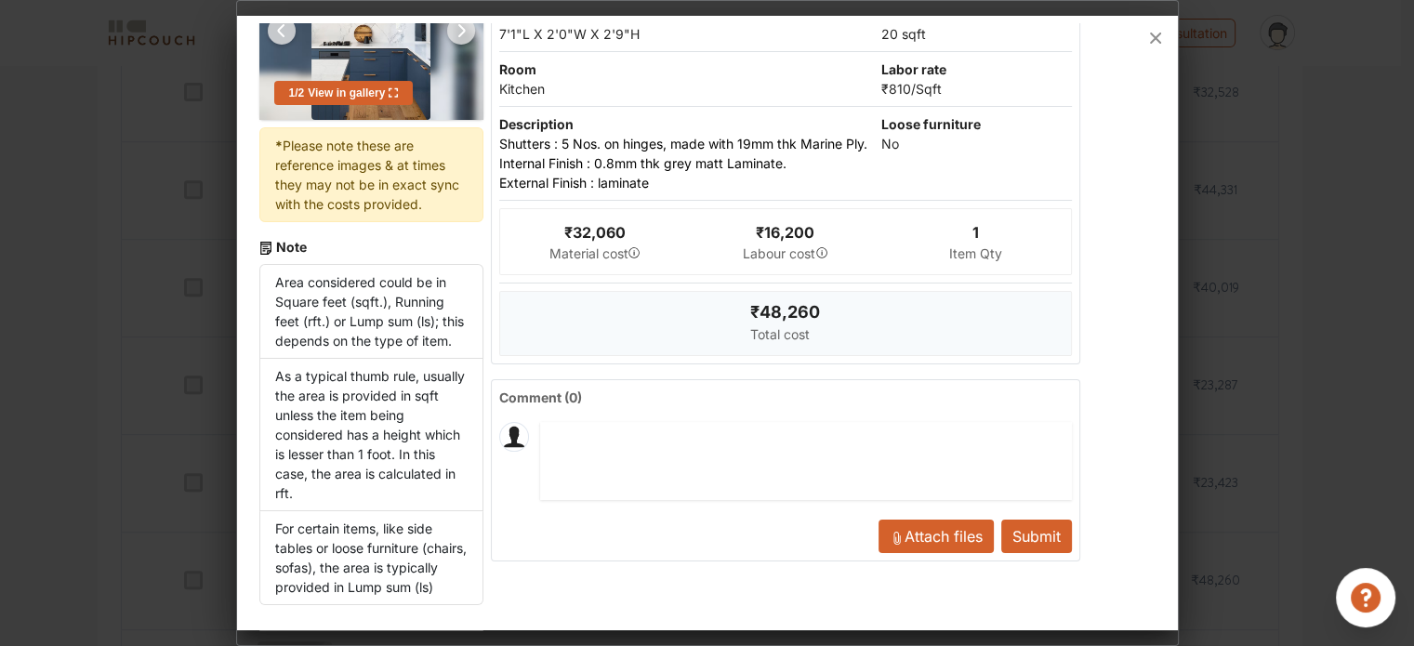
scroll to position [0, 0]
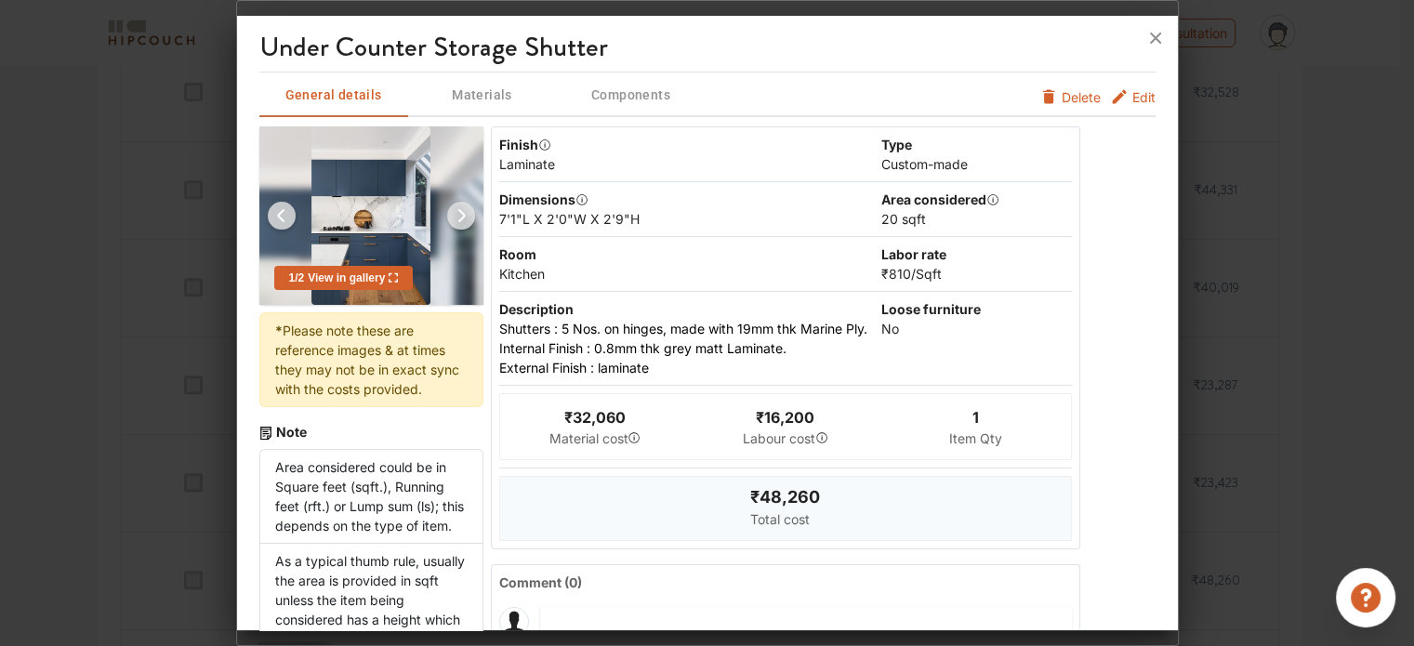
click at [1111, 90] on icon "furniture info tabs" at bounding box center [1119, 96] width 19 height 19
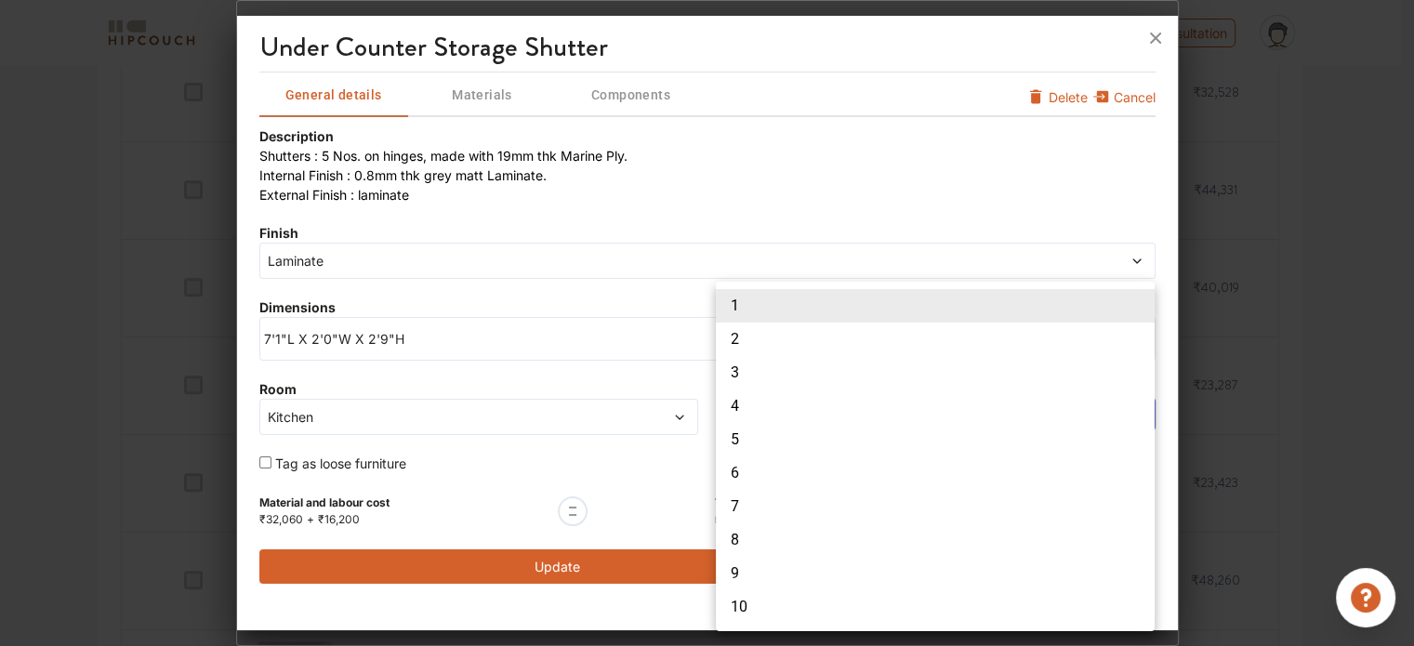
click at [520, 283] on div at bounding box center [707, 323] width 1414 height 646
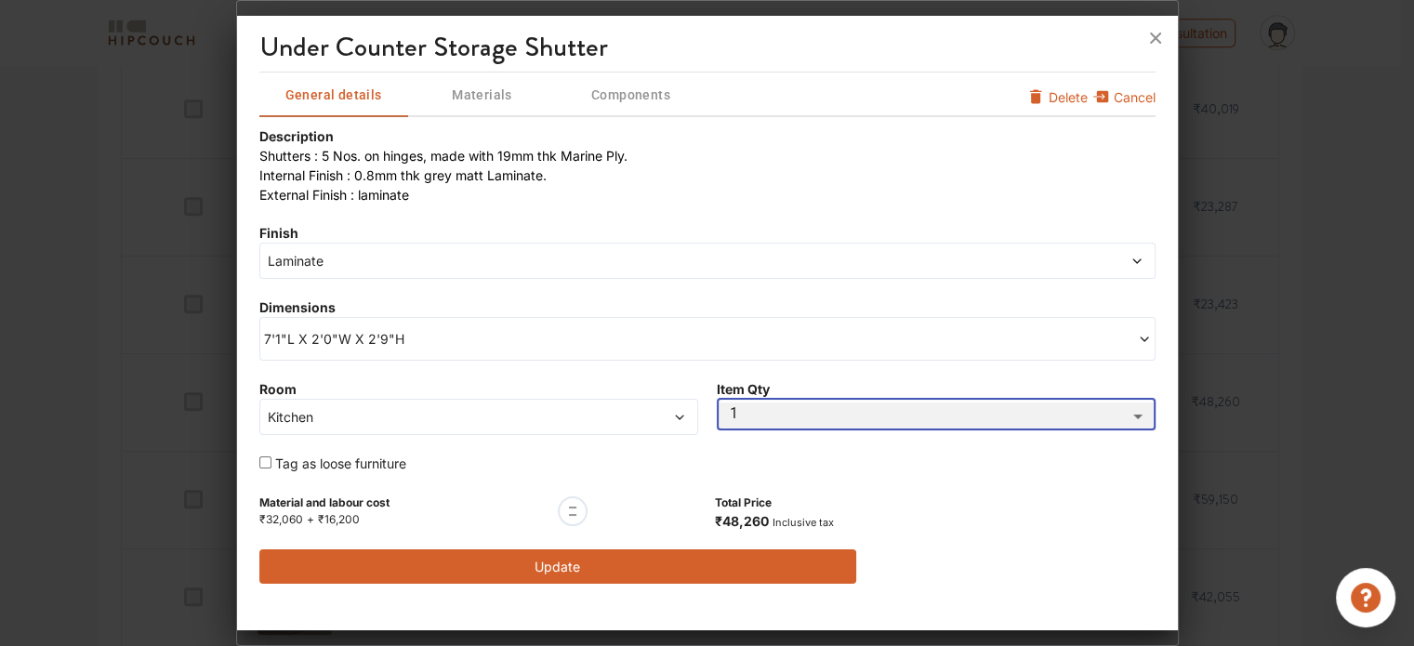
scroll to position [929, 0]
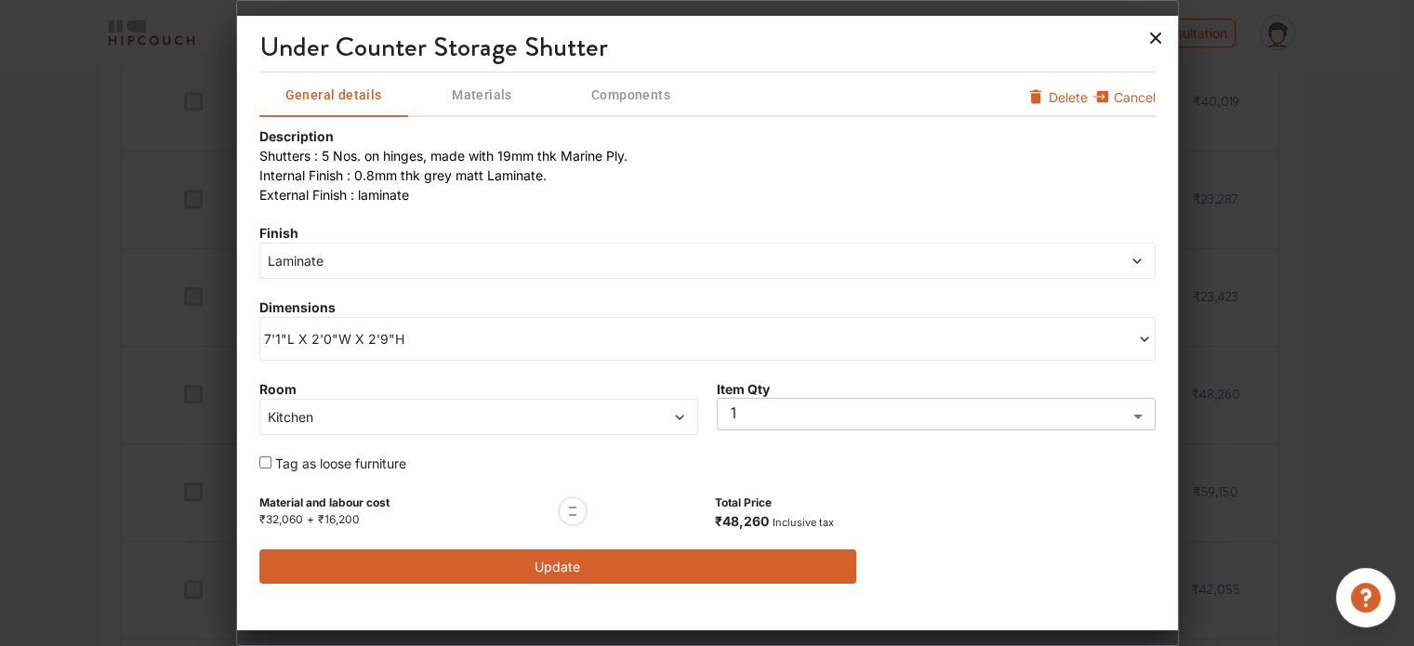
click at [1145, 33] on icon at bounding box center [1155, 38] width 30 height 30
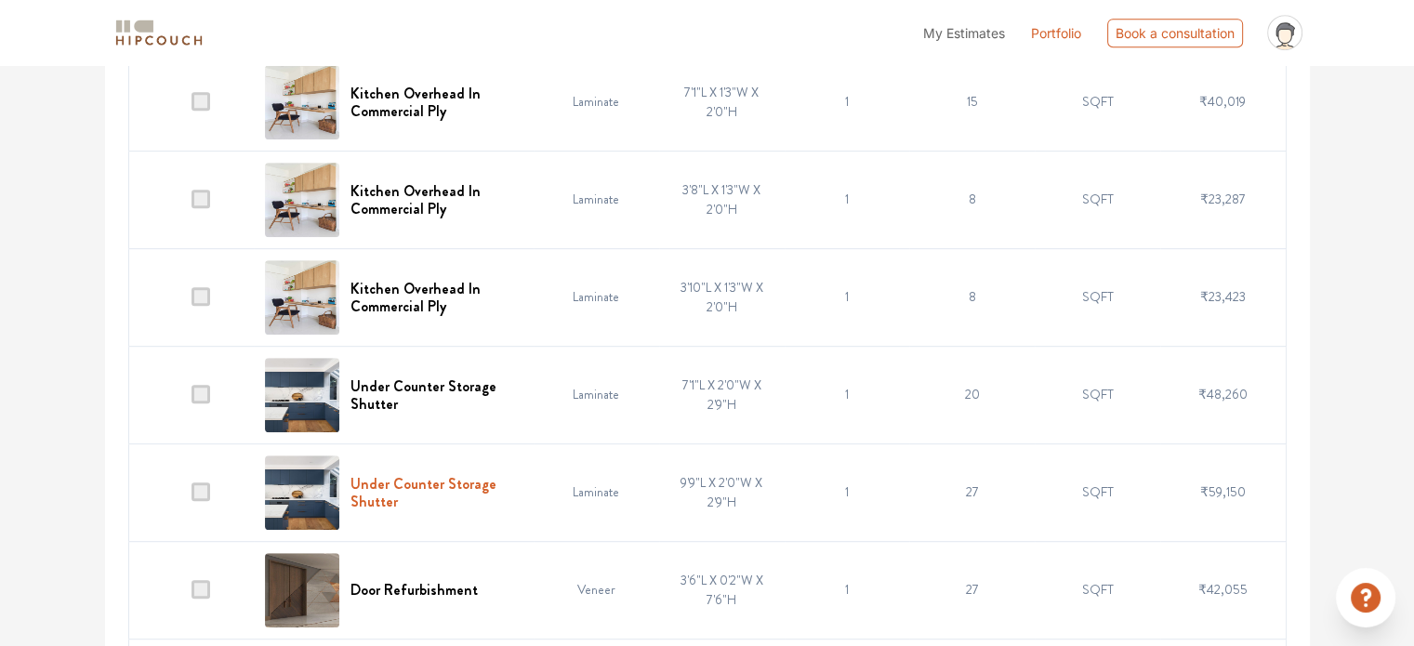
click at [394, 475] on h6 "Under Counter Storage Shutter" at bounding box center [436, 492] width 172 height 35
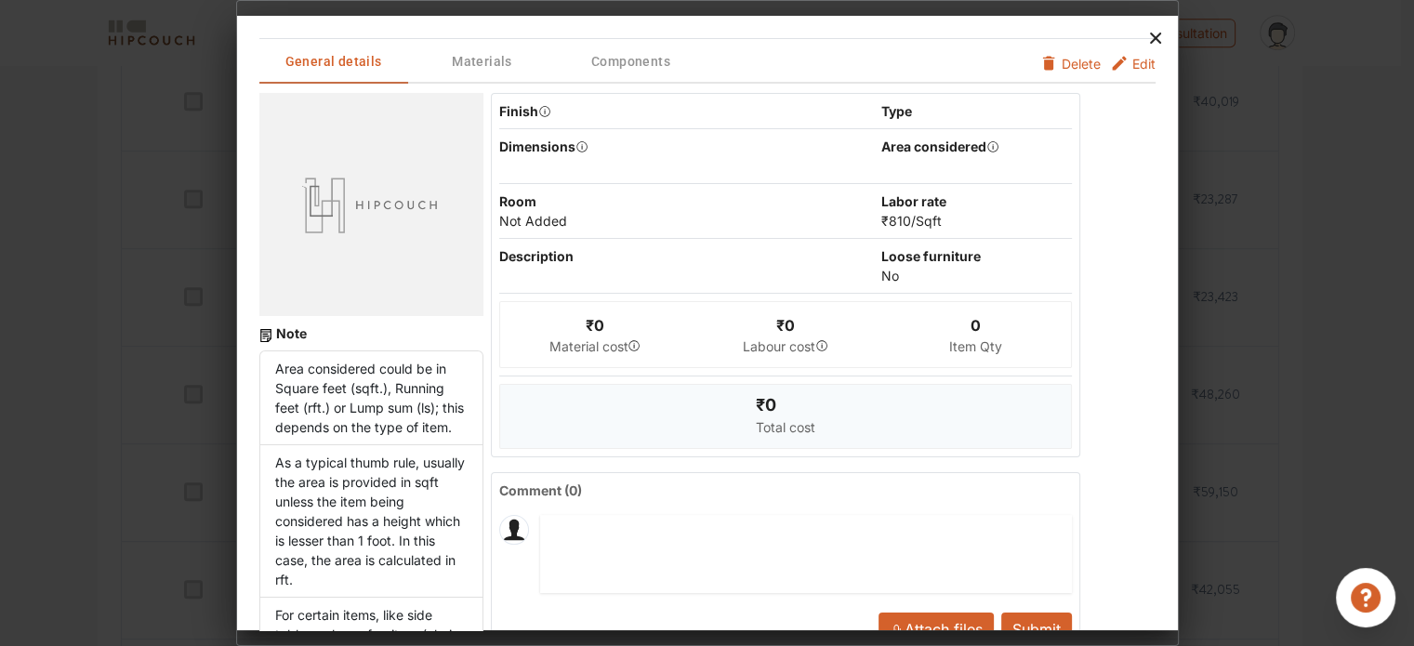
click at [1149, 37] on icon at bounding box center [1155, 38] width 30 height 30
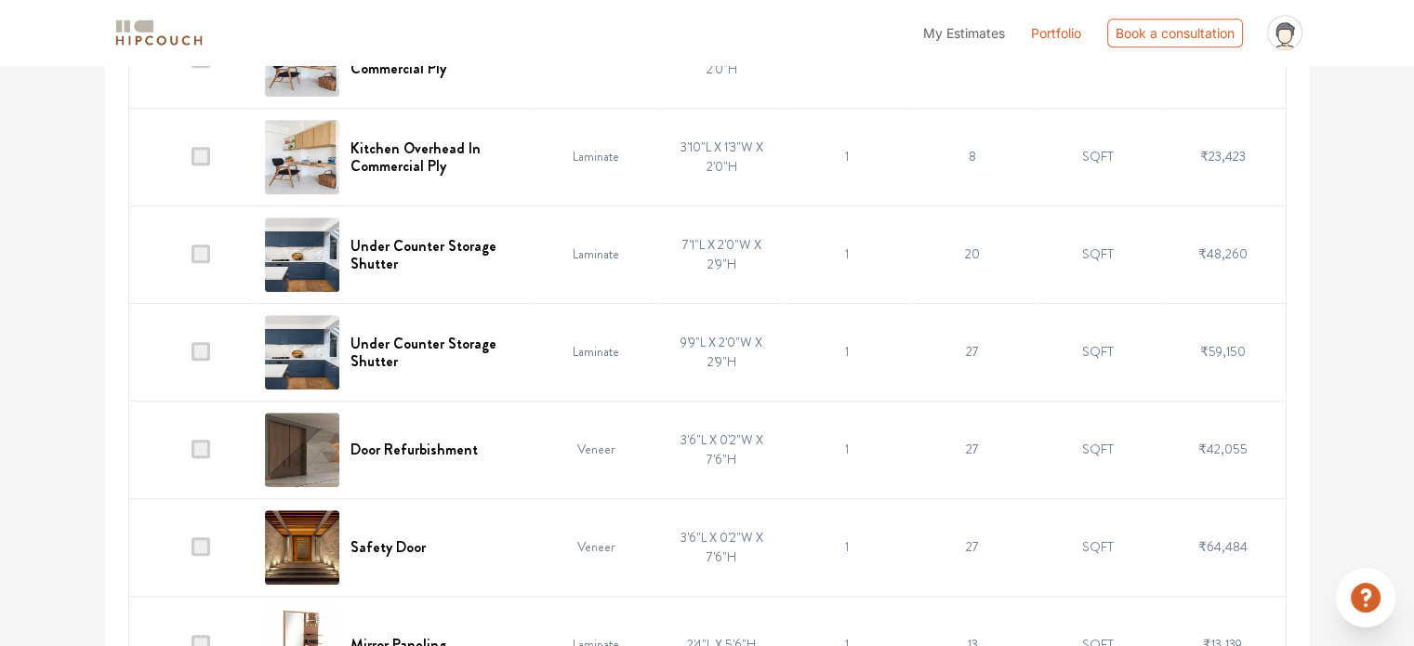
scroll to position [1115, 0]
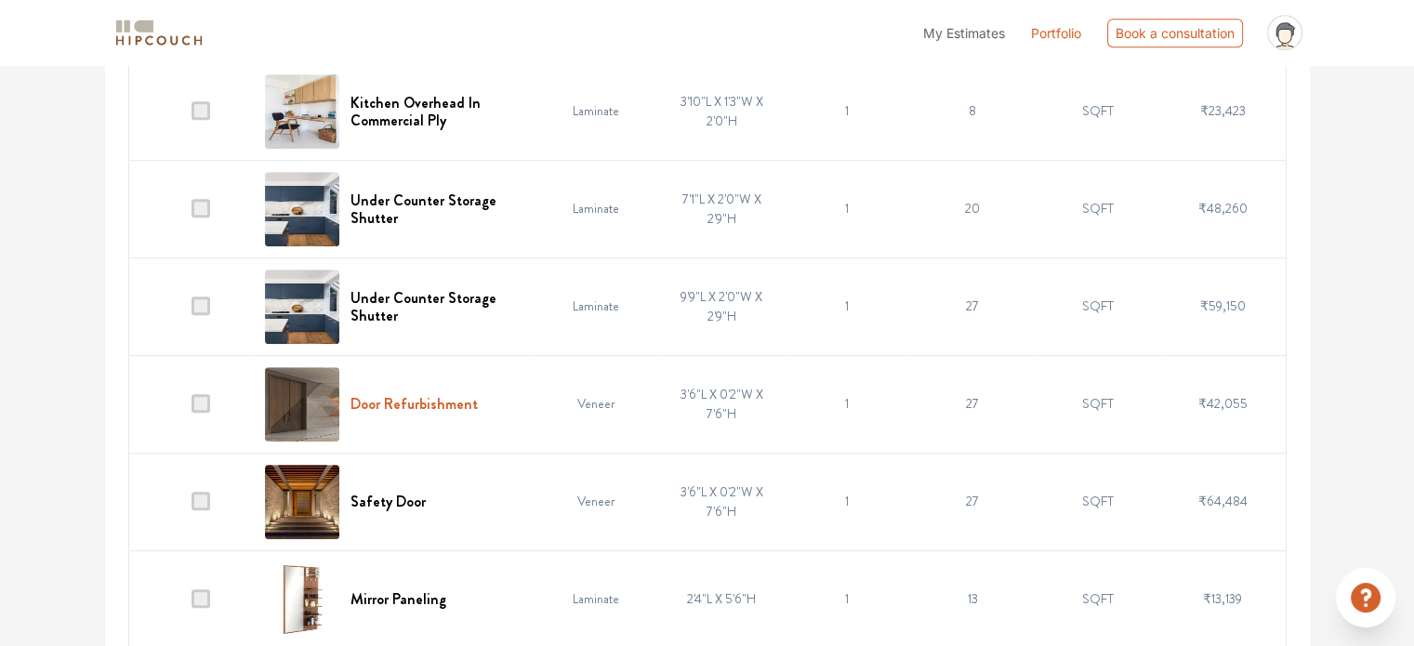
click at [403, 411] on h6 "Door Refurbishment" at bounding box center [413, 404] width 127 height 18
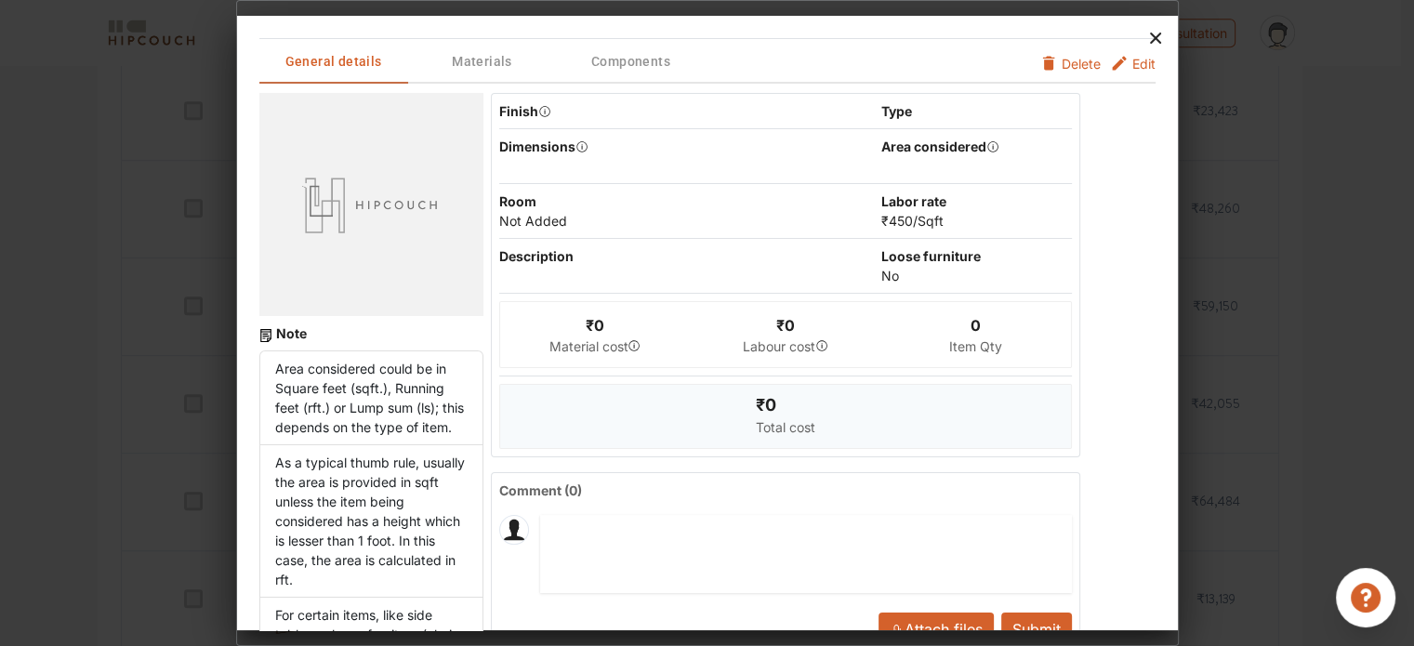
click at [1152, 38] on icon at bounding box center [1155, 38] width 30 height 30
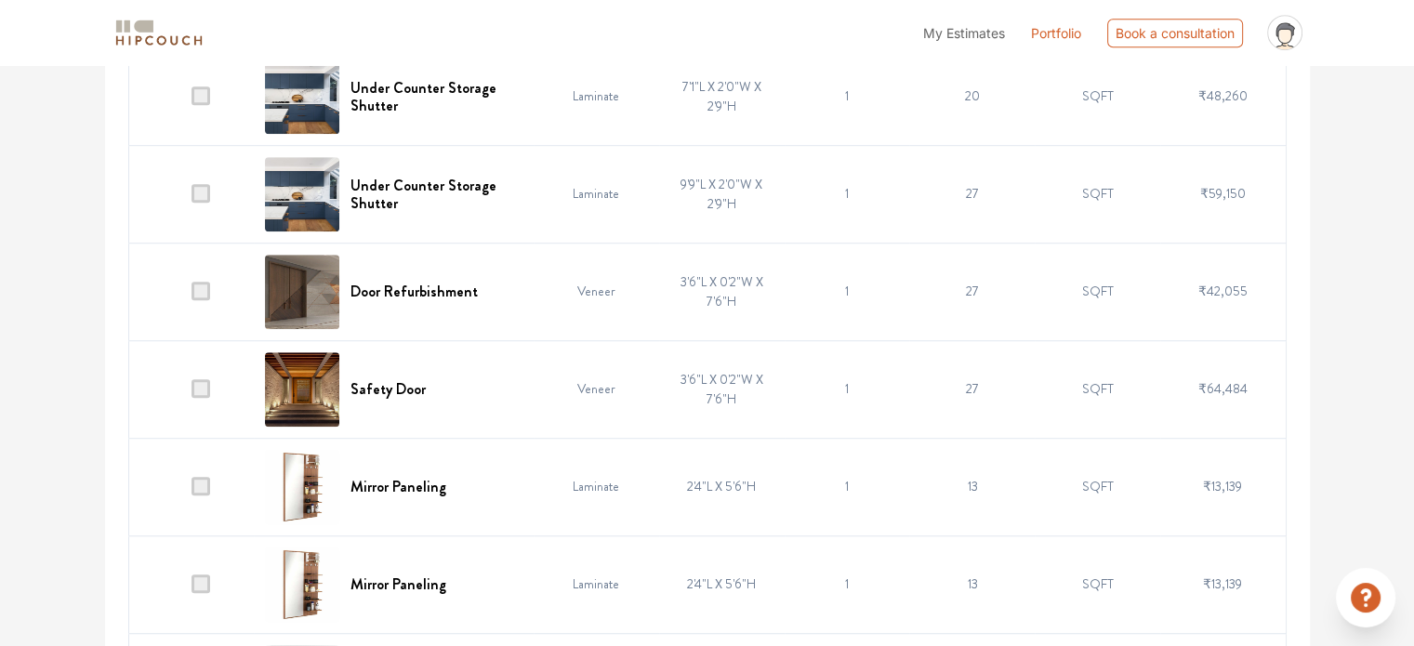
scroll to position [1394, 0]
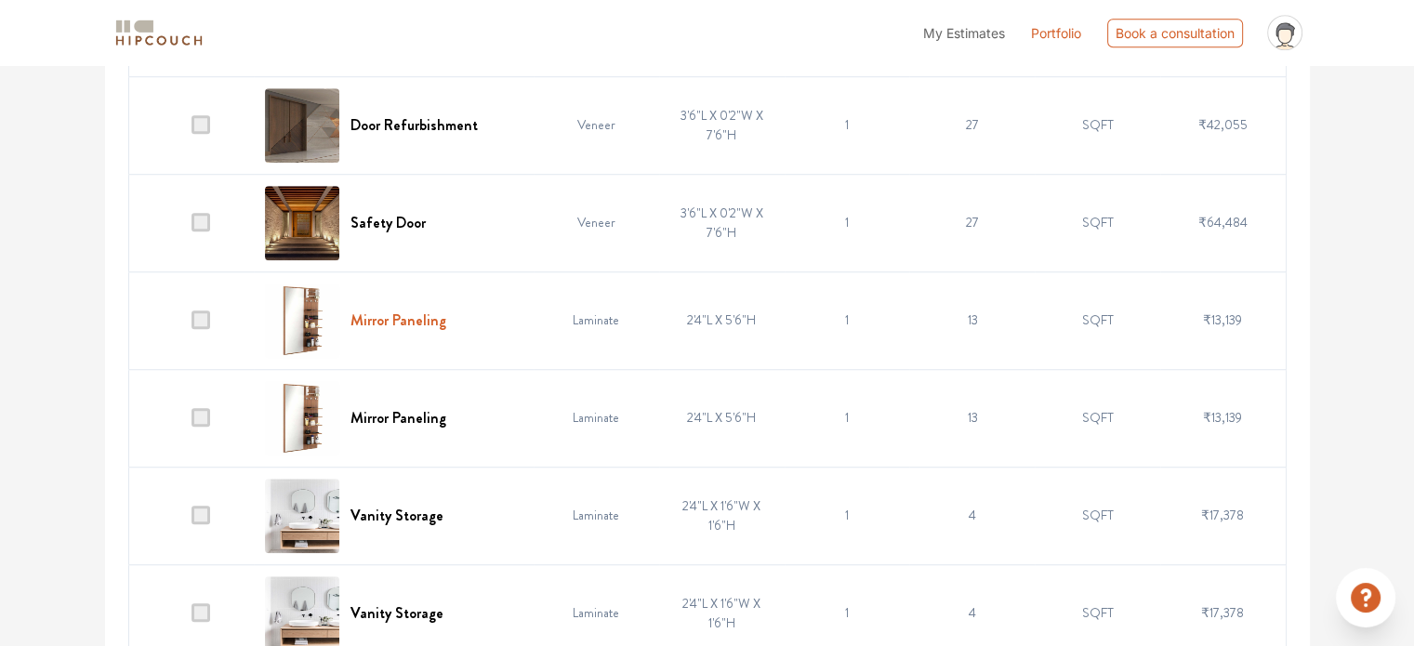
click at [410, 315] on h6 "Mirror Paneling" at bounding box center [398, 320] width 96 height 18
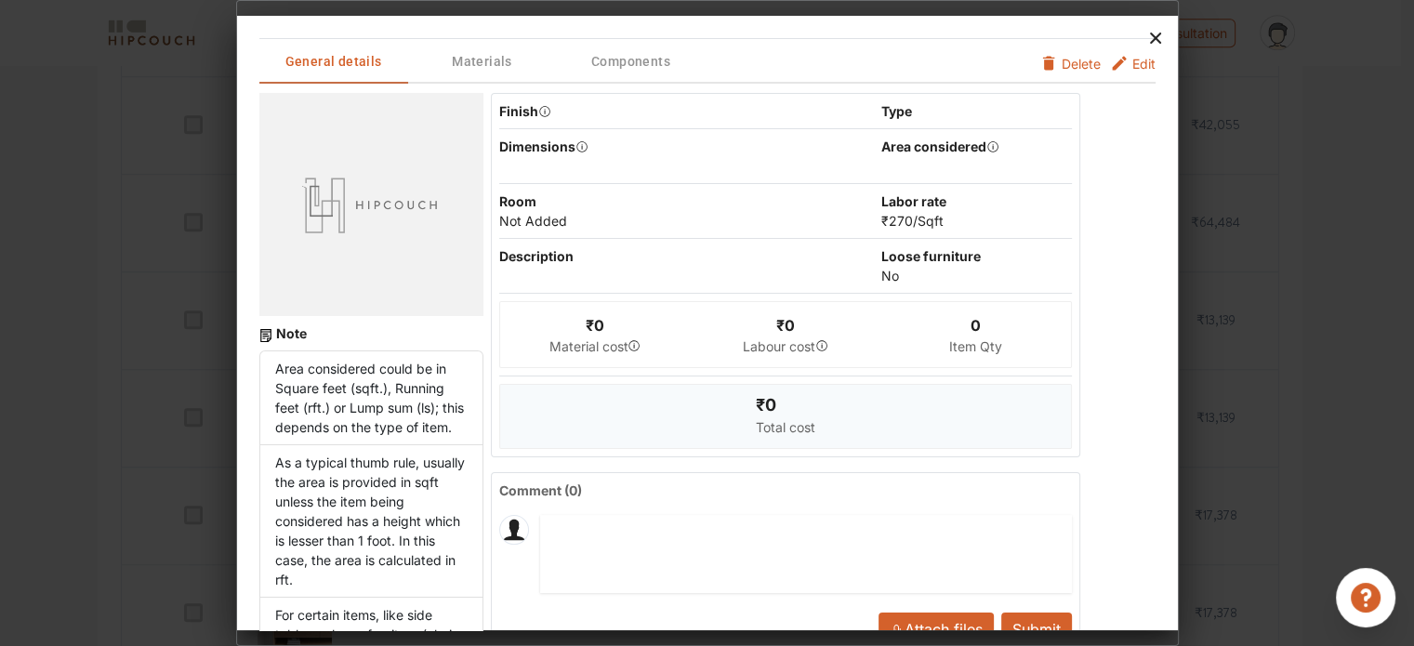
click at [1149, 36] on icon at bounding box center [1155, 38] width 30 height 30
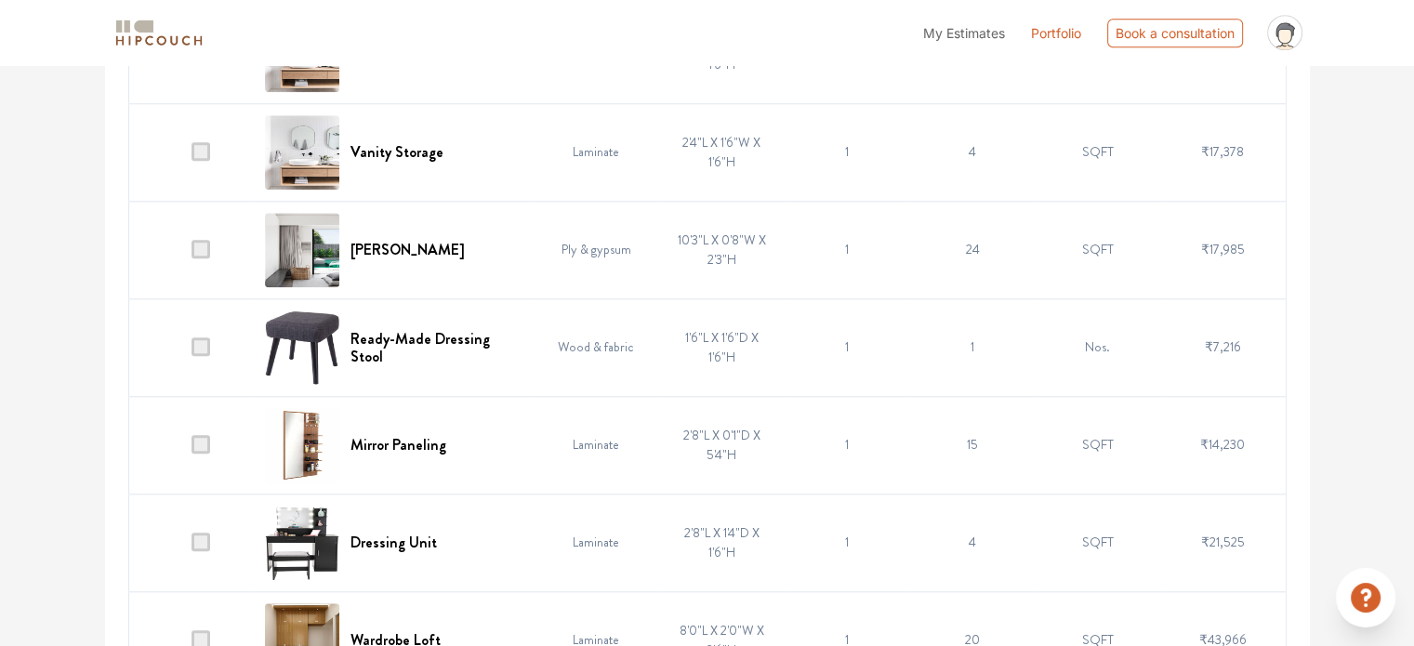
scroll to position [1952, 0]
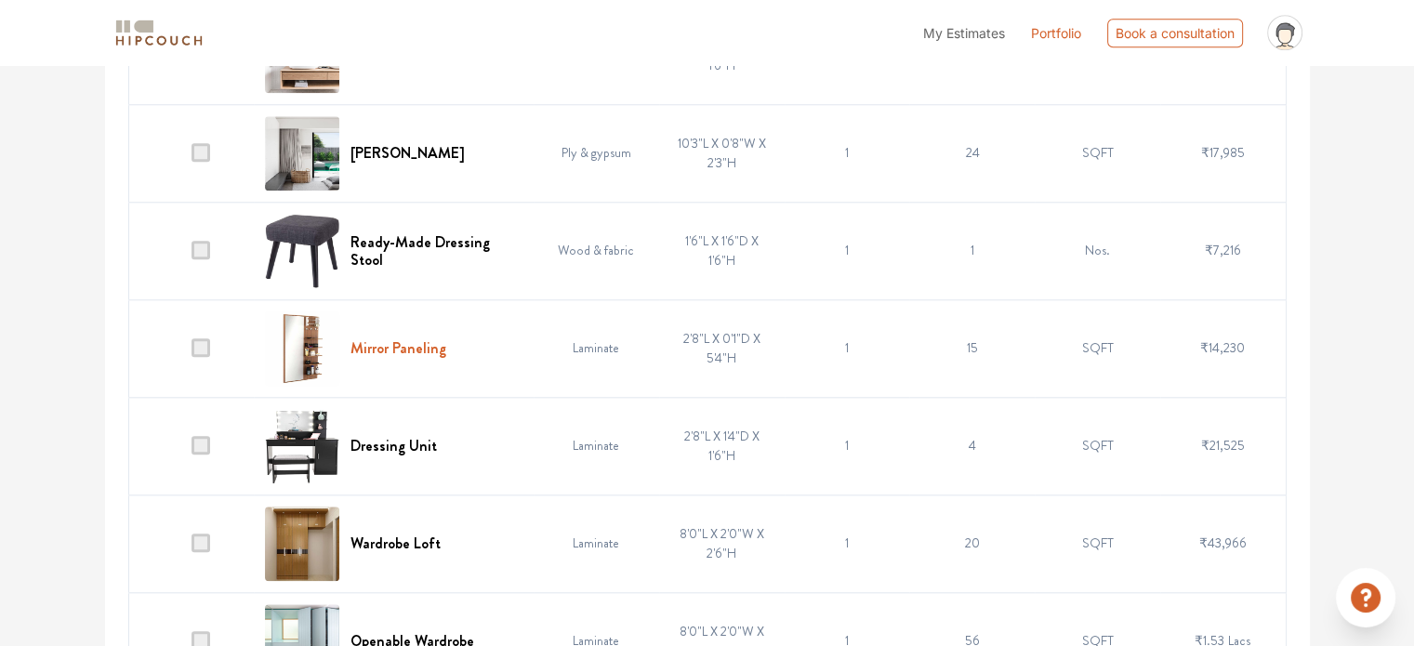
click at [414, 350] on h6 "Mirror Paneling" at bounding box center [398, 348] width 96 height 18
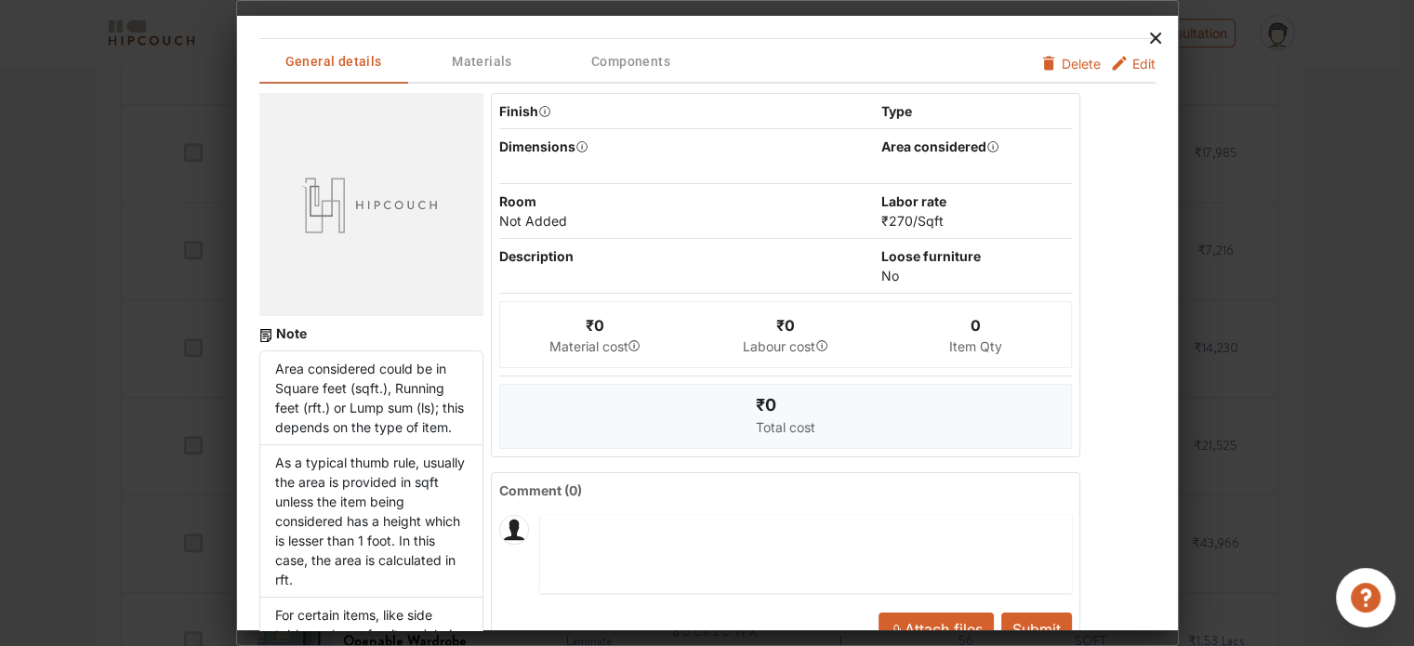
click at [1151, 33] on icon at bounding box center [1155, 38] width 11 height 11
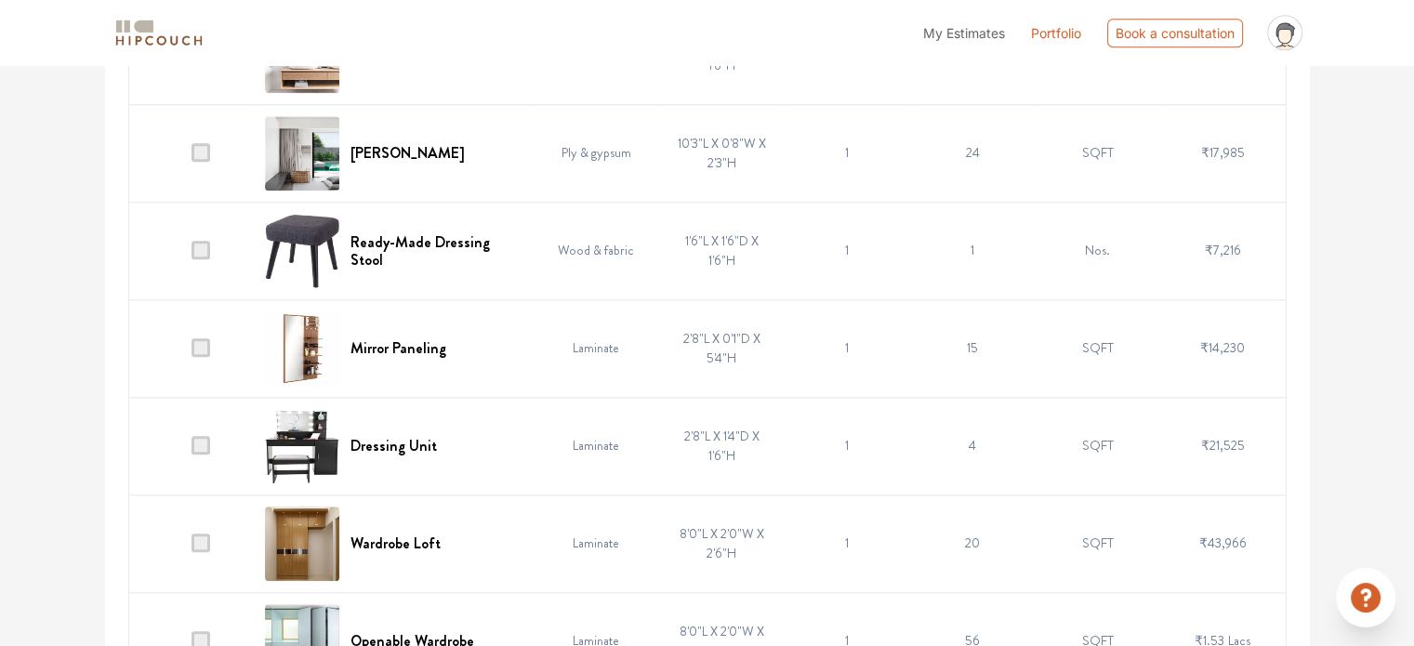
click at [311, 341] on img at bounding box center [302, 348] width 74 height 74
click at [352, 345] on h6 "Mirror Paneling" at bounding box center [398, 348] width 96 height 18
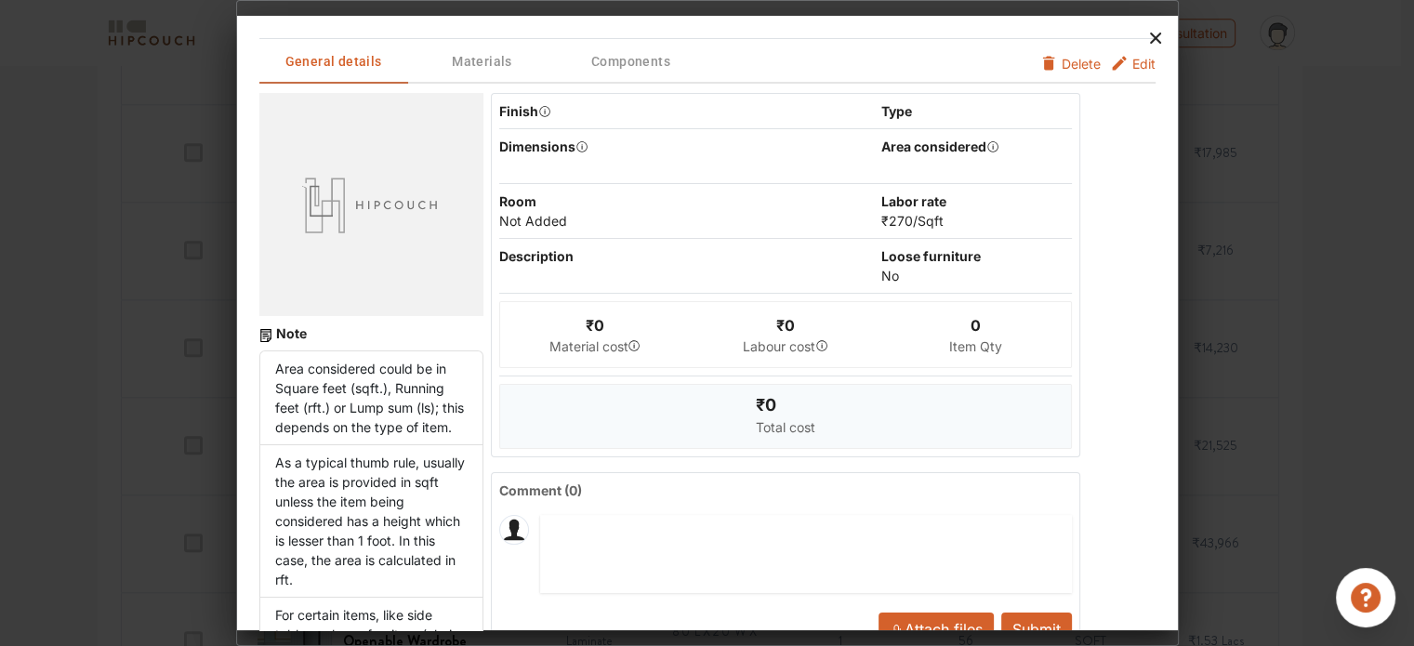
click at [1154, 33] on icon at bounding box center [1155, 38] width 30 height 30
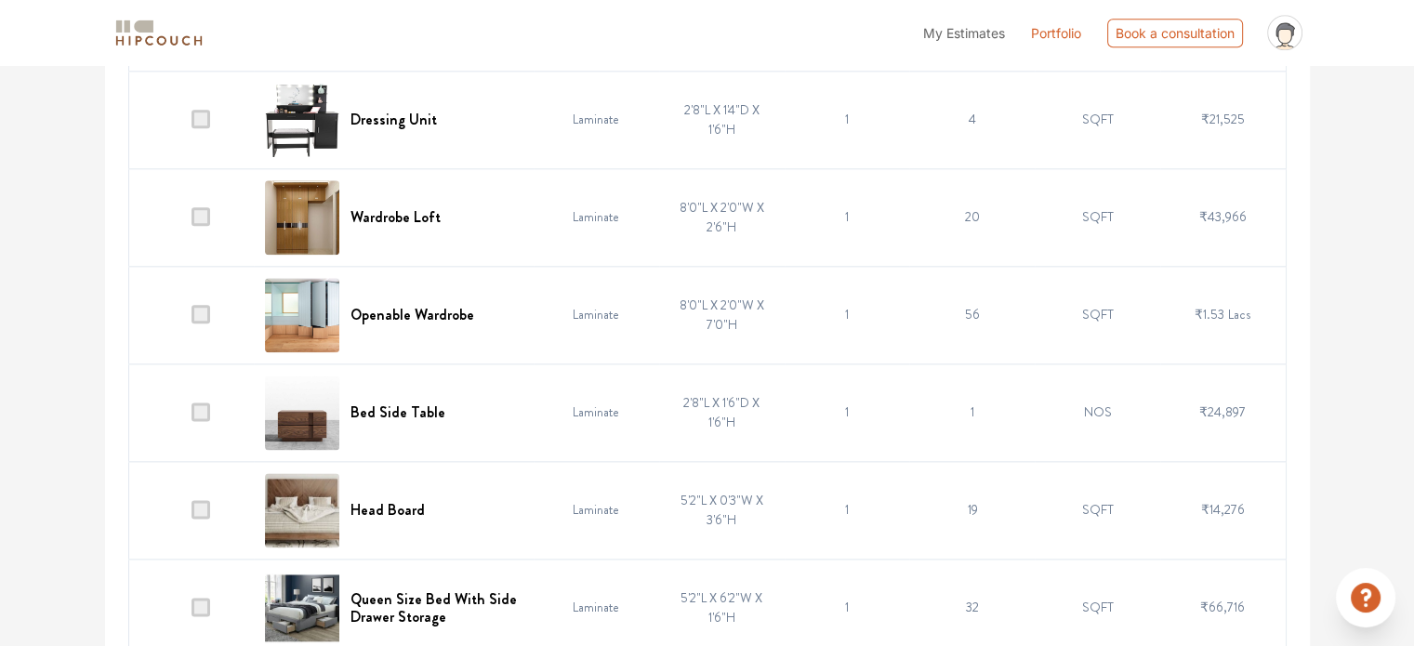
scroll to position [2323, 0]
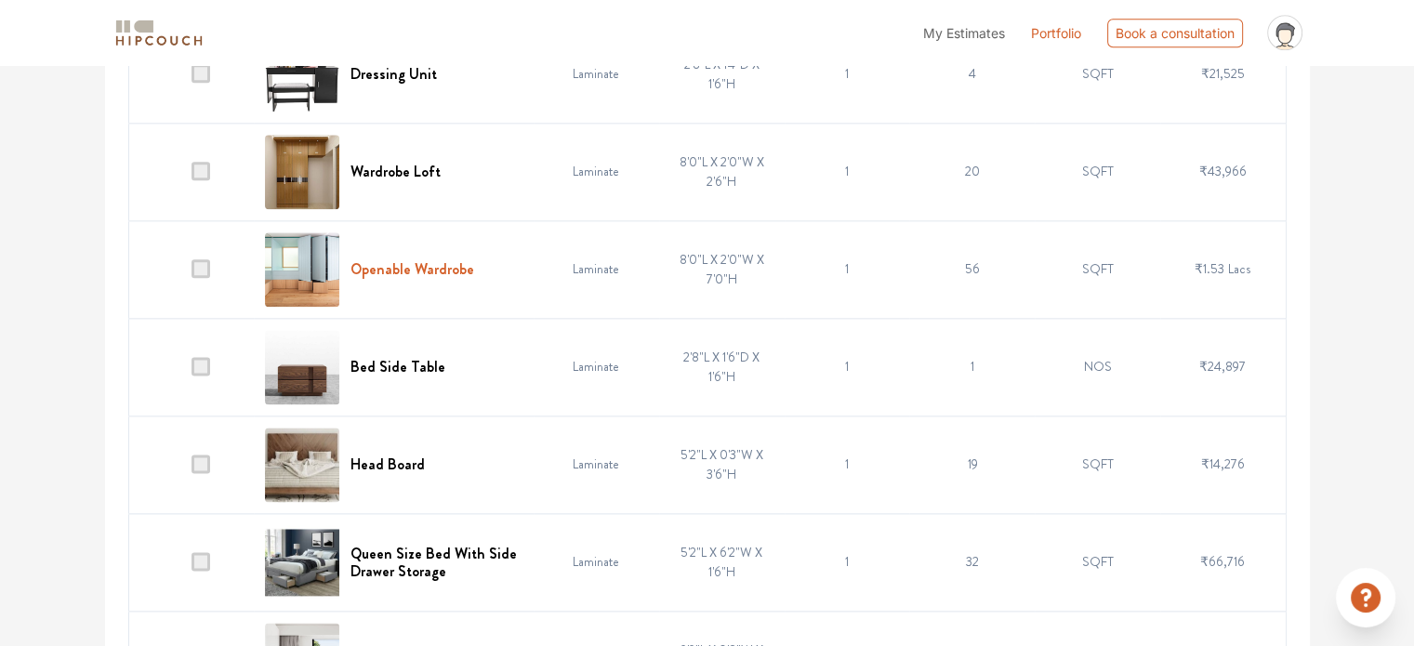
click at [390, 260] on h6 "Openable Wardrobe" at bounding box center [412, 269] width 124 height 18
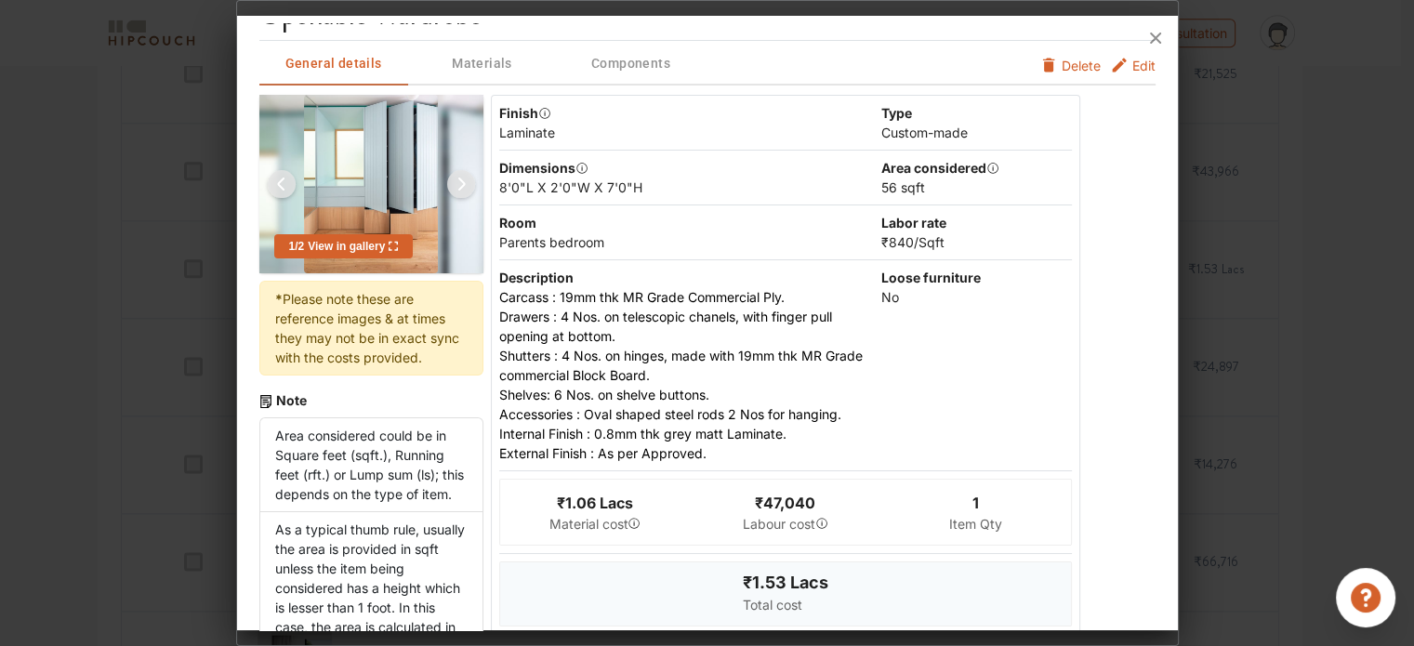
scroll to position [0, 0]
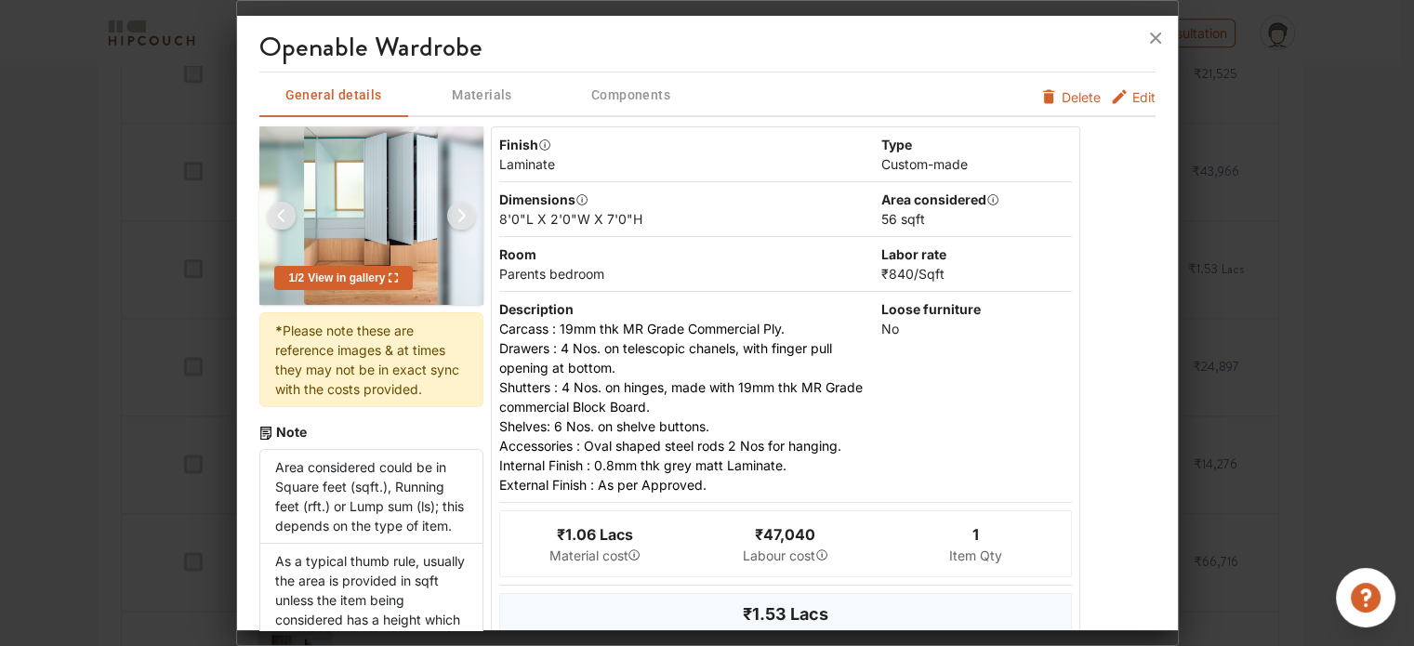
click at [493, 94] on span "Materials" at bounding box center [482, 95] width 145 height 23
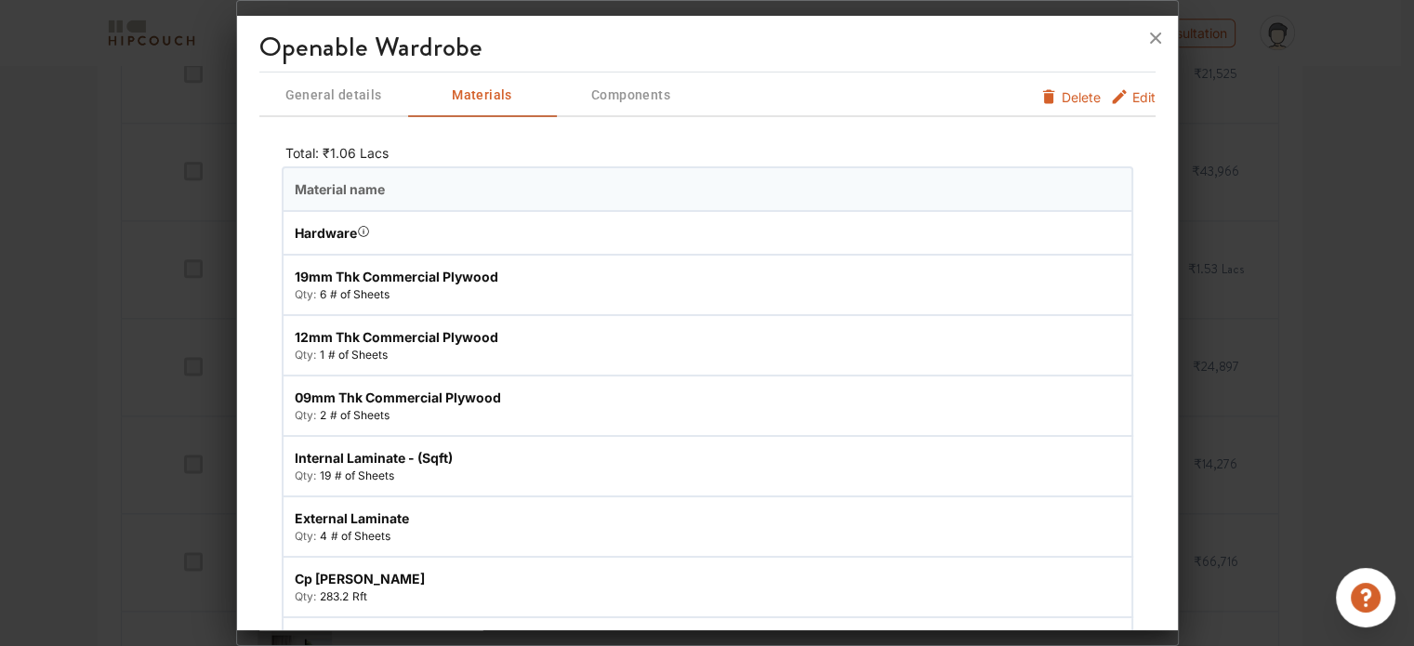
click at [346, 91] on span "General details" at bounding box center [333, 95] width 145 height 23
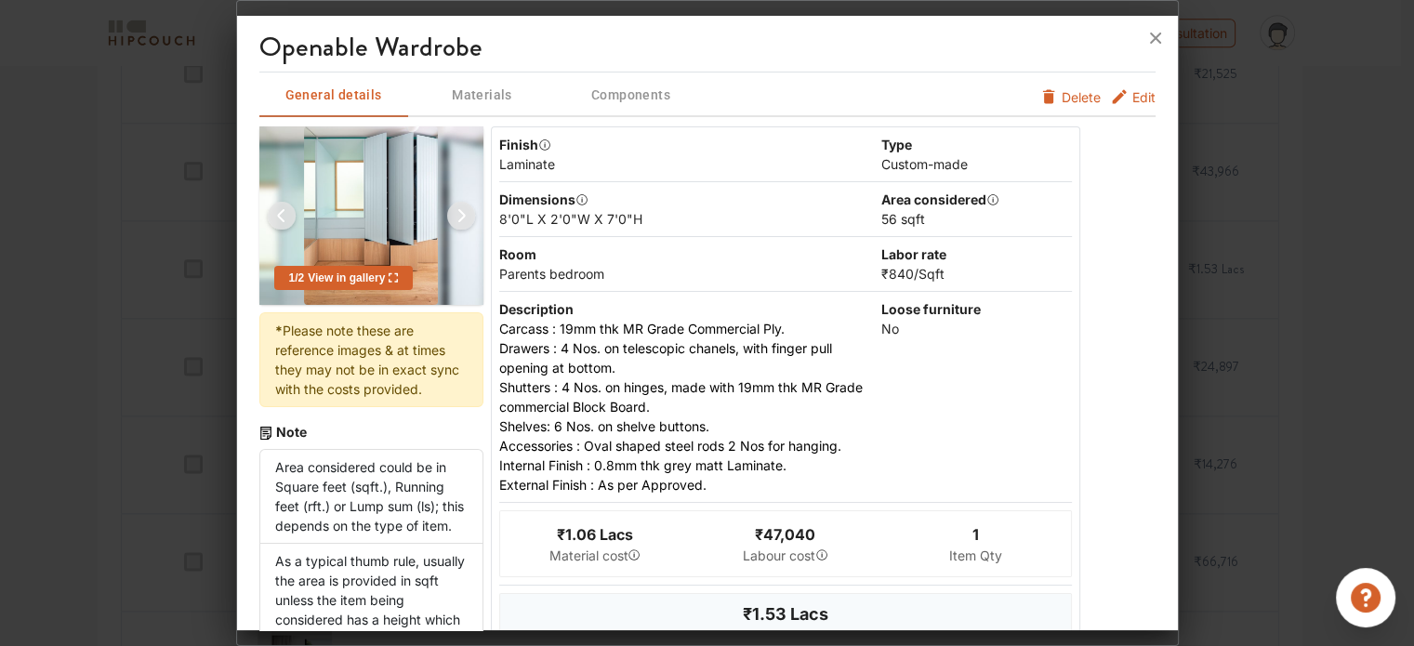
click at [465, 84] on span "Materials" at bounding box center [482, 95] width 145 height 23
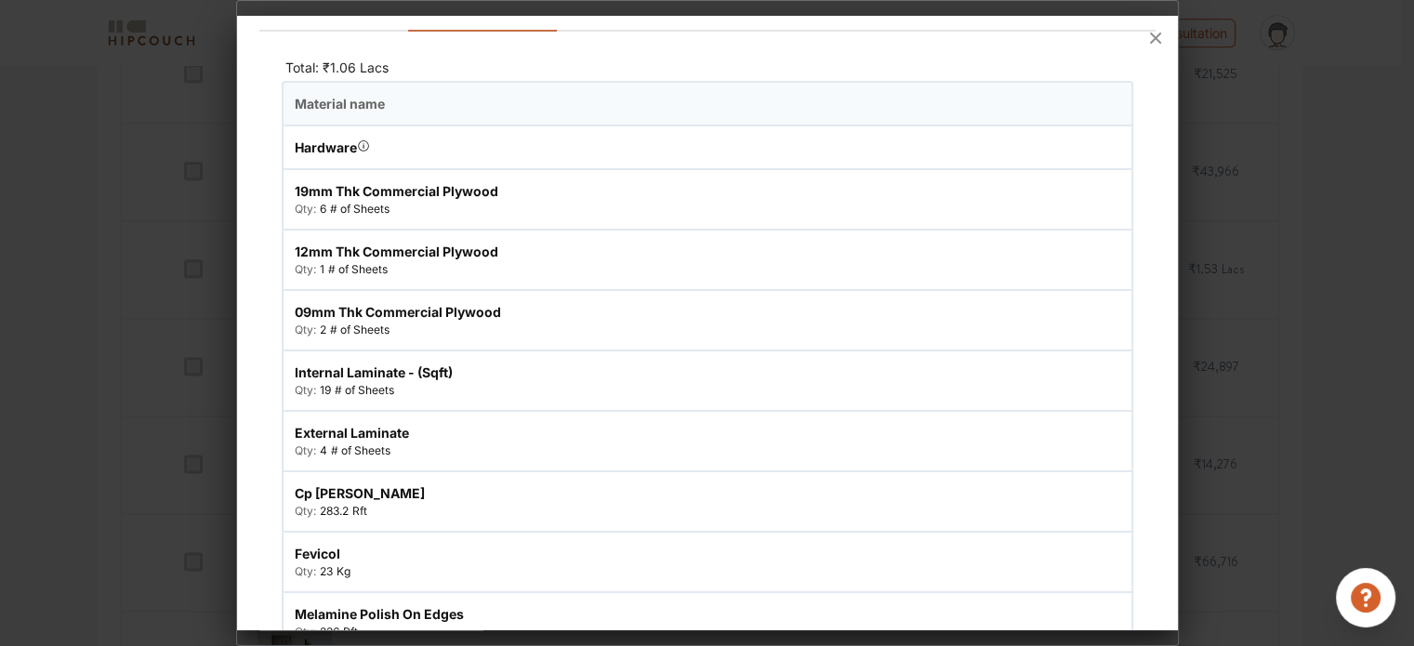
scroll to position [186, 0]
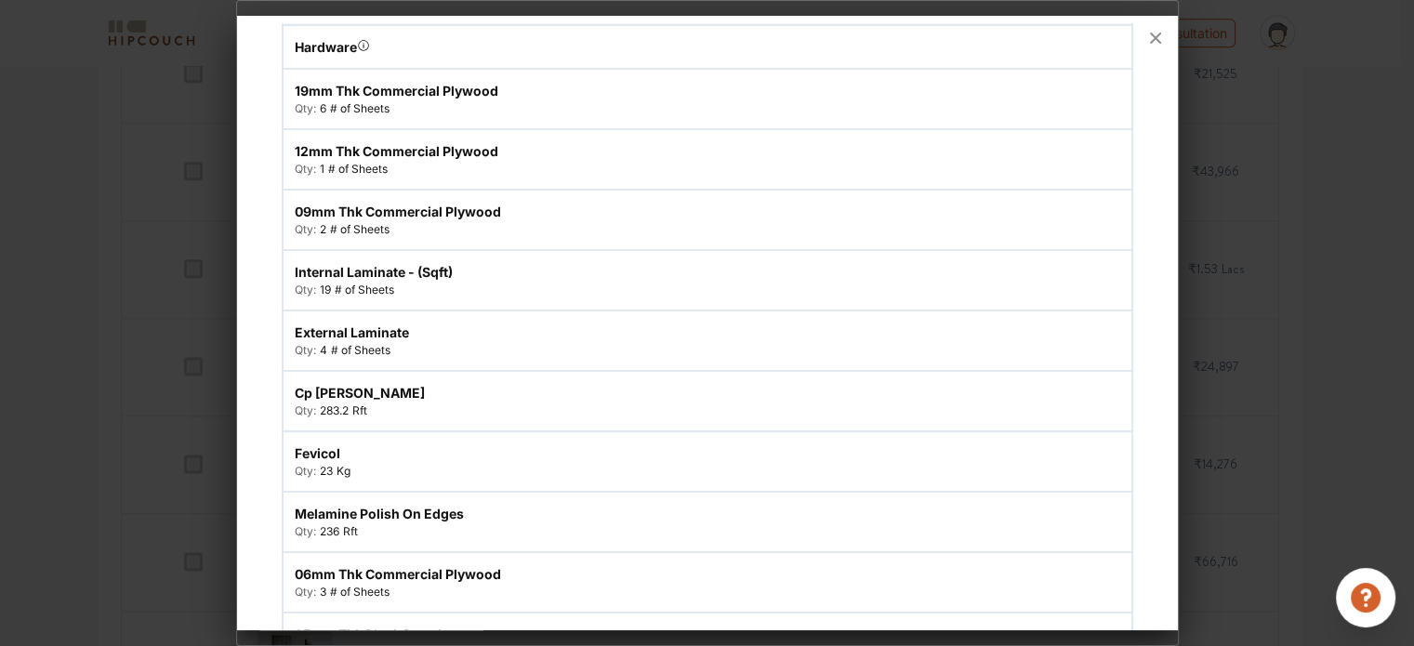
click at [317, 443] on div "fevicol" at bounding box center [495, 453] width 401 height 20
click at [388, 453] on div "fevicol" at bounding box center [495, 453] width 401 height 20
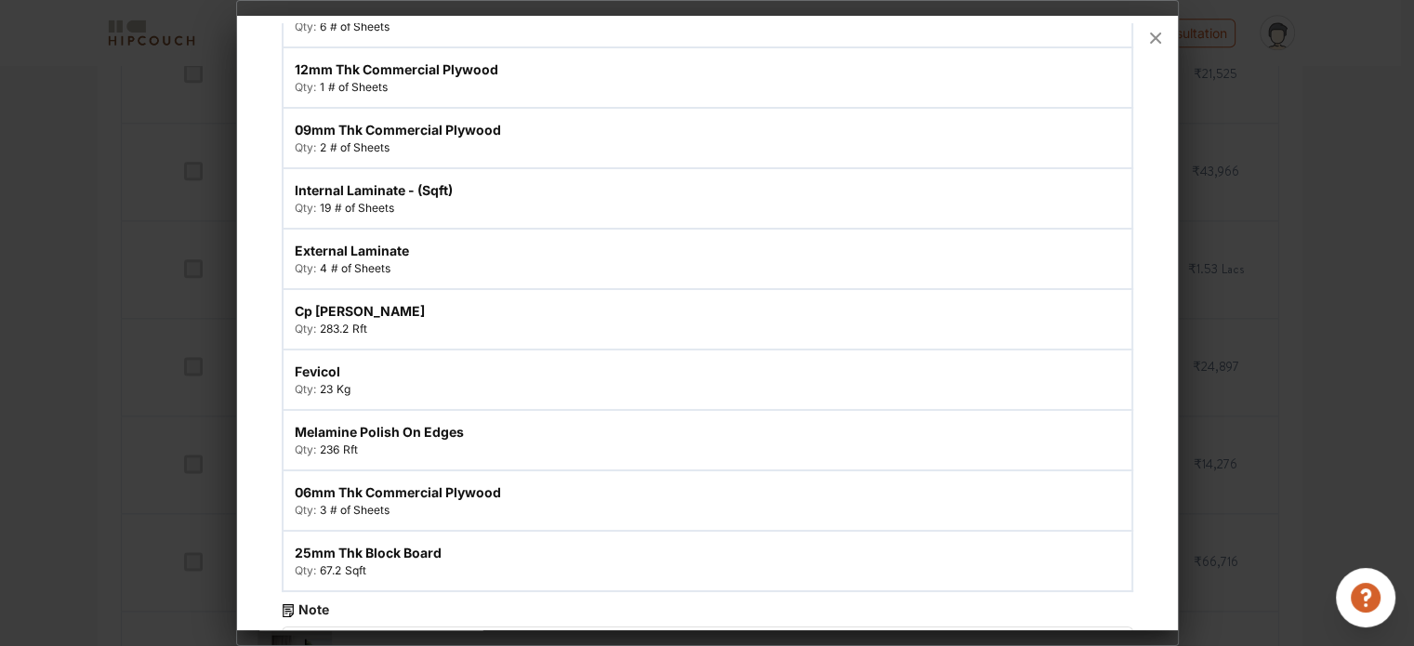
scroll to position [456, 0]
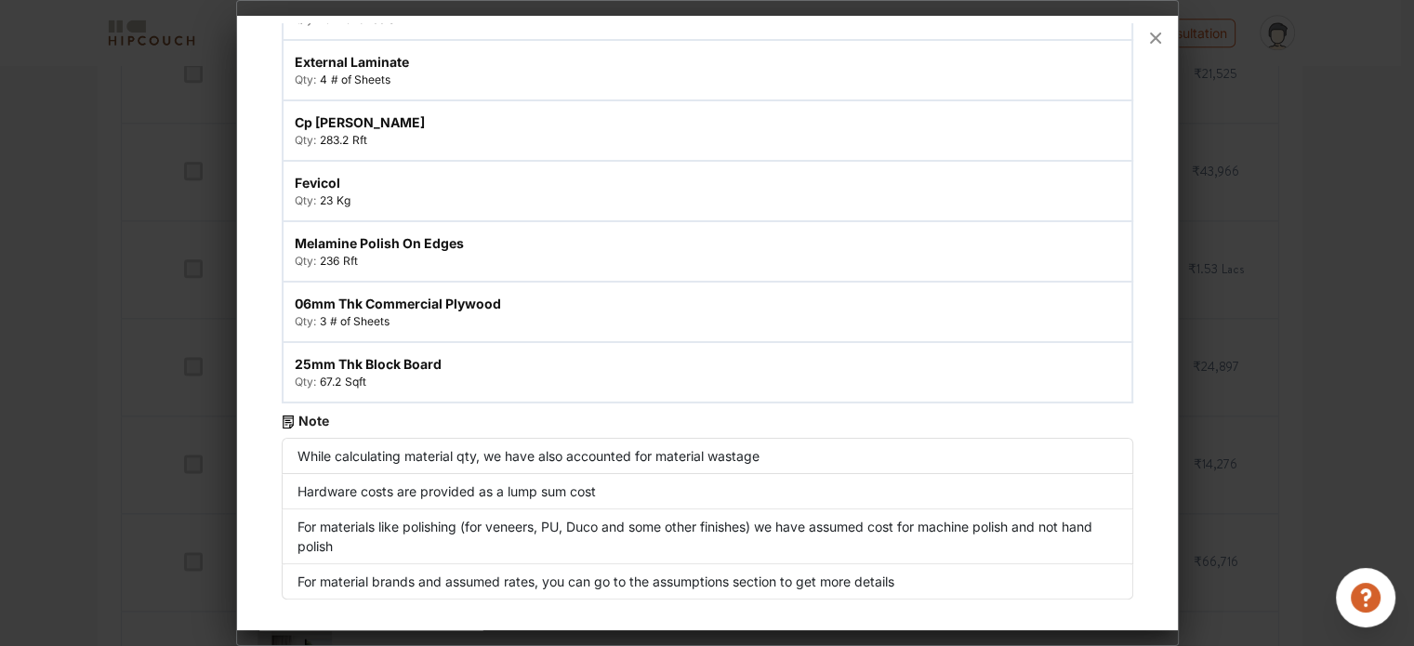
click at [1293, 206] on div at bounding box center [707, 323] width 1414 height 646
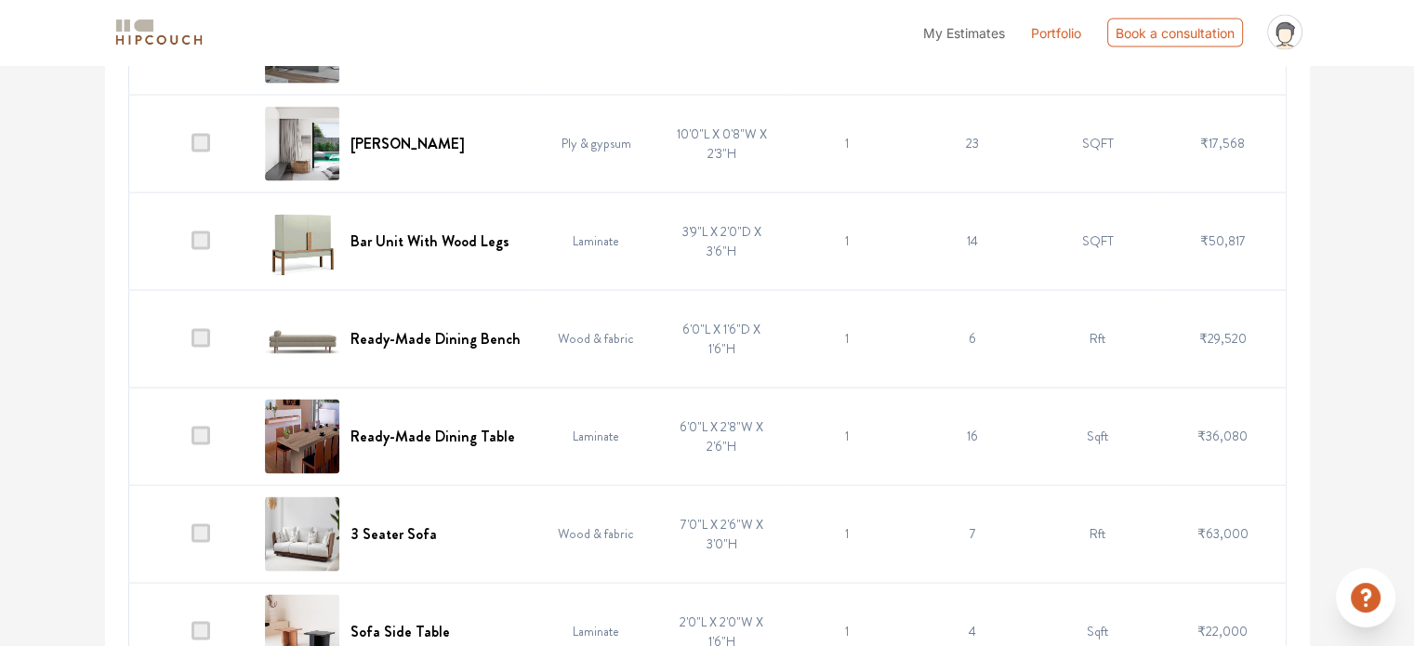
scroll to position [4050, 0]
